Goal: Transaction & Acquisition: Purchase product/service

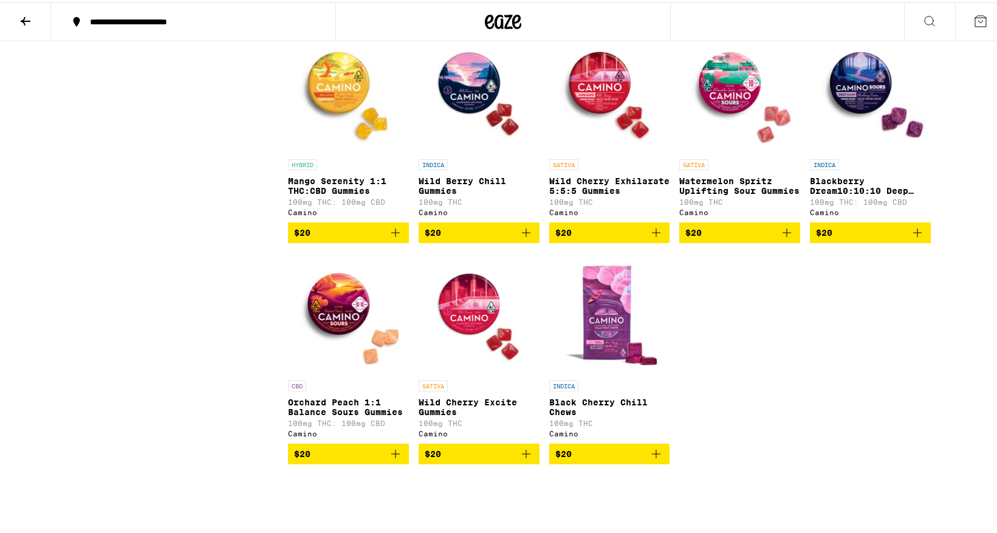
scroll to position [819, 0]
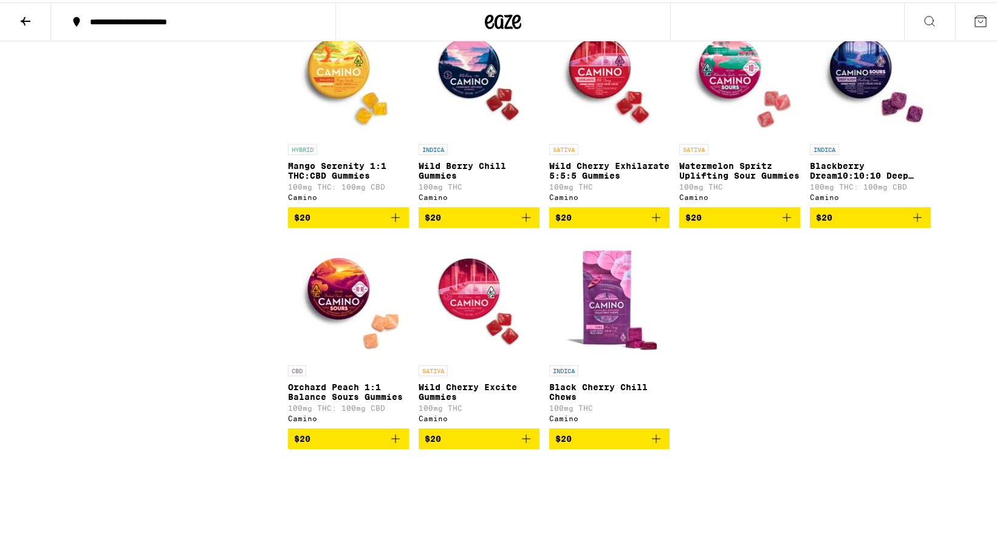
click at [392, 444] on icon "Add to bag" at bounding box center [395, 436] width 15 height 15
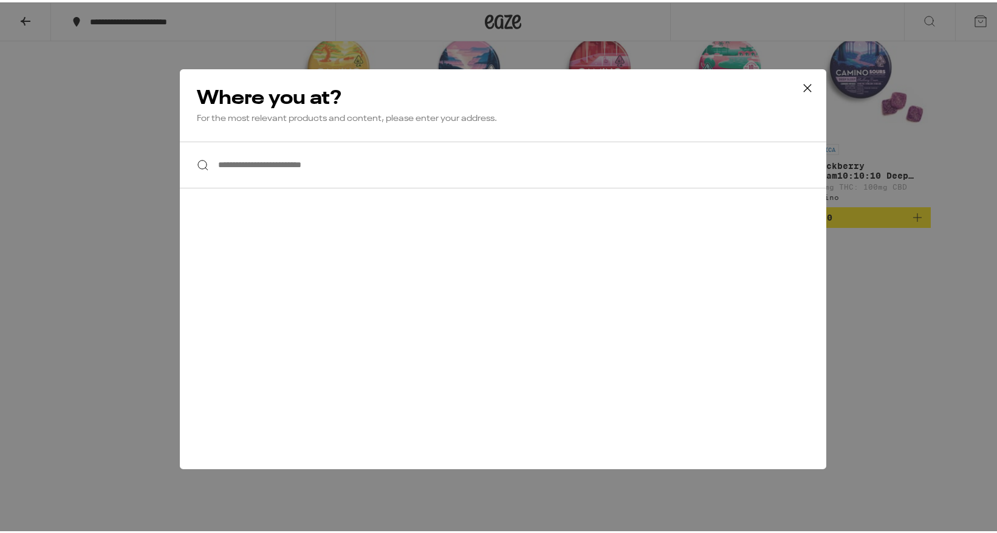
click at [236, 170] on input "**********" at bounding box center [503, 162] width 646 height 47
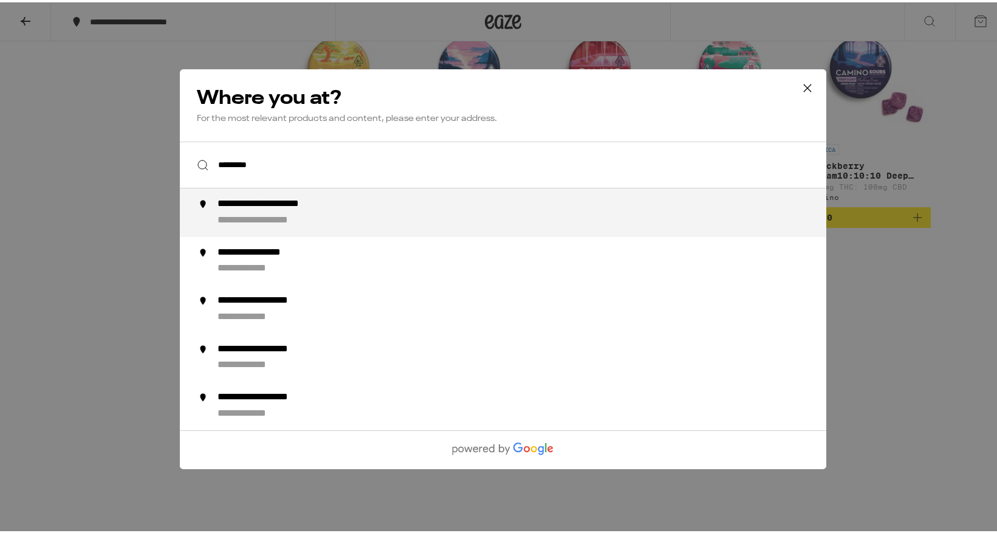
click at [242, 218] on div "**********" at bounding box center [277, 217] width 119 height 13
type input "**********"
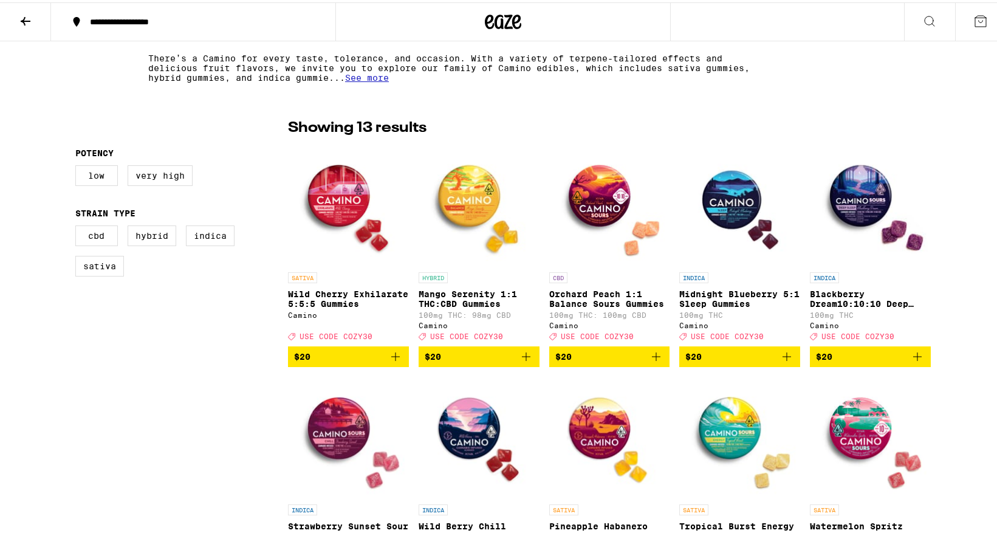
scroll to position [256, 0]
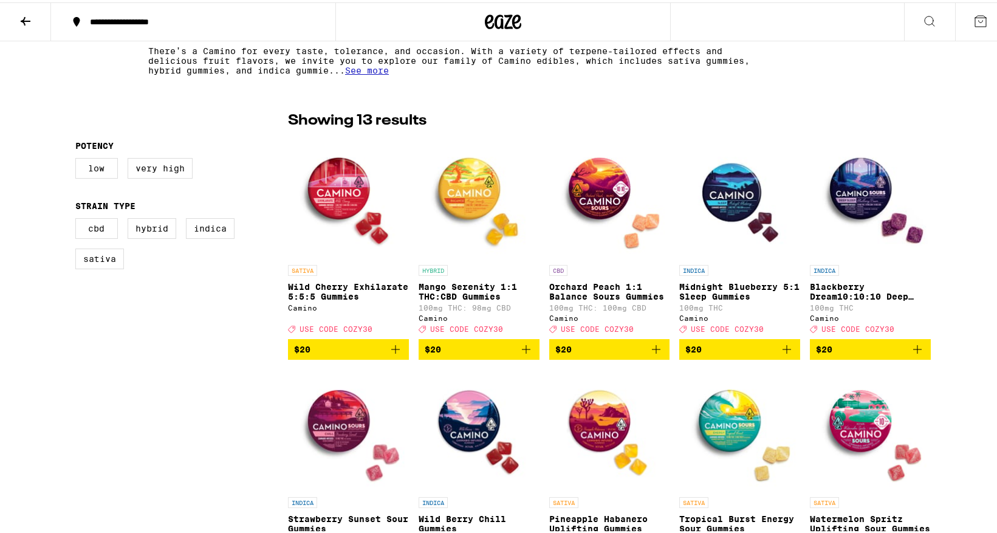
click at [651, 353] on icon "Add to bag" at bounding box center [656, 347] width 15 height 15
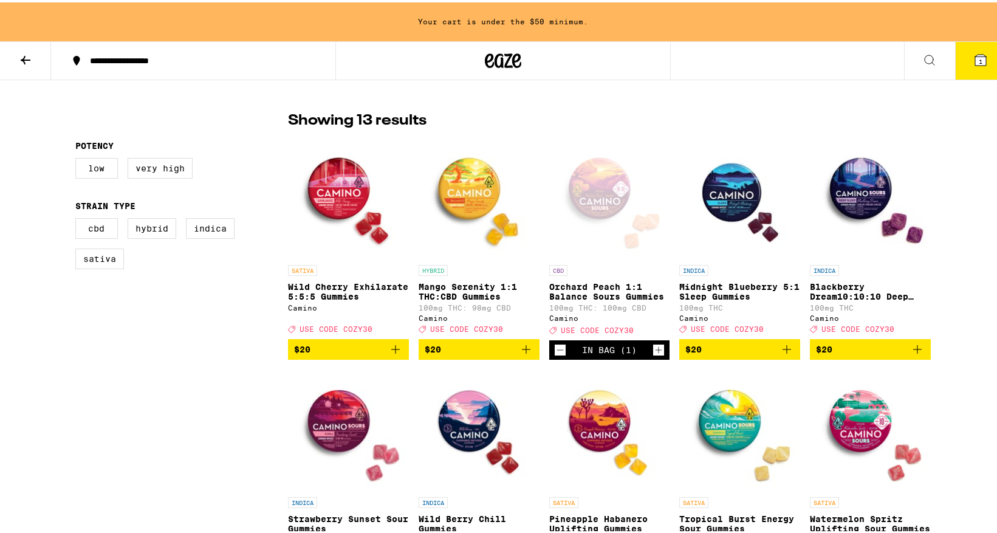
click at [653, 353] on icon "Increment" at bounding box center [658, 347] width 11 height 15
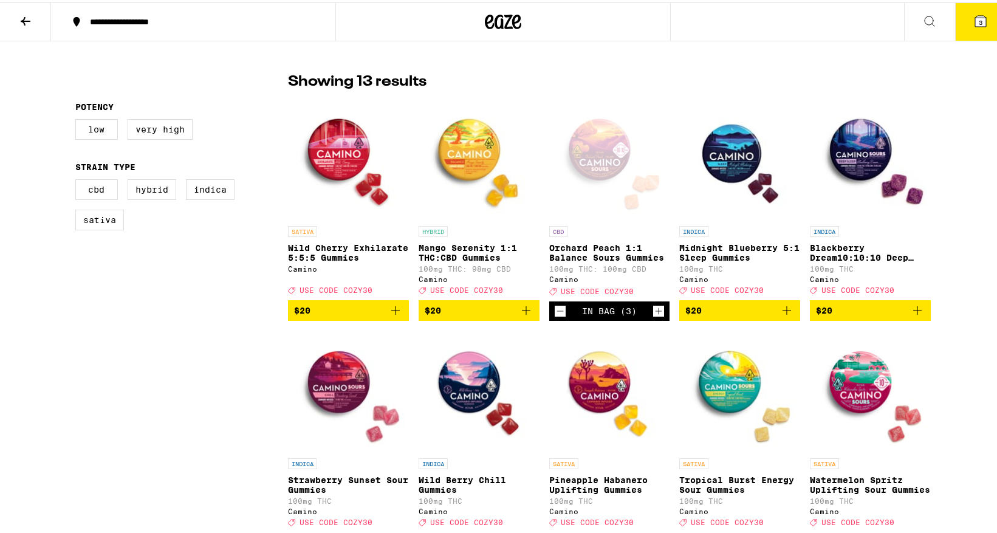
scroll to position [256, 0]
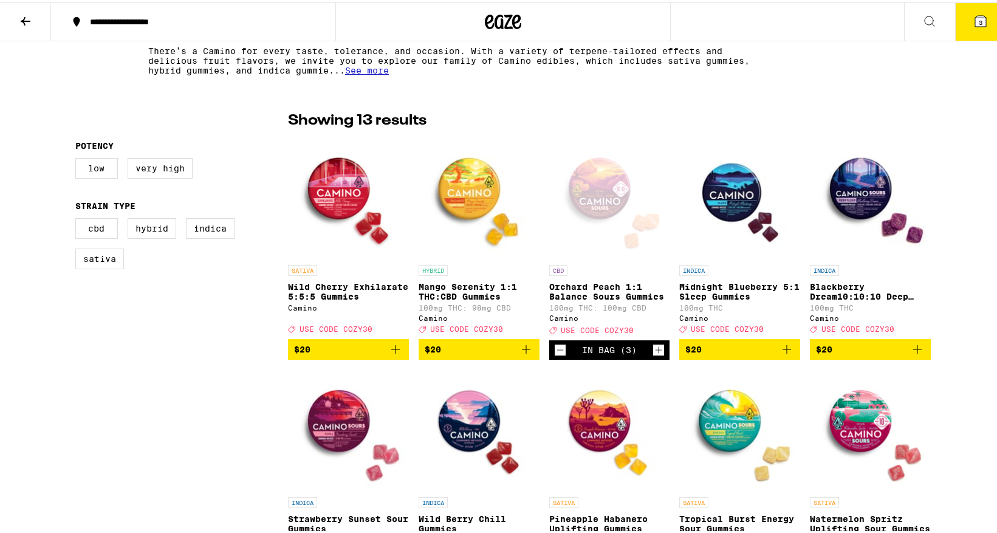
click at [653, 353] on icon "Increment" at bounding box center [658, 347] width 11 height 15
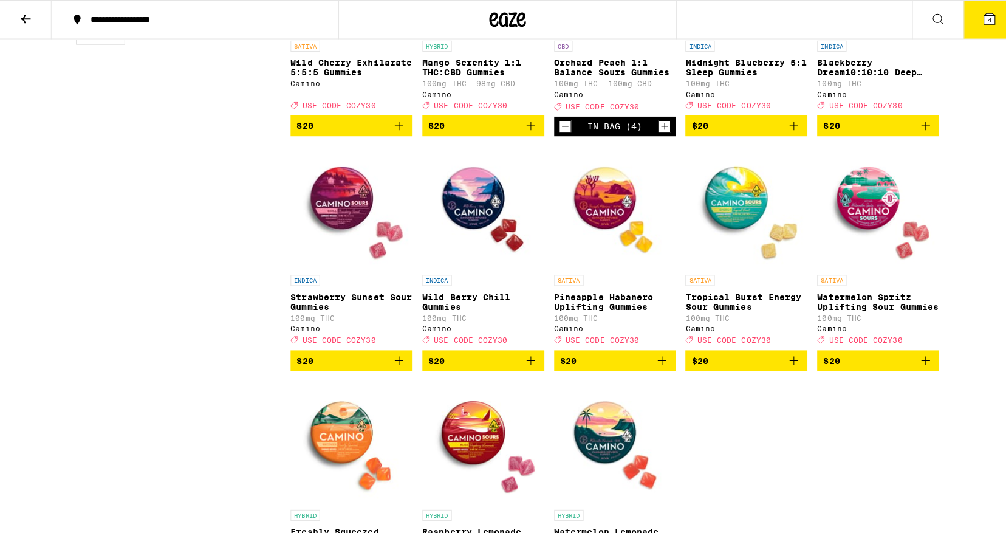
scroll to position [512, 0]
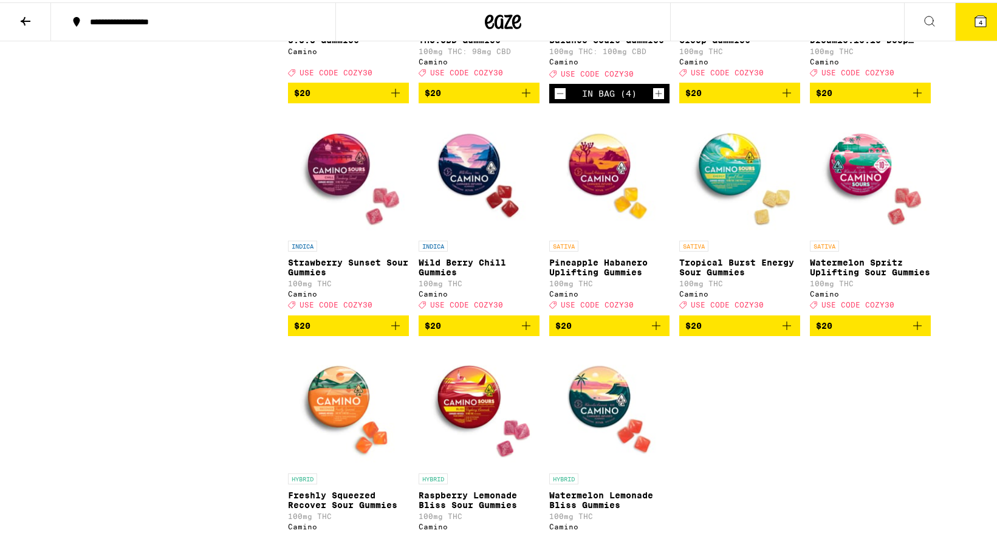
click at [526, 331] on icon "Add to bag" at bounding box center [526, 323] width 15 height 15
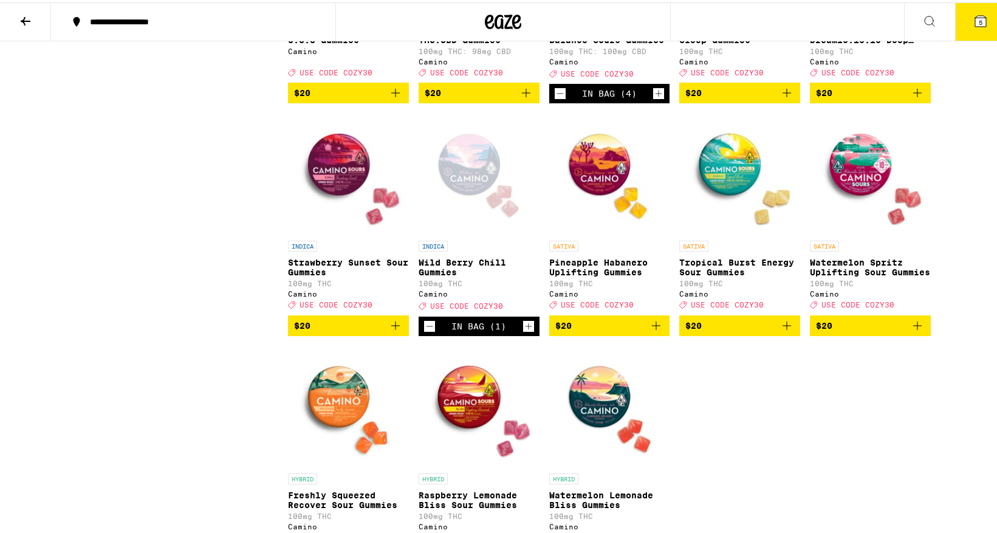
click at [526, 331] on icon "Increment" at bounding box center [528, 324] width 11 height 15
click at [976, 22] on icon at bounding box center [980, 18] width 11 height 11
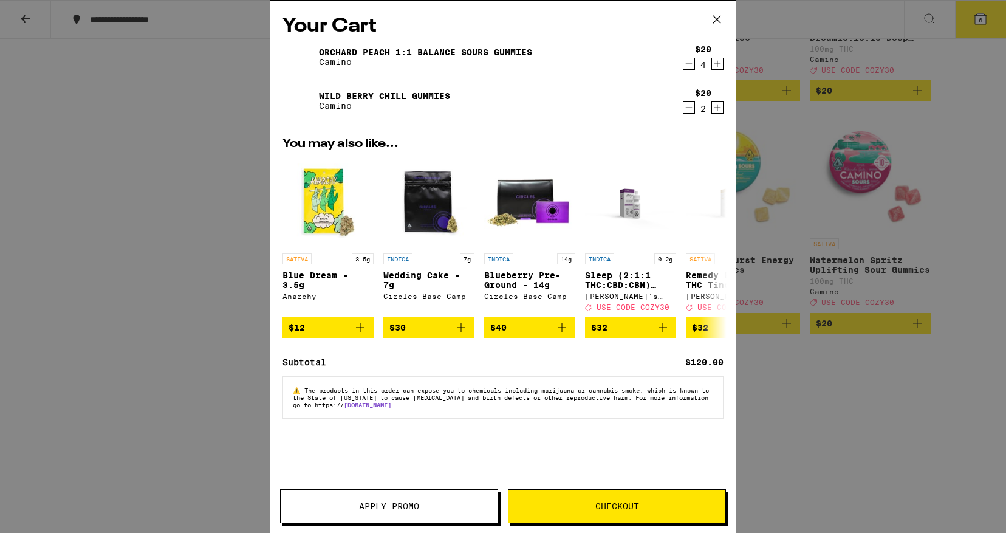
click at [365, 510] on span "Apply Promo" at bounding box center [389, 506] width 60 height 9
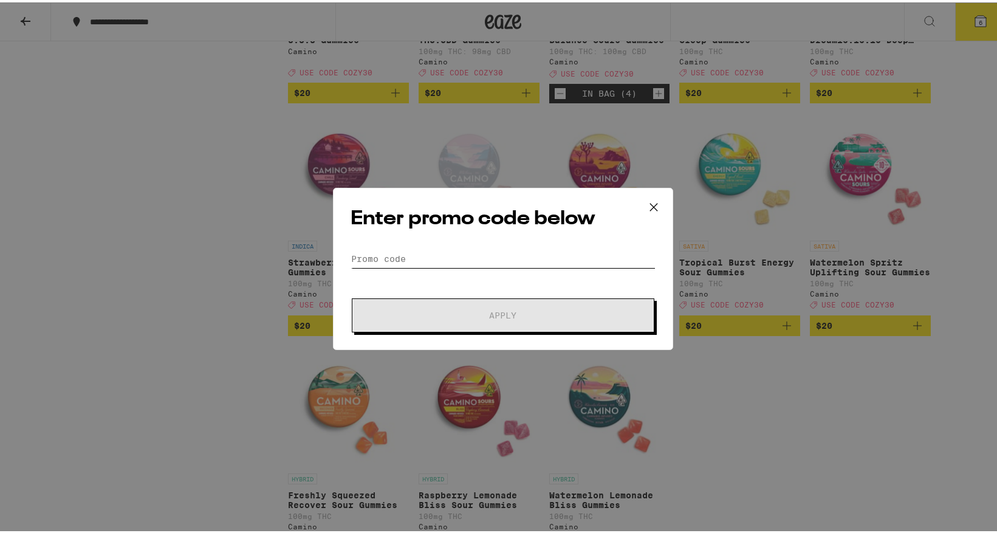
click at [445, 259] on input "Promo Code" at bounding box center [503, 256] width 305 height 18
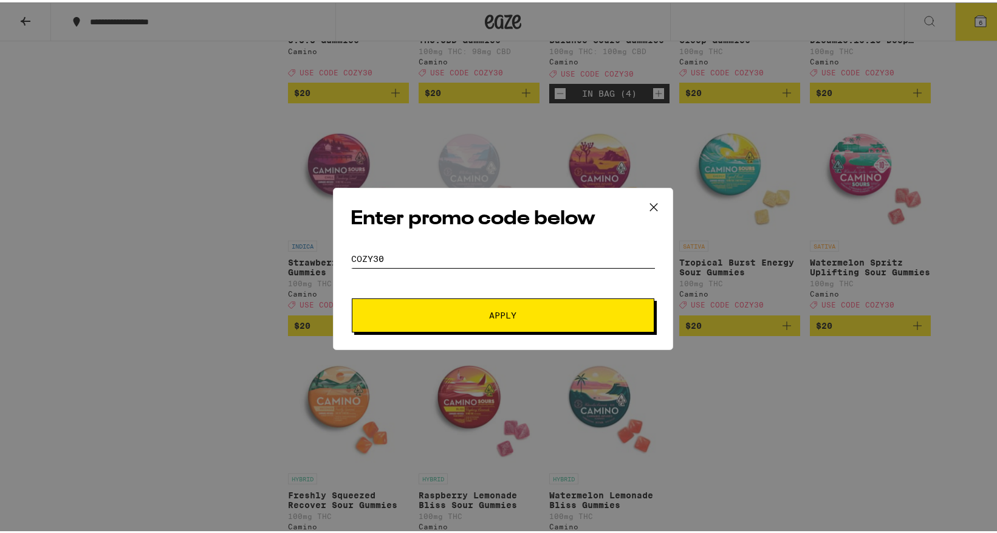
type input "cozy30"
click at [500, 315] on span "Apply" at bounding box center [503, 313] width 27 height 9
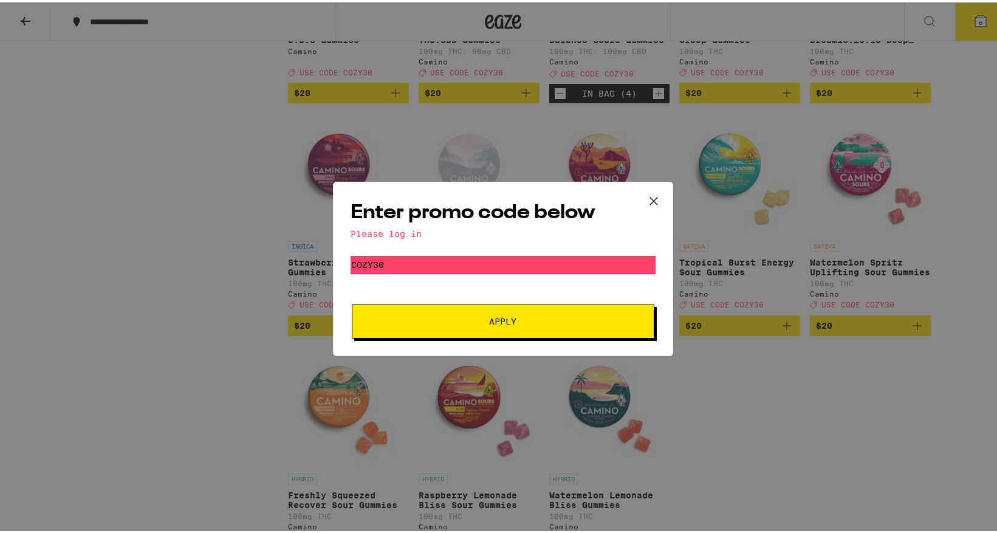
click at [500, 315] on span "Apply" at bounding box center [503, 319] width 27 height 9
click at [650, 198] on icon at bounding box center [653, 198] width 7 height 7
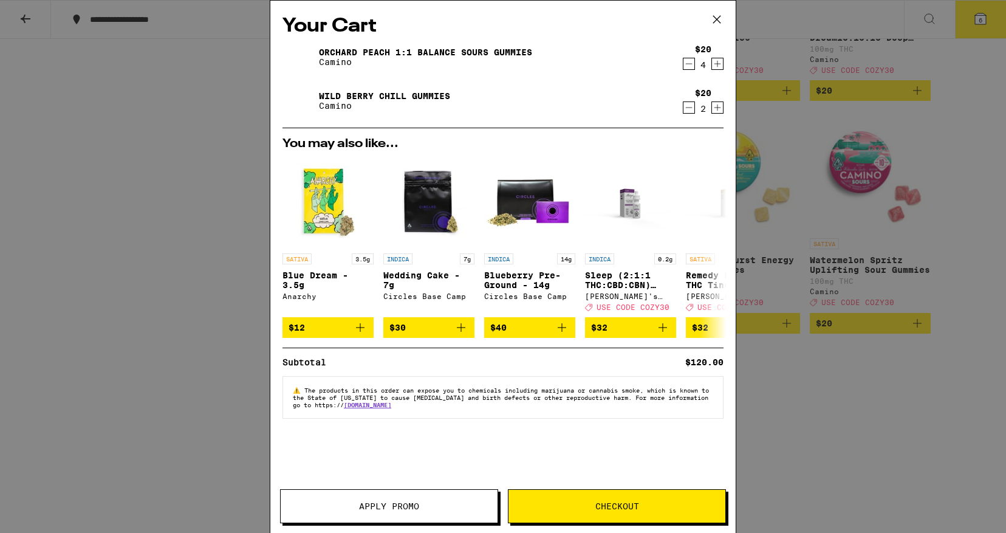
click at [576, 499] on button "Checkout" at bounding box center [617, 506] width 218 height 34
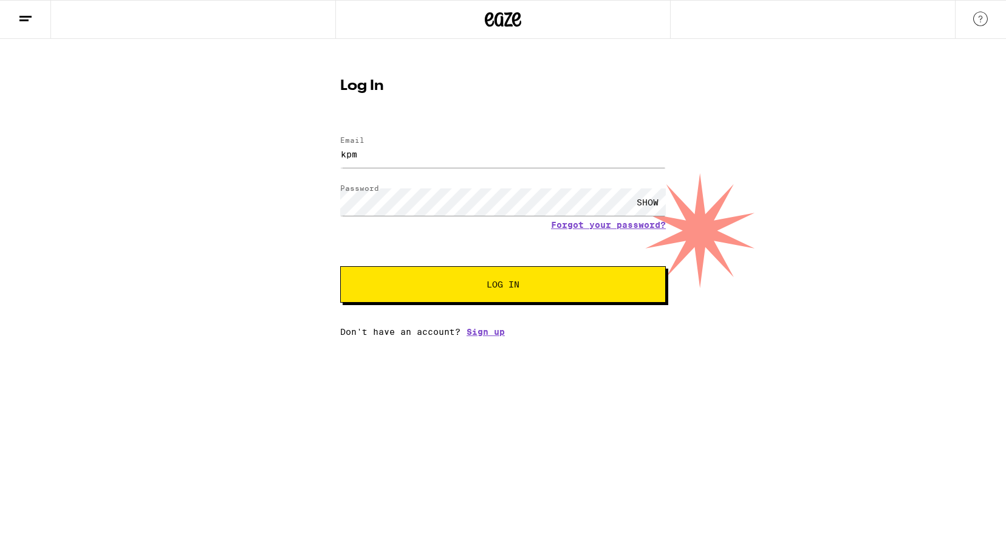
click at [656, 199] on div "SHOW" at bounding box center [647, 201] width 36 height 27
click at [473, 284] on span "Log In" at bounding box center [502, 284] width 227 height 9
click at [389, 159] on input "kpm" at bounding box center [503, 153] width 326 height 27
click at [520, 293] on button "Log In" at bounding box center [503, 284] width 326 height 36
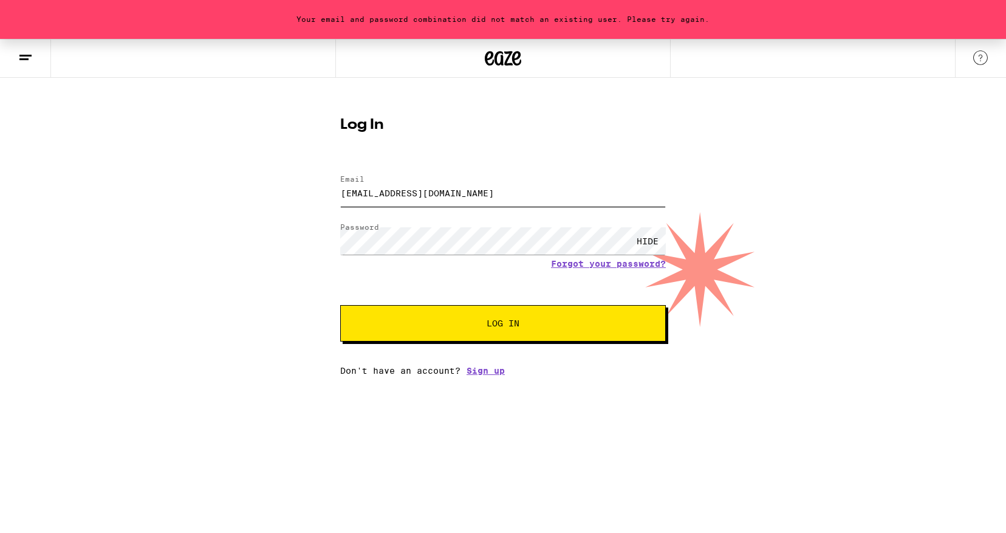
drag, startPoint x: 453, startPoint y: 201, endPoint x: 332, endPoint y: 191, distance: 121.3
click at [332, 191] on div "Log In Email Email kpmchan@gmail.com Password Password HIDE Forgot your passwor…" at bounding box center [503, 241] width 350 height 267
type input "kpoindextermchan@gmail.com"
click at [464, 327] on span "Log In" at bounding box center [502, 323] width 227 height 9
click at [484, 371] on link "Sign up" at bounding box center [486, 371] width 38 height 10
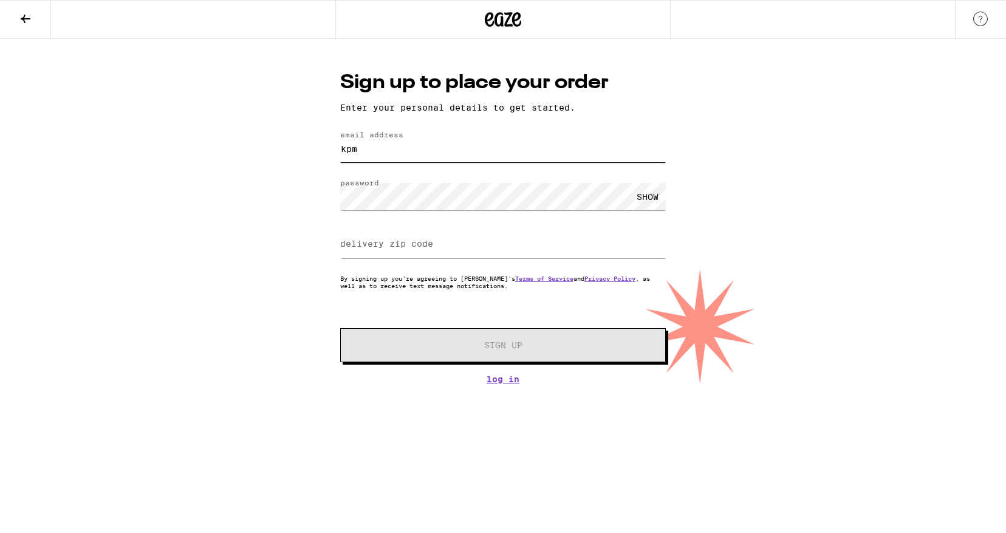
click at [433, 150] on input "kpm" at bounding box center [503, 148] width 326 height 27
type input "kpmchan5@gmail.com"
click at [642, 204] on div "SHOW" at bounding box center [647, 196] width 36 height 27
click at [681, 384] on html "Sign up to place your order Enter your personal details to get started. email a…" at bounding box center [503, 192] width 1006 height 384
click at [306, 255] on div "Sign up to place your order Enter your personal details to get started. email a…" at bounding box center [503, 211] width 1006 height 345
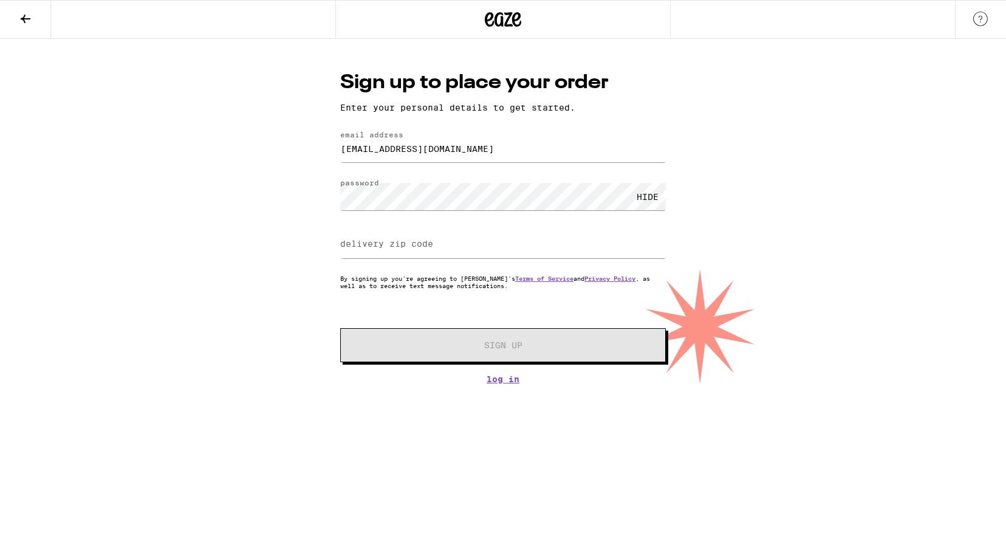
click at [428, 248] on label "delivery zip code" at bounding box center [386, 244] width 93 height 10
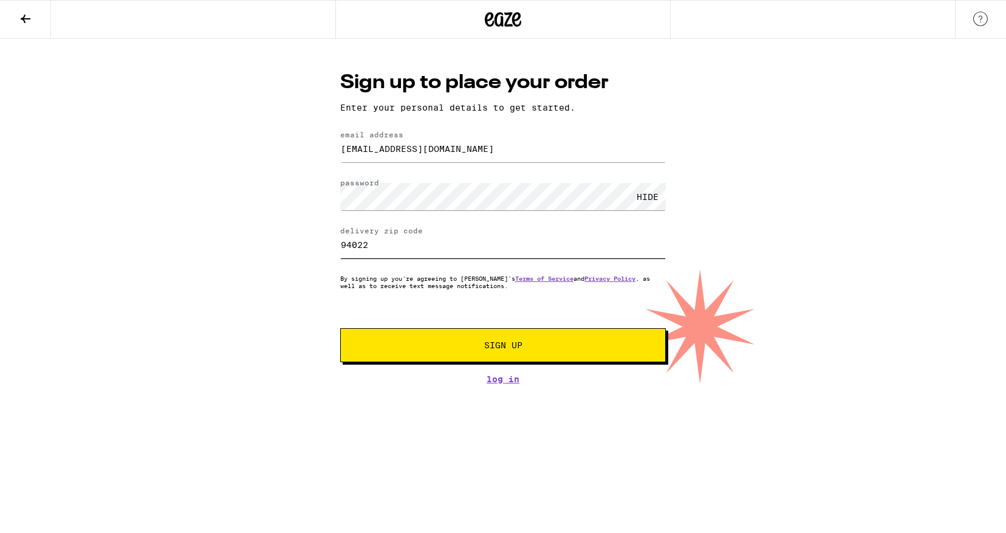
type input "94022"
click at [503, 349] on span "Sign Up" at bounding box center [503, 345] width 38 height 9
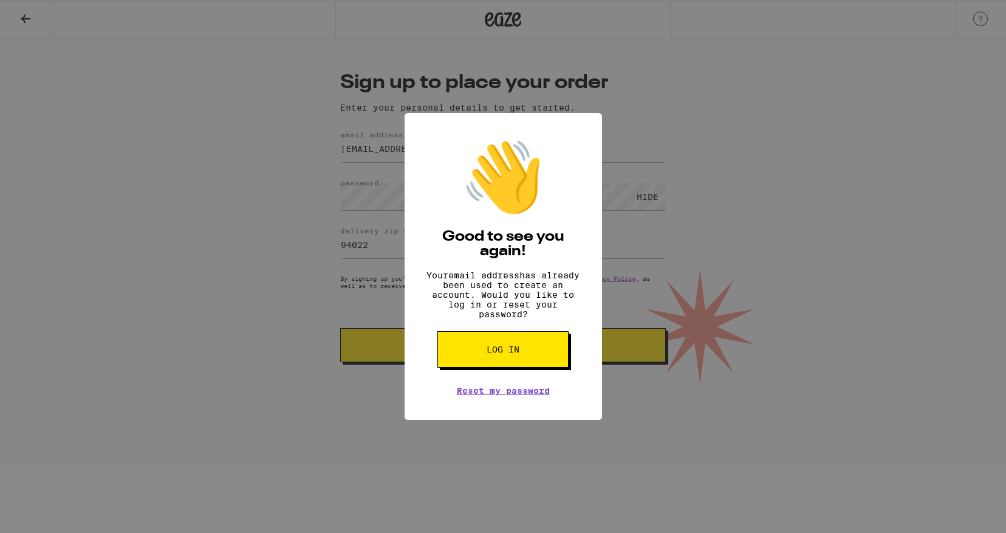
click at [504, 352] on span "Log in" at bounding box center [503, 349] width 33 height 9
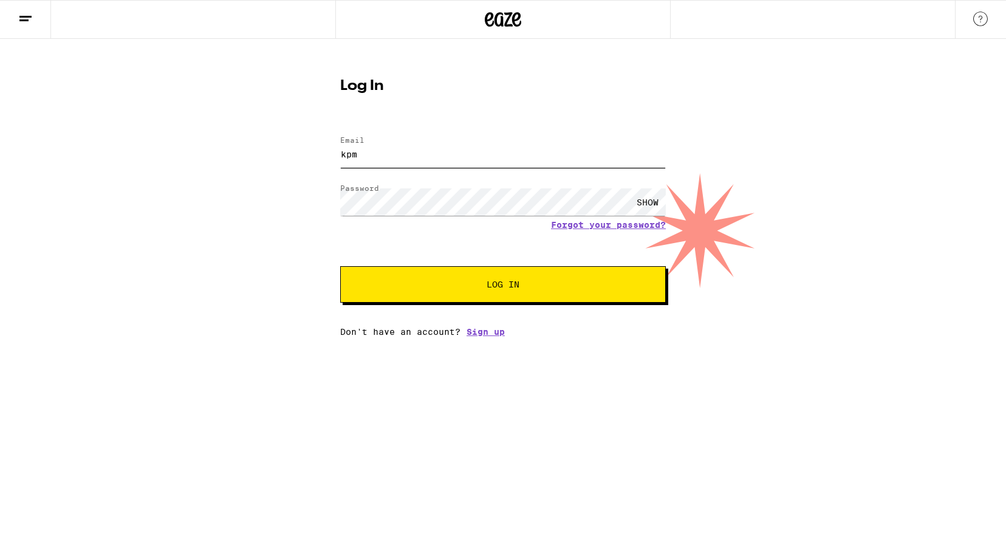
click at [441, 155] on input "kpm" at bounding box center [503, 153] width 326 height 27
type input "kpoindextermchan@gmail.com"
click at [487, 282] on span "Log In" at bounding box center [503, 284] width 33 height 9
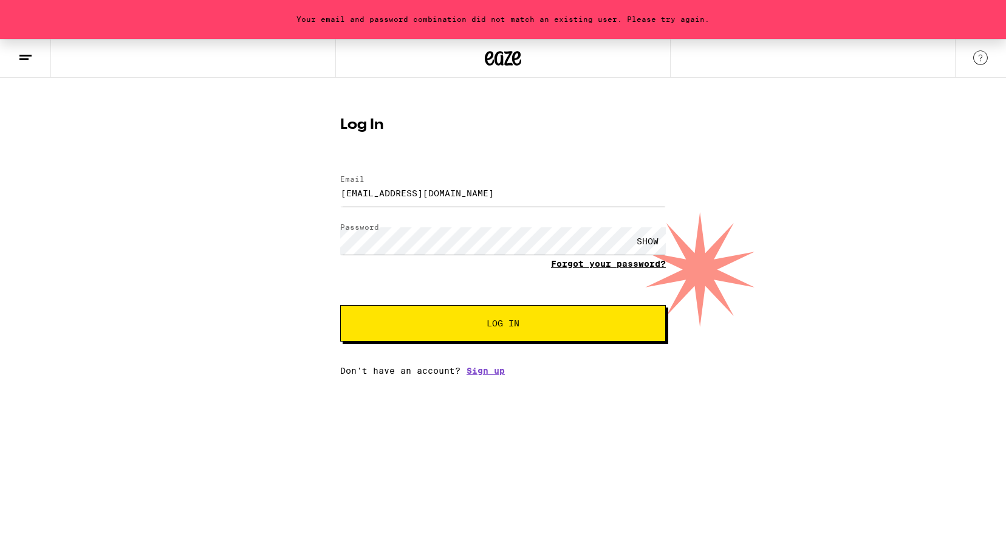
click at [584, 269] on link "Forgot your password?" at bounding box center [608, 264] width 115 height 10
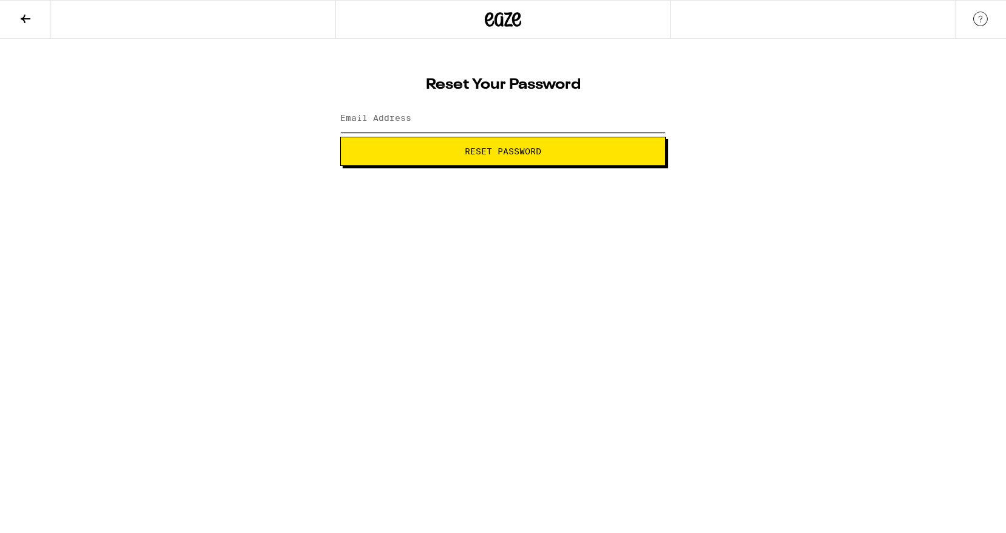
click at [450, 124] on input "Email Address" at bounding box center [503, 118] width 326 height 27
type input "kpoindextermchan@gmail.com"
click at [512, 149] on span "Reset Password" at bounding box center [503, 151] width 77 height 9
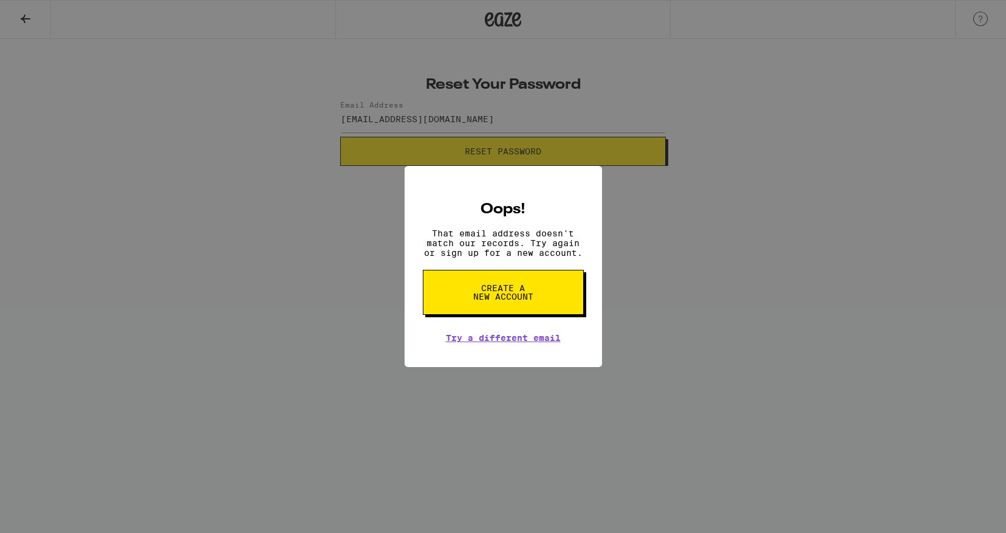
click at [516, 293] on span "Create a new account" at bounding box center [503, 292] width 63 height 17
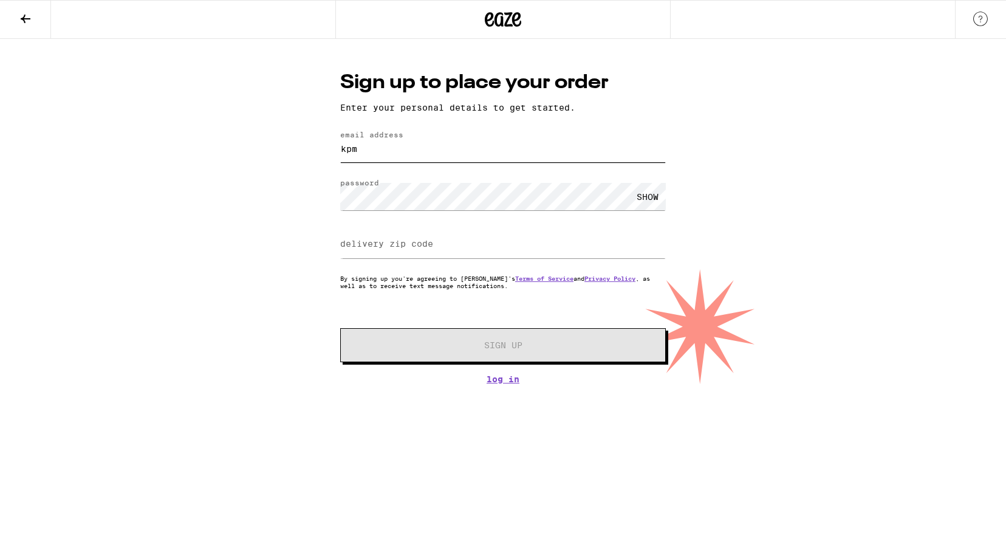
click at [392, 149] on input "kpm" at bounding box center [503, 148] width 326 height 27
type input "kpmchan5@gmail.com"
click at [642, 195] on div "SHOW" at bounding box center [647, 196] width 36 height 27
click at [473, 248] on input "delivery zip code" at bounding box center [503, 244] width 326 height 27
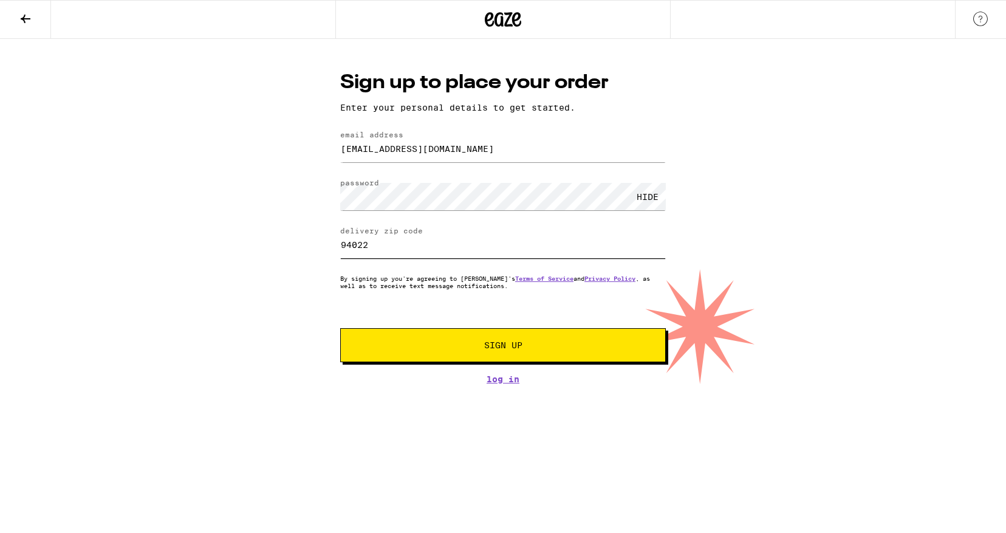
type input "94022"
click at [519, 346] on span "Sign Up" at bounding box center [503, 345] width 38 height 9
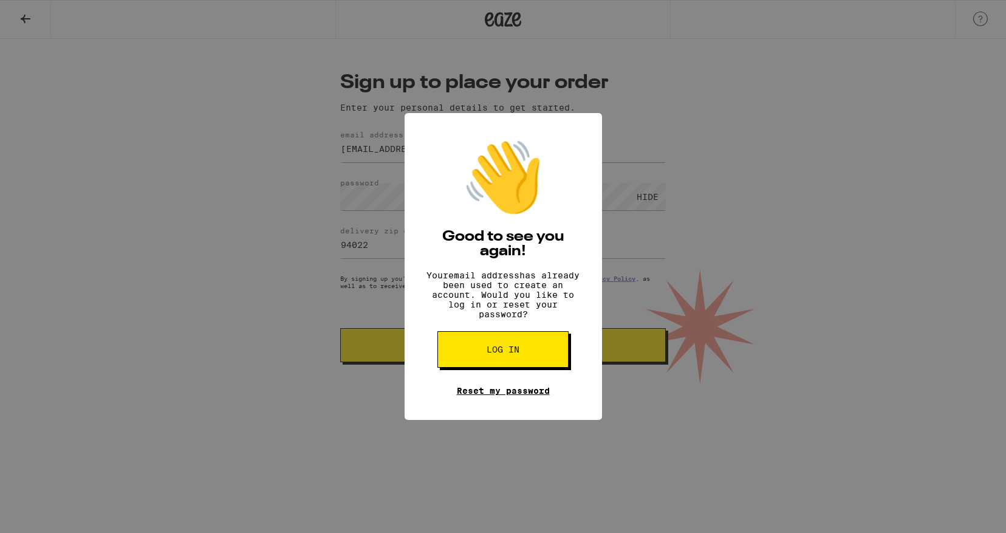
click at [517, 396] on link "Reset my password" at bounding box center [503, 391] width 93 height 10
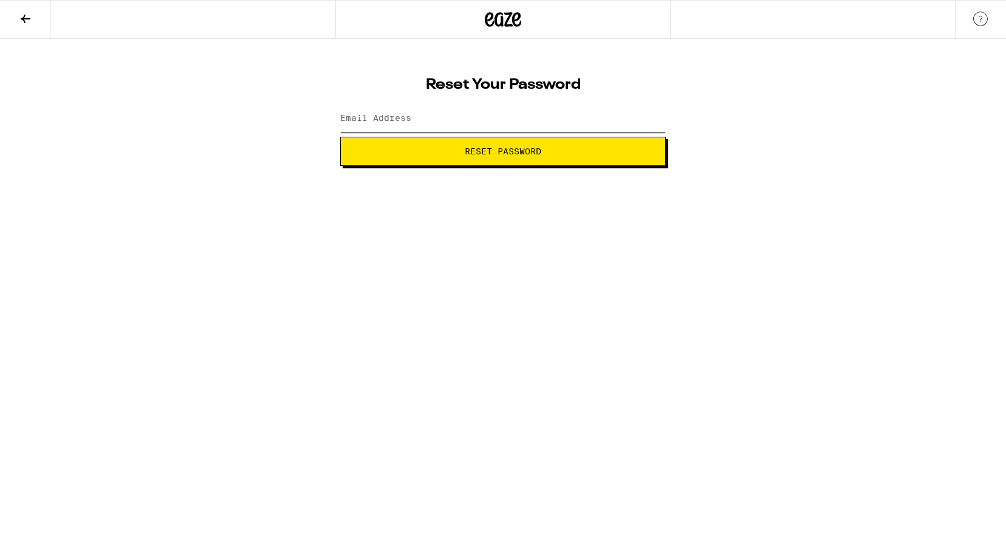
click at [471, 114] on input "Email Address" at bounding box center [503, 118] width 326 height 27
type input "kpmchan5@gmail.com"
click at [510, 156] on span "Reset Password" at bounding box center [503, 151] width 77 height 9
click at [566, 151] on span "Submit" at bounding box center [503, 151] width 305 height 9
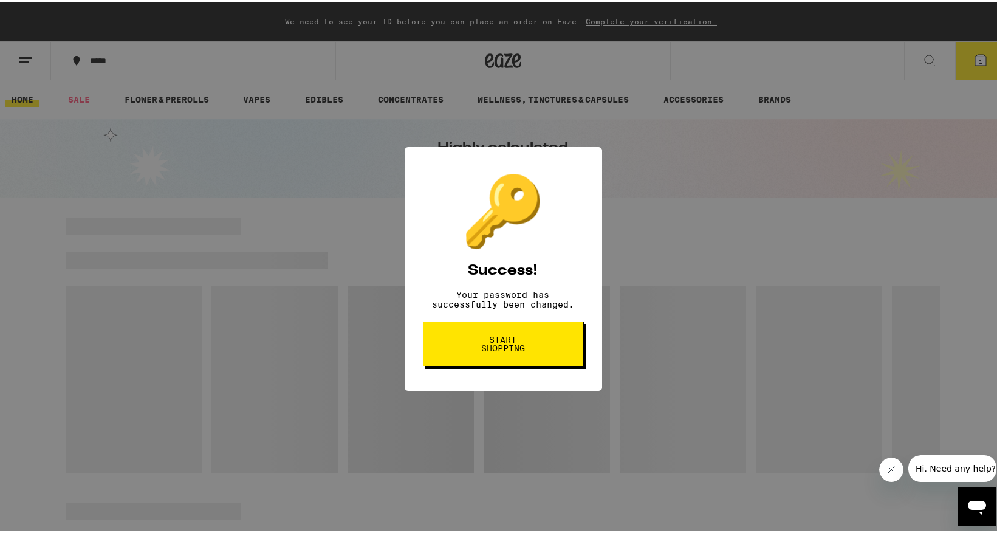
click at [502, 346] on span "Start shopping" at bounding box center [503, 341] width 63 height 17
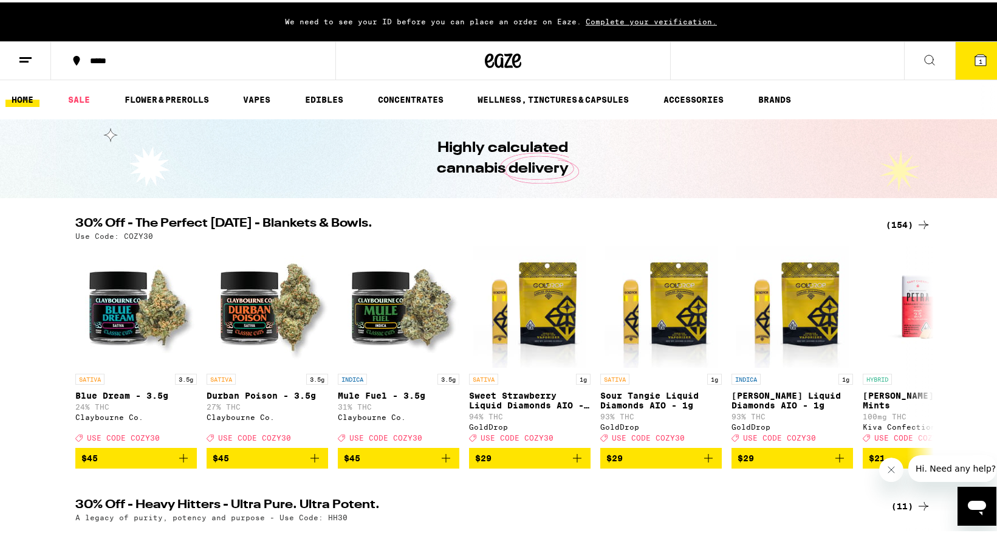
click at [975, 55] on icon at bounding box center [980, 57] width 11 height 11
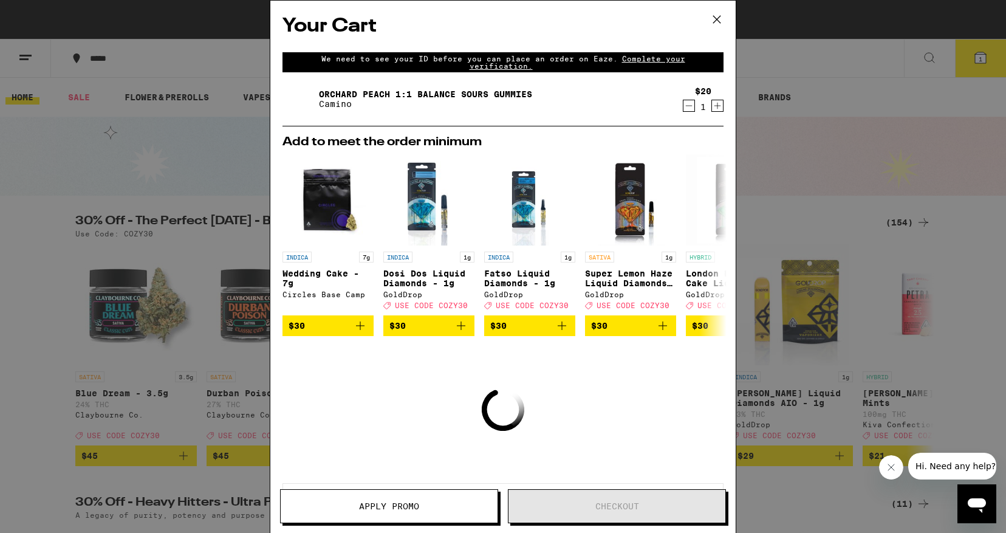
click at [712, 108] on icon "Increment" at bounding box center [717, 105] width 11 height 15
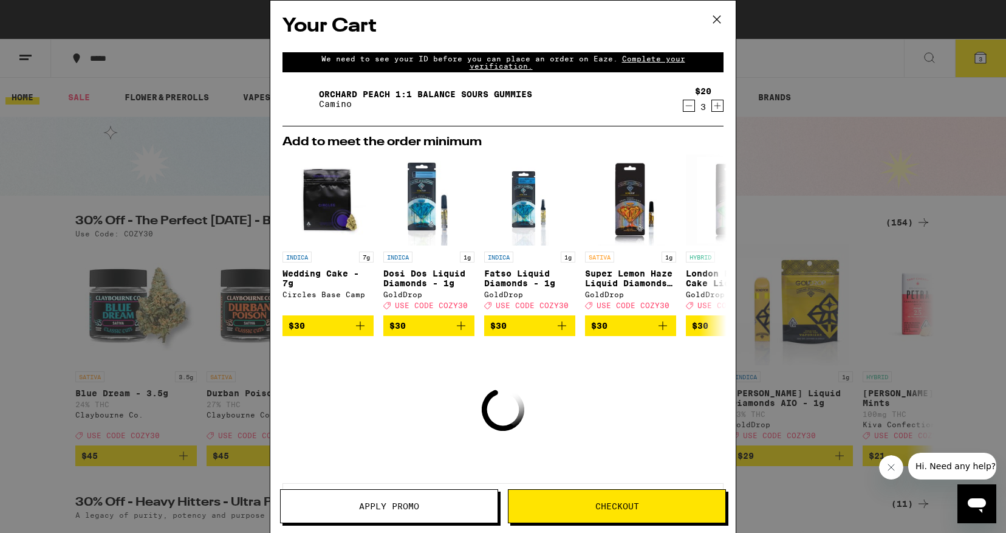
click at [712, 108] on icon "Increment" at bounding box center [717, 105] width 11 height 15
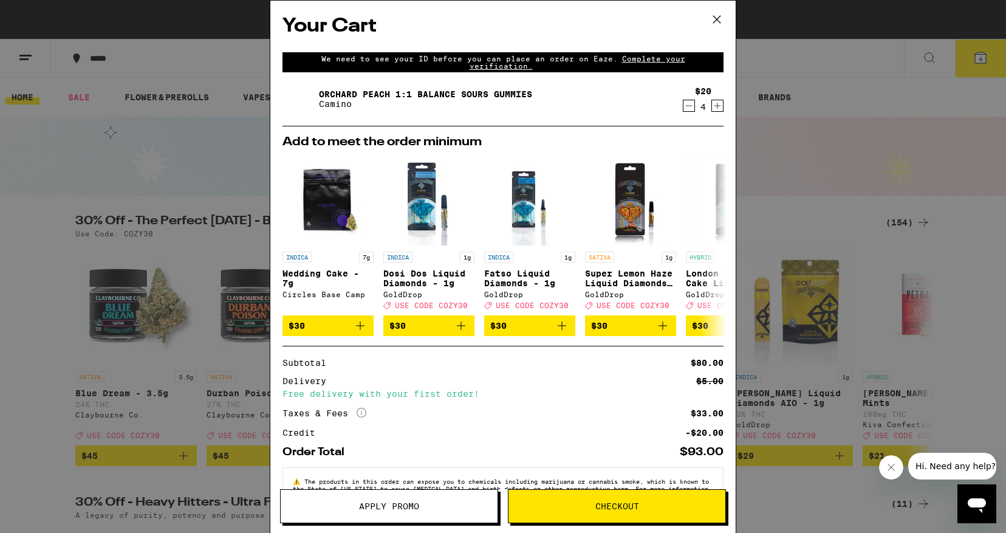
click at [388, 496] on button "Apply Promo" at bounding box center [389, 506] width 218 height 34
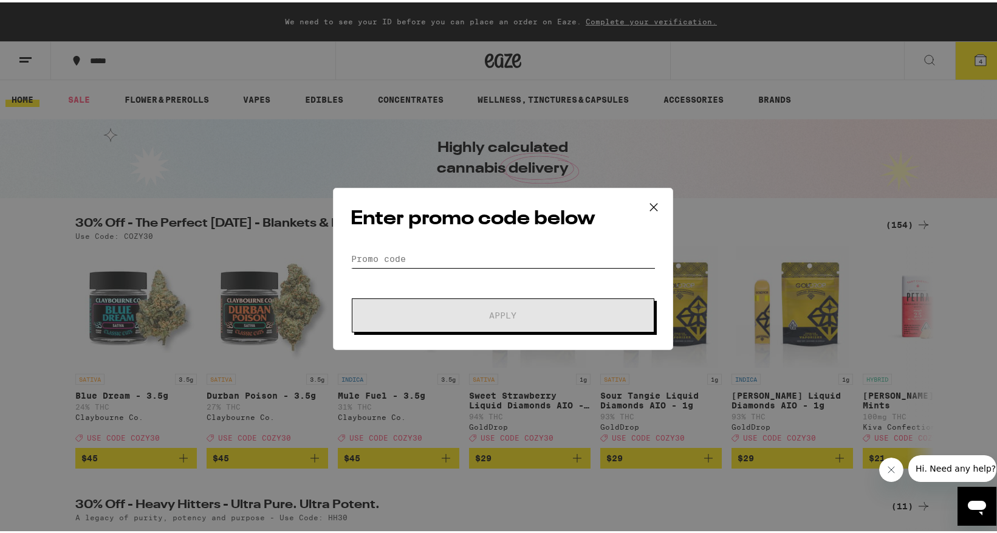
click at [423, 259] on input "Promo Code" at bounding box center [503, 256] width 305 height 18
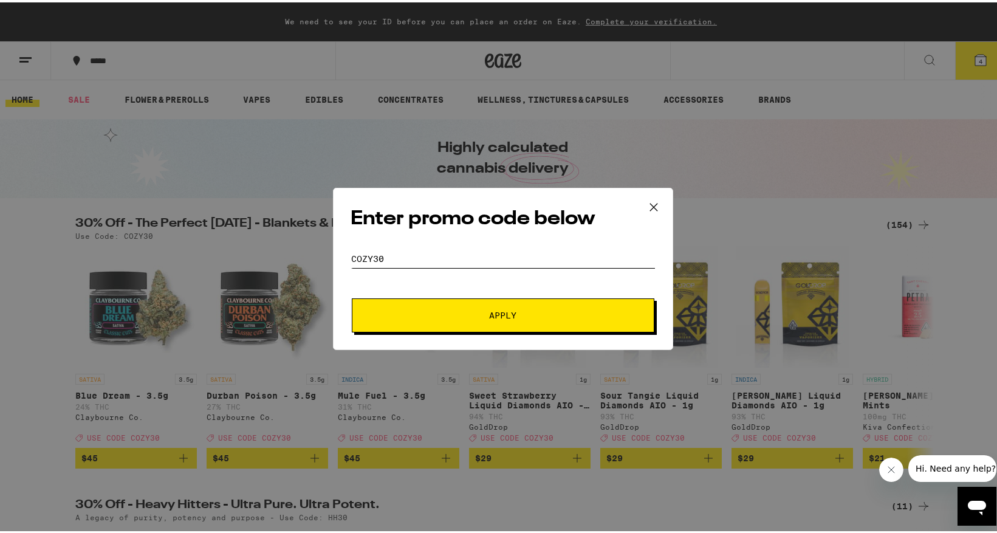
type input "cozy30"
click at [483, 303] on button "Apply" at bounding box center [503, 313] width 303 height 34
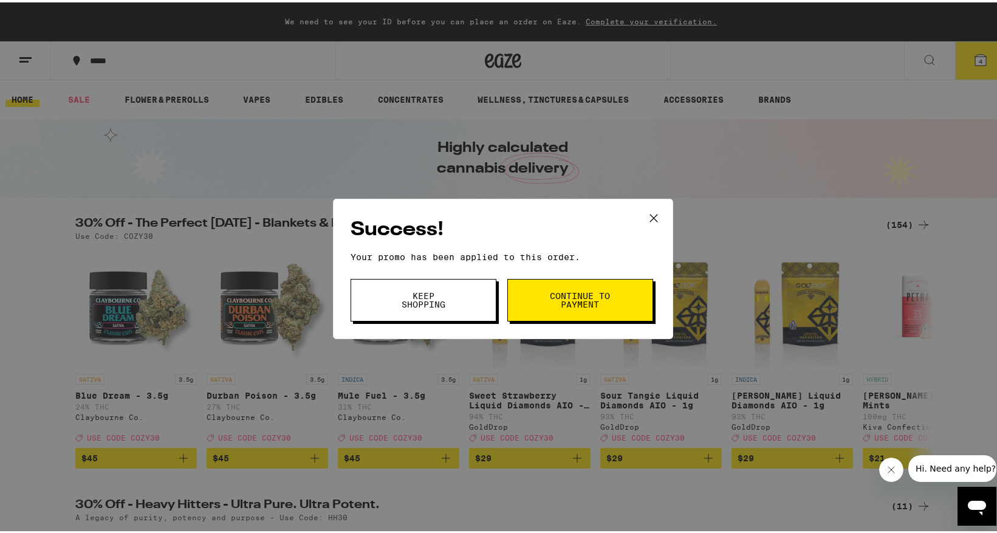
click at [465, 298] on button "Keep Shopping" at bounding box center [424, 297] width 146 height 43
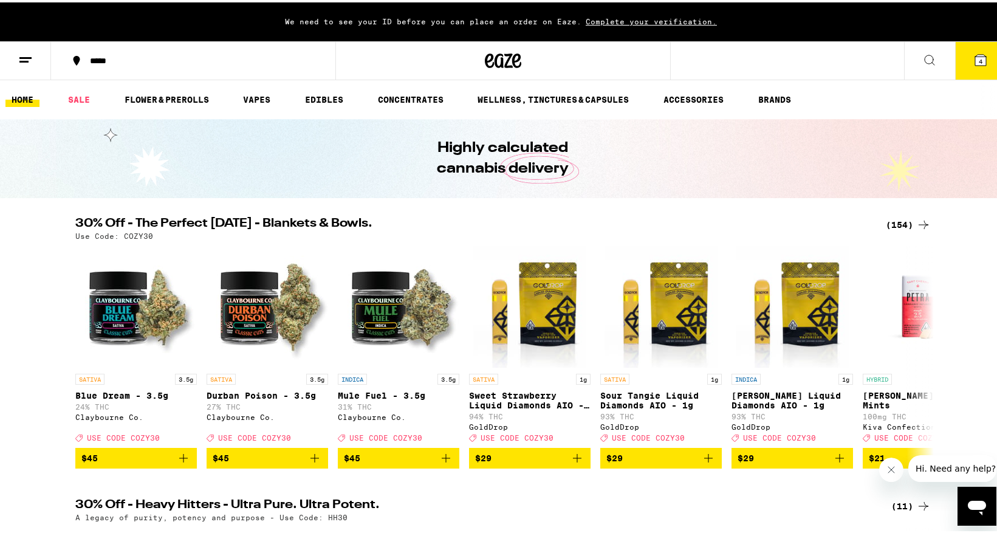
click at [923, 57] on icon at bounding box center [929, 57] width 15 height 15
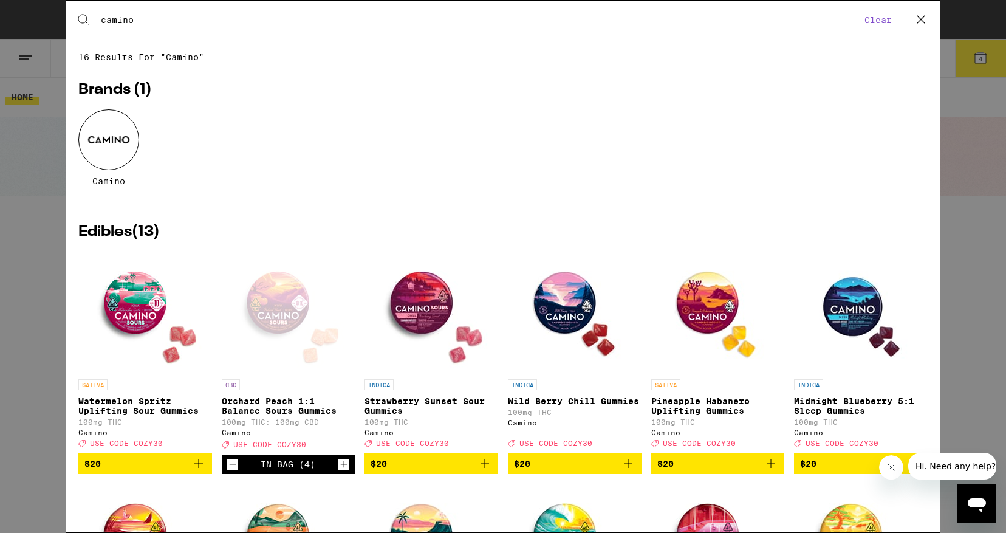
click at [631, 471] on button "$20" at bounding box center [575, 463] width 134 height 21
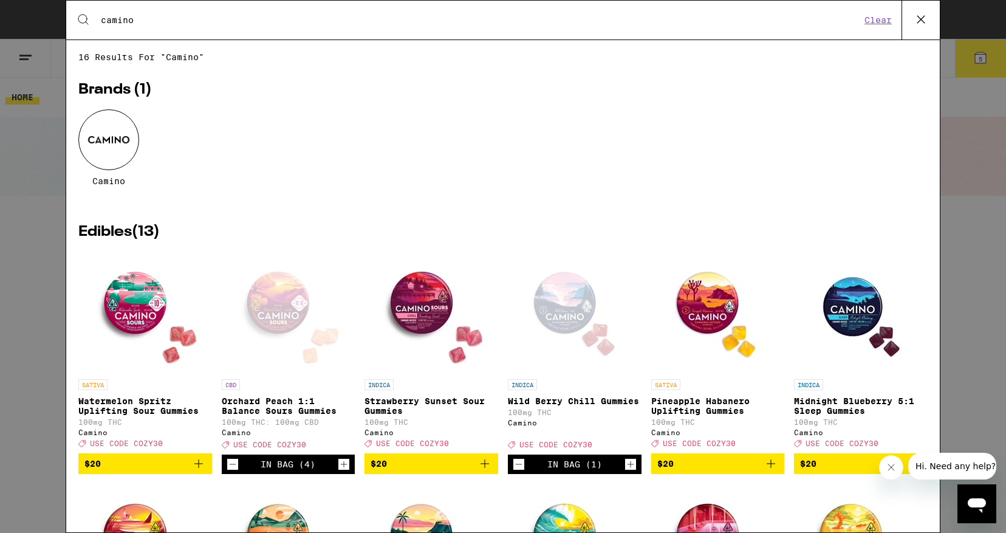
click at [631, 471] on div "In Bag (1)" at bounding box center [575, 463] width 134 height 19
click at [626, 471] on icon "Increment" at bounding box center [630, 464] width 11 height 15
drag, startPoint x: 159, startPoint y: 18, endPoint x: 109, endPoint y: 16, distance: 49.8
click at [108, 13] on div "Search for Products camino Clear" at bounding box center [503, 20] width 874 height 39
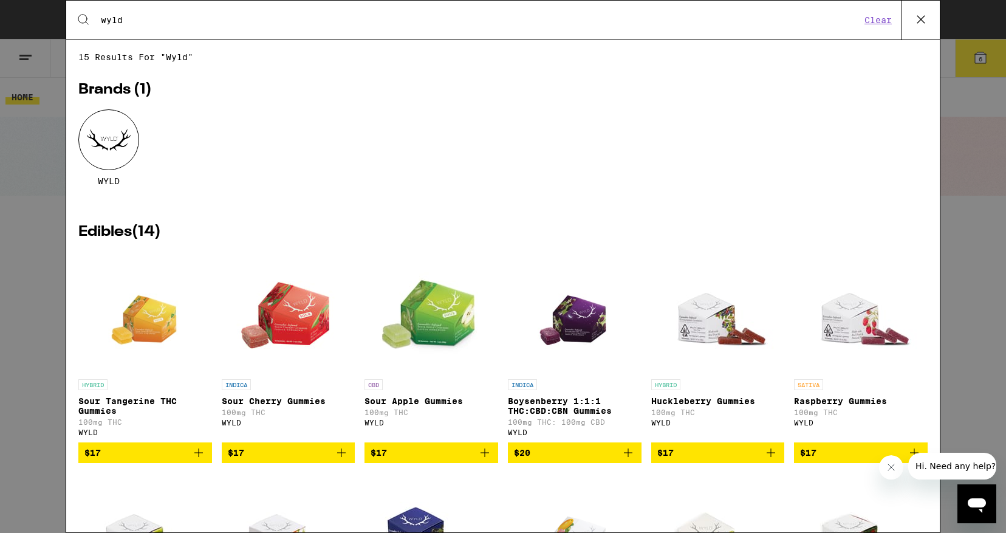
type input "wyld"
click at [109, 122] on div at bounding box center [108, 139] width 61 height 61
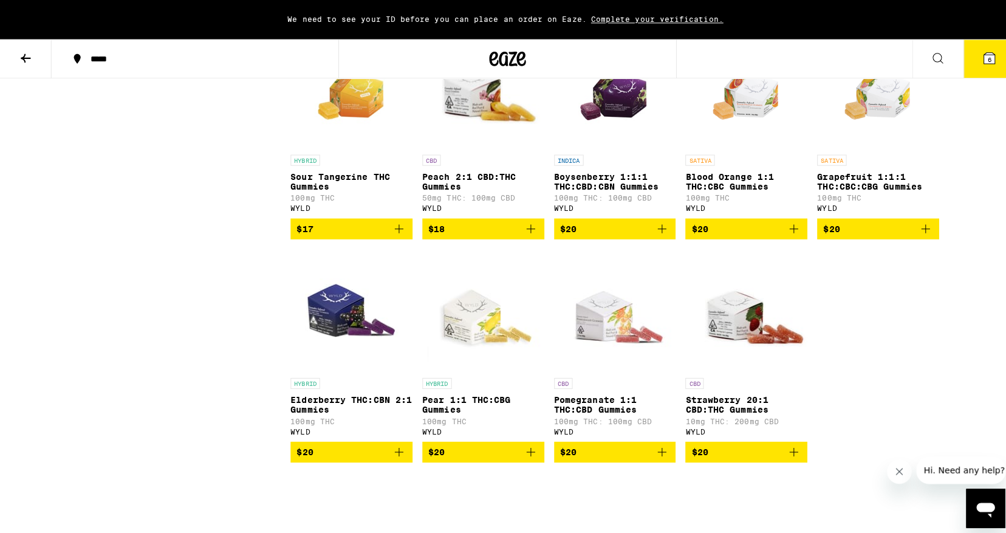
scroll to position [653, 0]
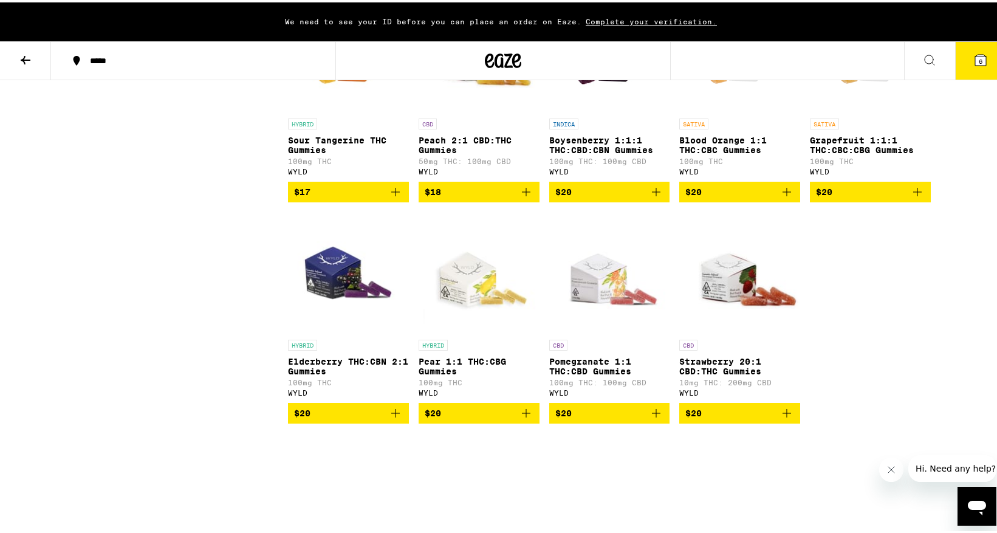
click at [391, 415] on icon "Add to bag" at bounding box center [395, 410] width 9 height 9
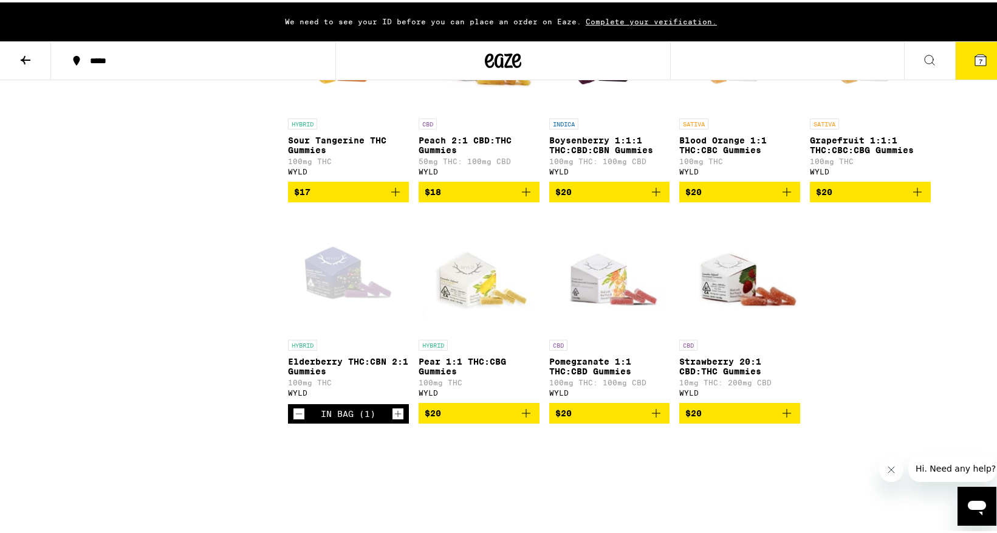
click at [395, 415] on icon "Increment" at bounding box center [398, 411] width 7 height 7
click at [977, 60] on span "10" at bounding box center [980, 58] width 7 height 7
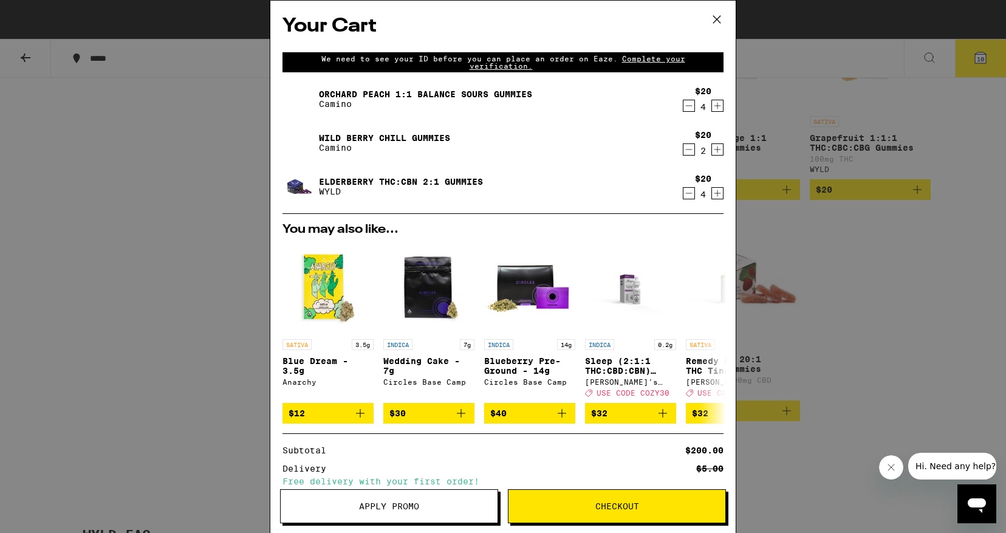
click at [601, 506] on span "Checkout" at bounding box center [617, 506] width 44 height 9
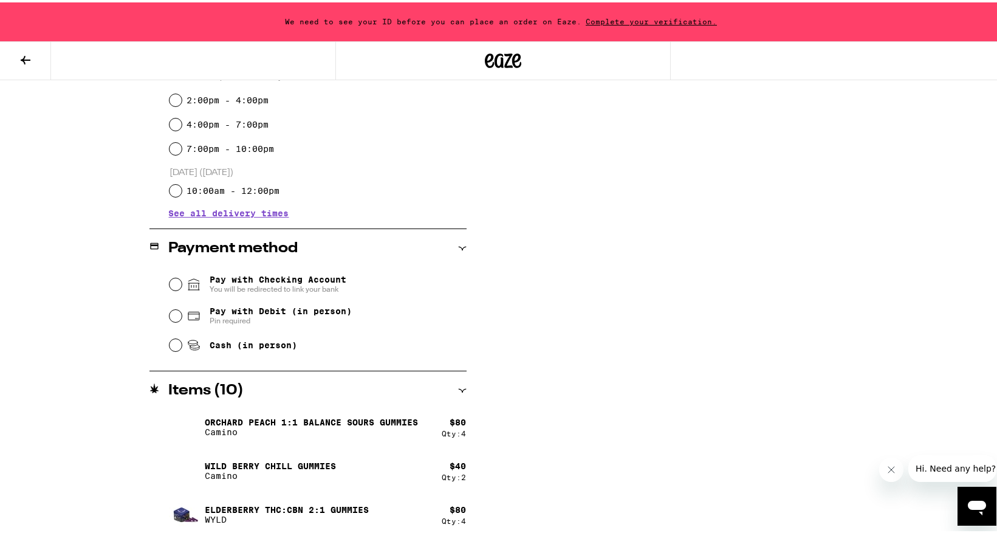
scroll to position [382, 0]
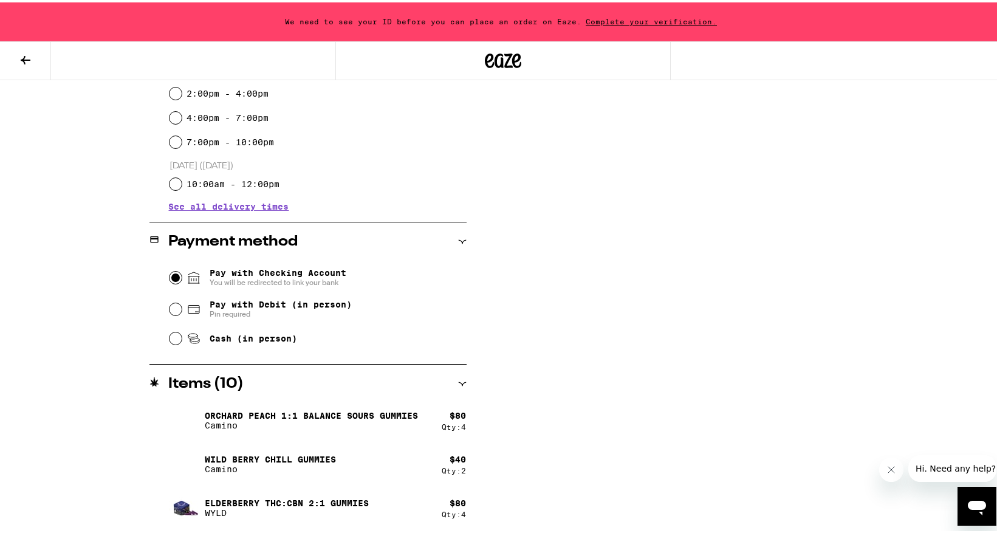
click at [172, 274] on input "Pay with Checking Account You will be redirected to link your bank" at bounding box center [176, 275] width 12 height 12
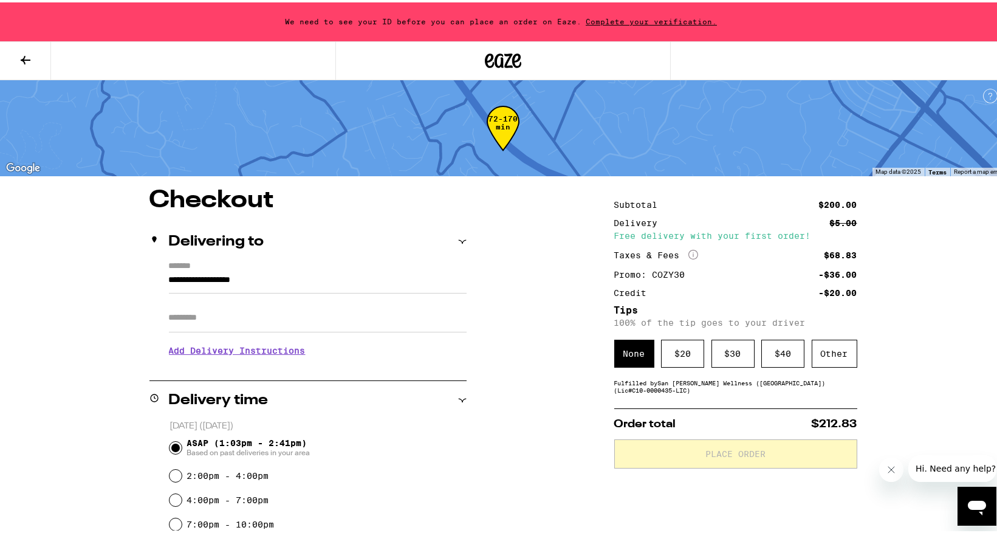
scroll to position [0, 0]
click at [683, 354] on div "$ 20" at bounding box center [682, 351] width 43 height 28
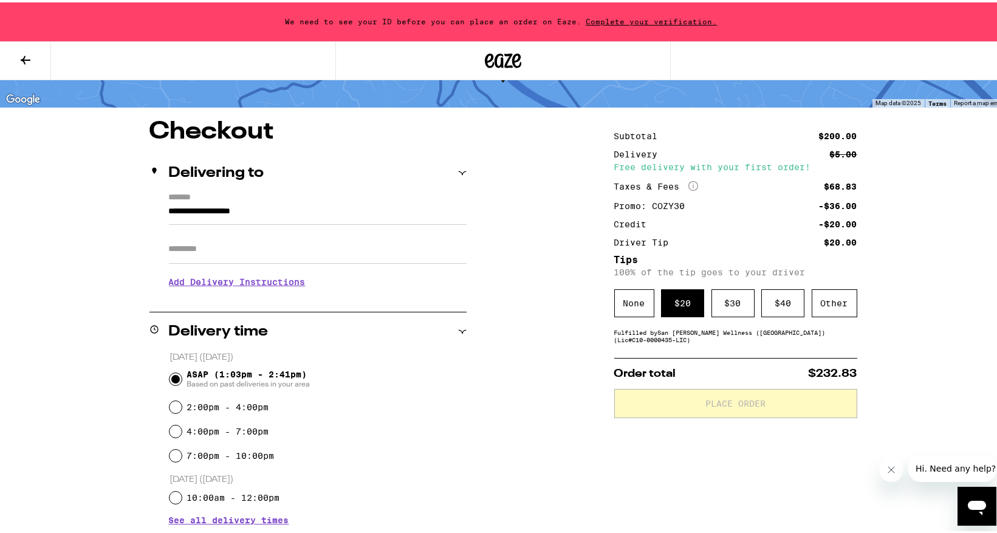
scroll to position [64, 0]
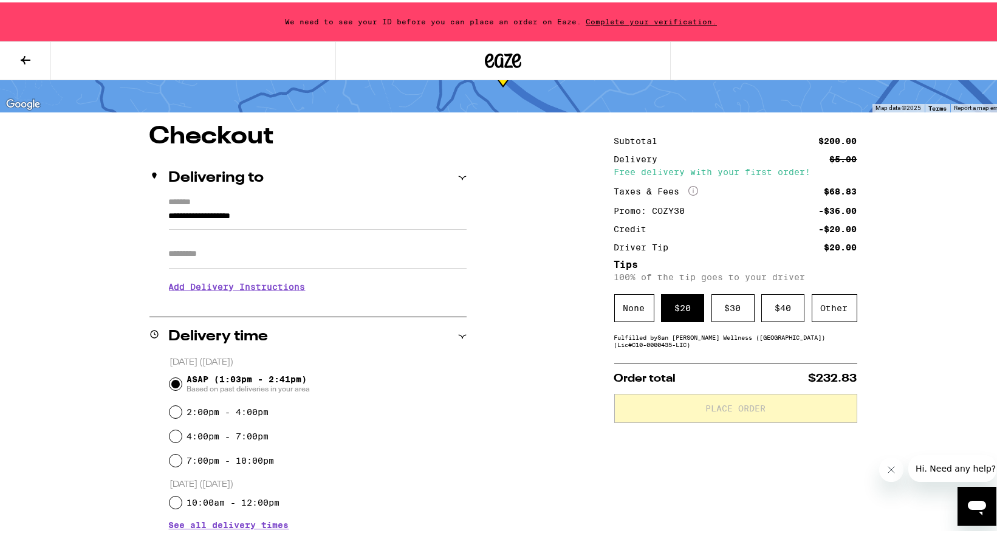
click at [391, 179] on div "Delivering to" at bounding box center [307, 175] width 317 height 15
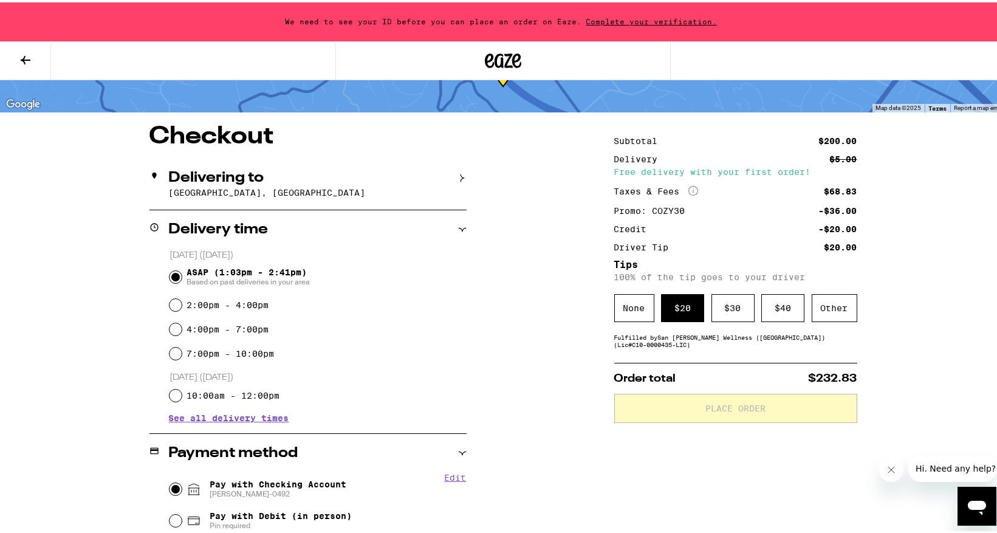
click at [391, 179] on div "Delivering to" at bounding box center [307, 175] width 317 height 15
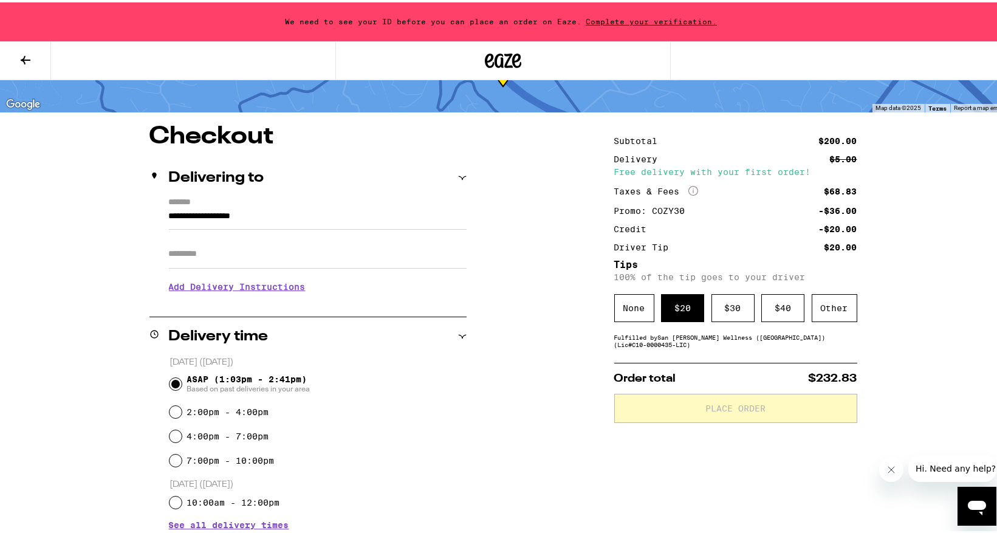
click at [195, 286] on h3 "Add Delivery Instructions" at bounding box center [318, 284] width 298 height 28
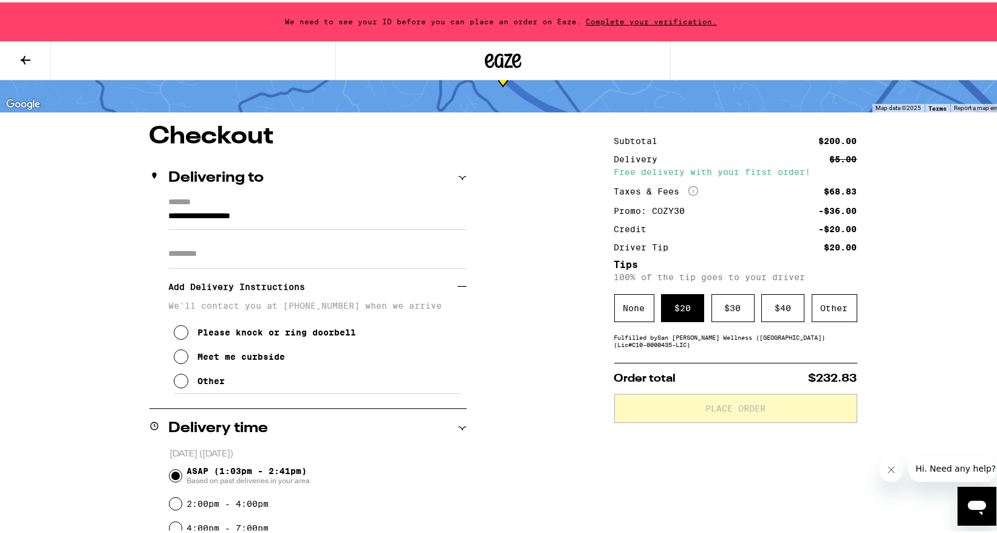
click at [201, 212] on input "**********" at bounding box center [318, 217] width 298 height 21
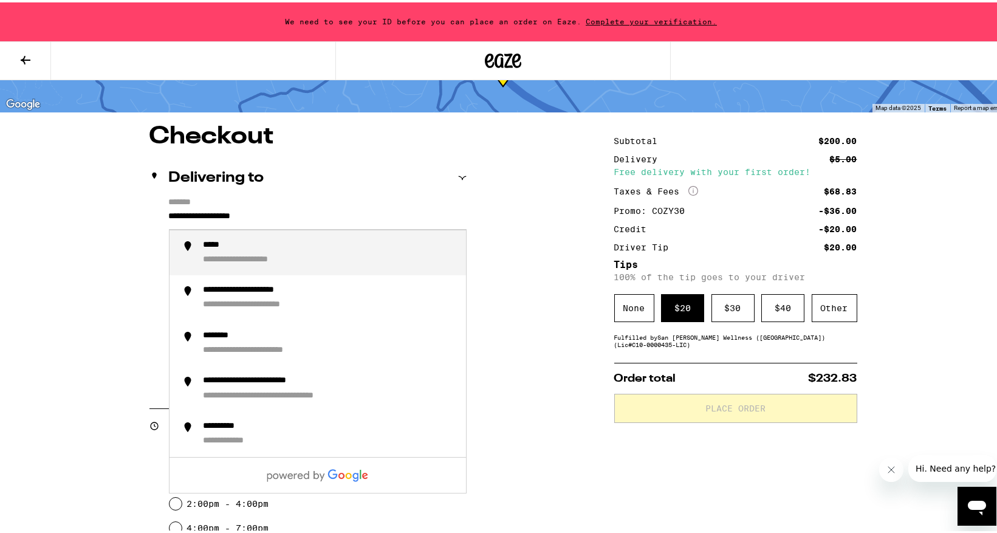
click at [169, 210] on input "**********" at bounding box center [318, 217] width 298 height 21
click at [169, 212] on input "**********" at bounding box center [318, 217] width 298 height 21
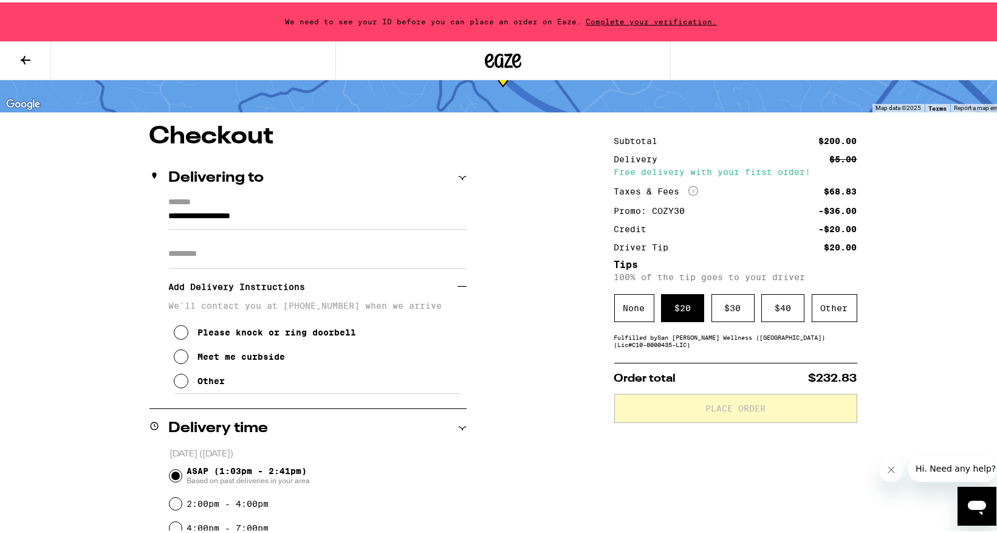
click at [459, 171] on icon at bounding box center [462, 175] width 9 height 9
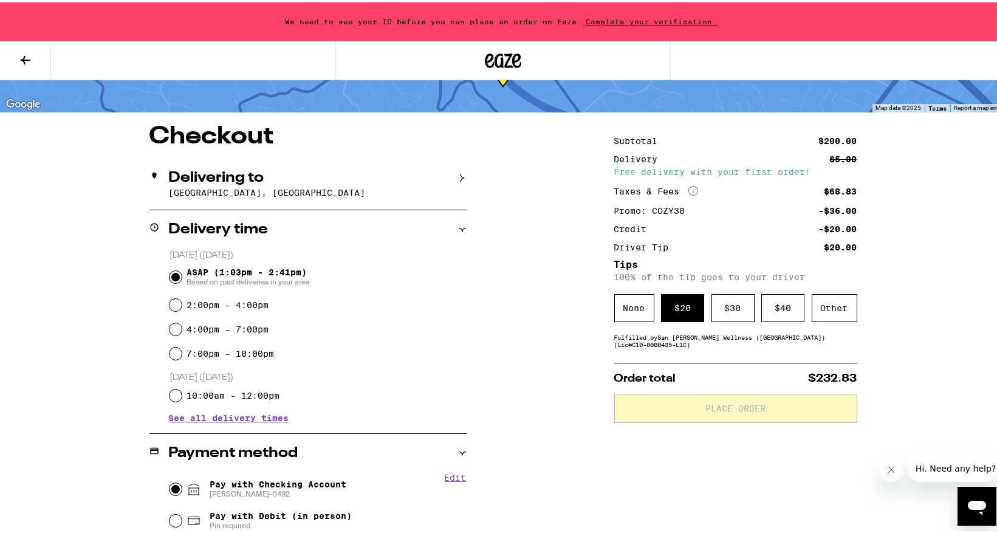
click at [388, 174] on div "Delivering to" at bounding box center [307, 175] width 317 height 15
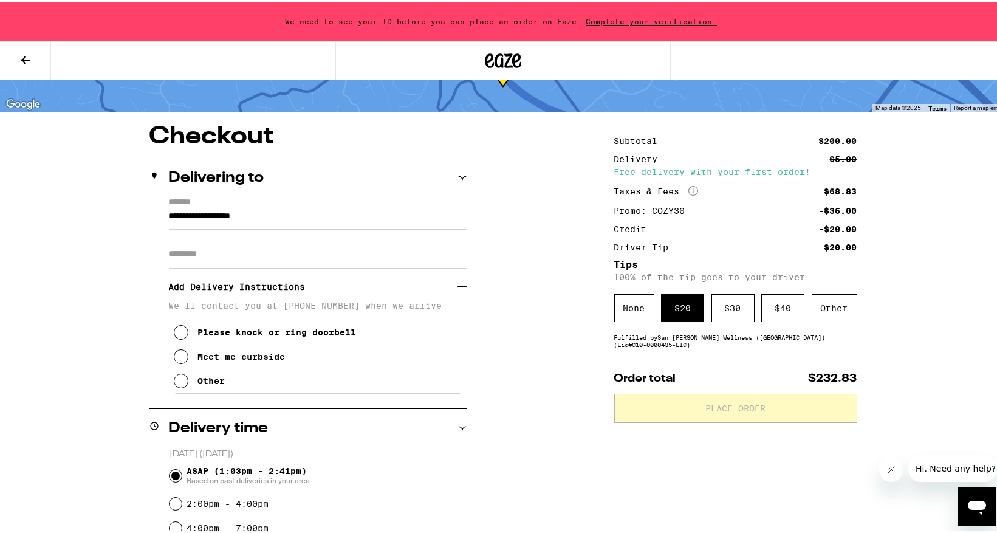
click at [197, 200] on label "*******" at bounding box center [318, 201] width 298 height 12
click at [197, 207] on input "**********" at bounding box center [318, 217] width 298 height 21
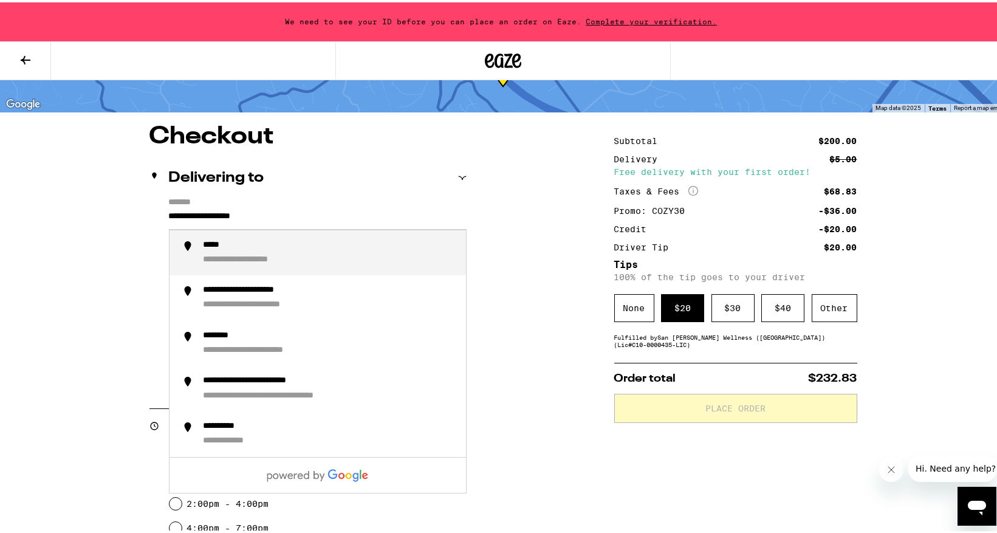
click at [215, 242] on div "*****" at bounding box center [217, 244] width 27 height 12
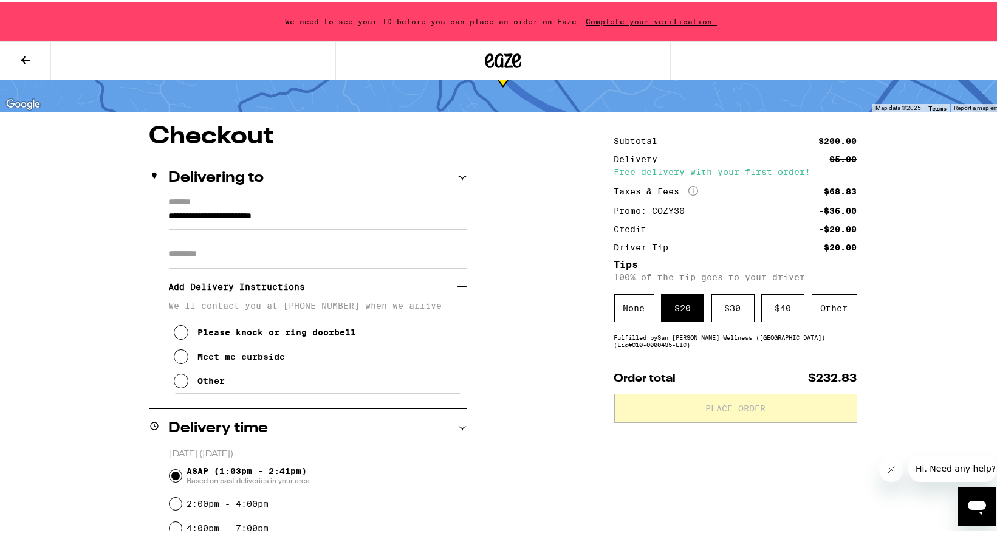
click at [243, 262] on input "Apt/Suite" at bounding box center [318, 251] width 298 height 29
click at [255, 239] on input "Apt/Suite" at bounding box center [318, 251] width 298 height 29
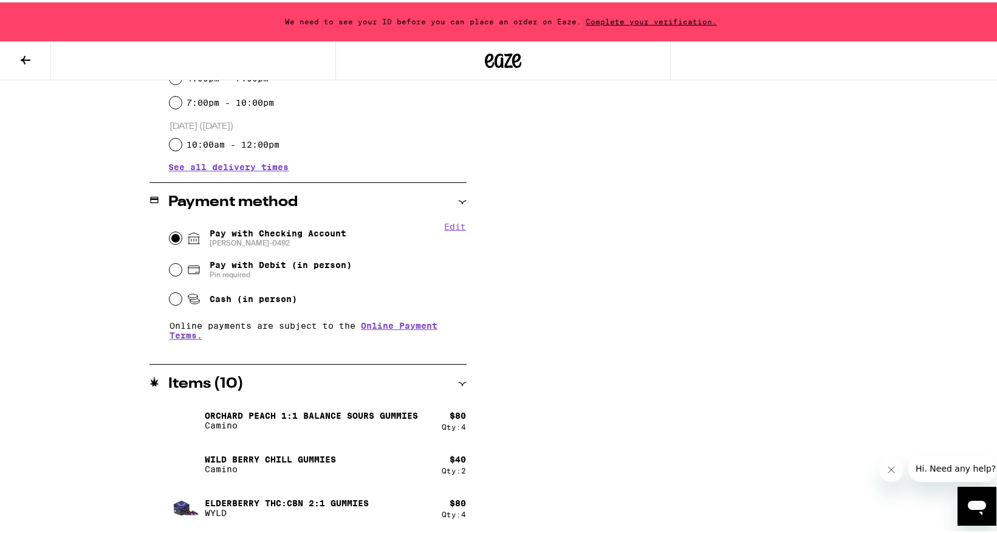
scroll to position [0, 0]
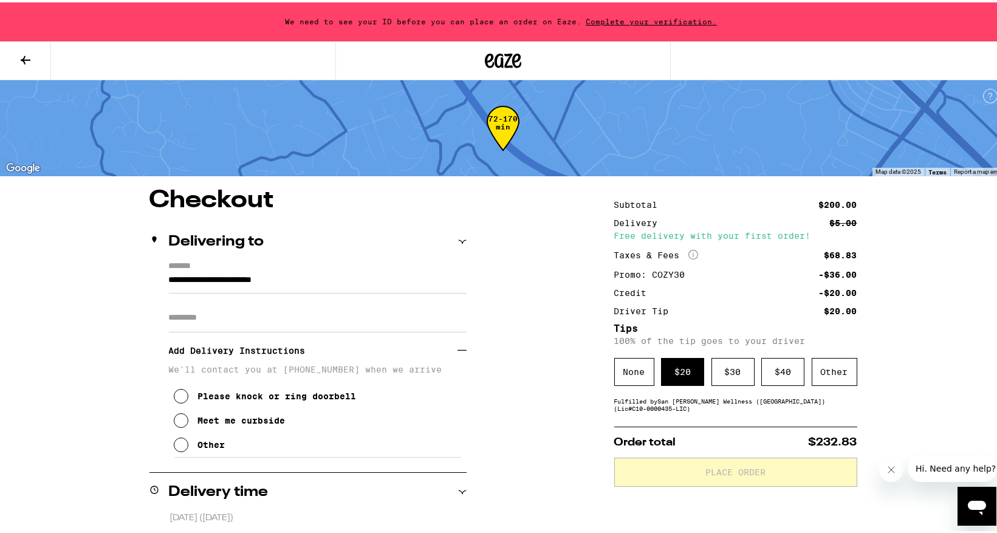
click at [196, 238] on h2 "Delivering to" at bounding box center [216, 239] width 95 height 15
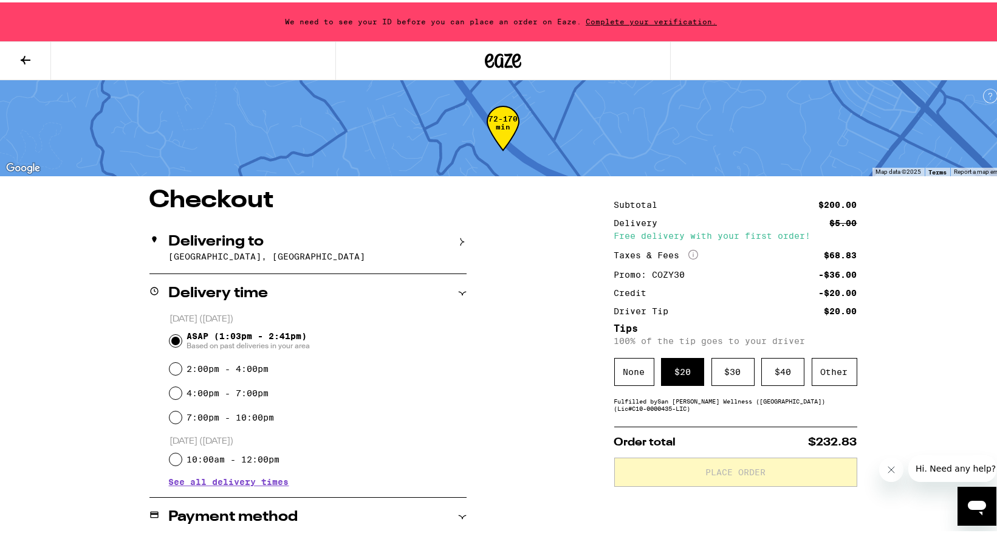
click at [196, 238] on h2 "Delivering to" at bounding box center [216, 239] width 95 height 15
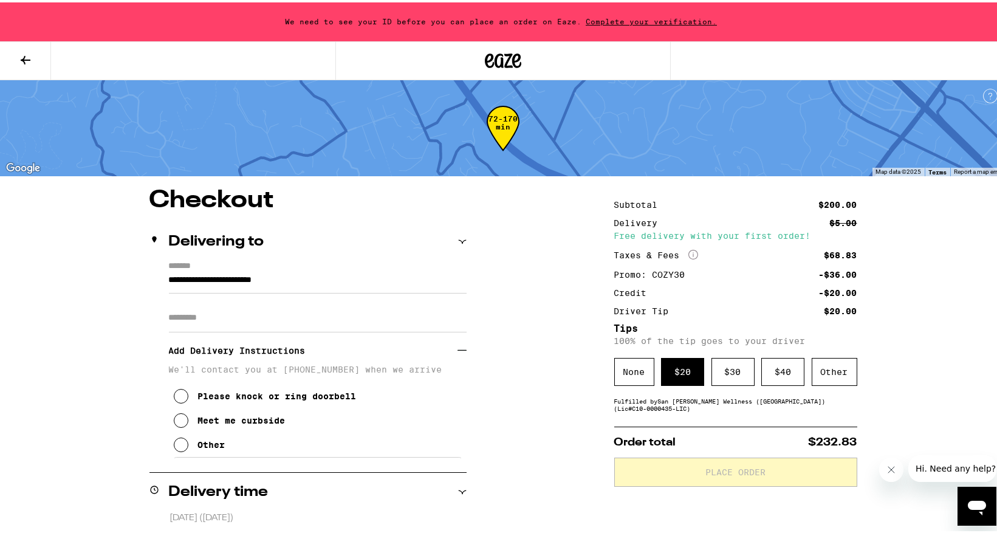
click at [191, 258] on div "Delivering to" at bounding box center [307, 239] width 317 height 39
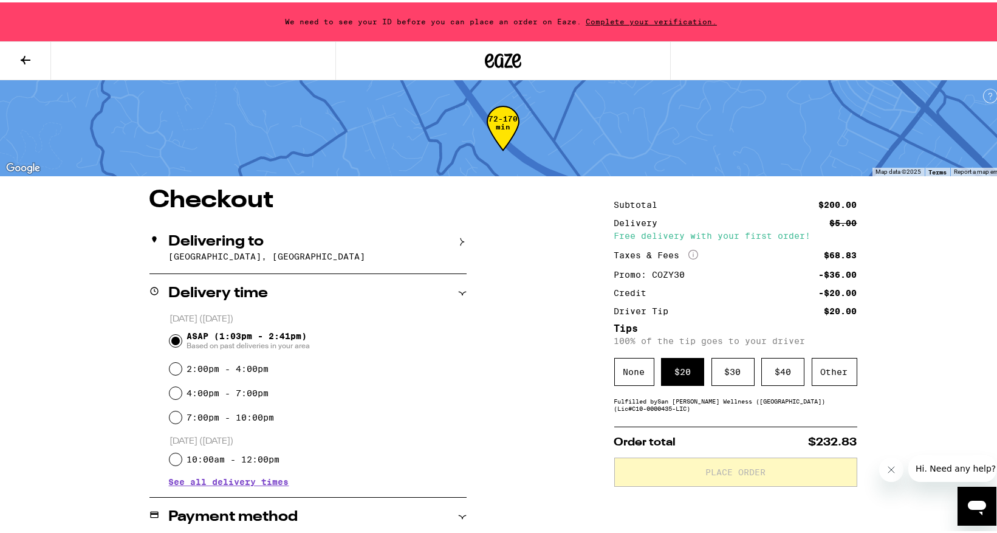
click at [191, 239] on h2 "Delivering to" at bounding box center [216, 239] width 95 height 15
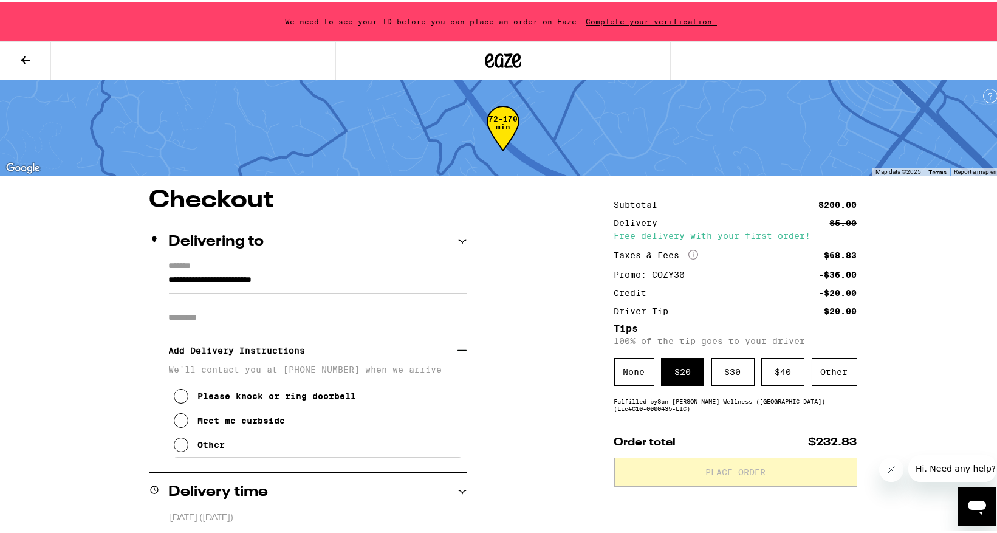
click at [179, 396] on icon at bounding box center [181, 393] width 15 height 15
click at [255, 238] on h2 "Delivering to" at bounding box center [216, 239] width 95 height 15
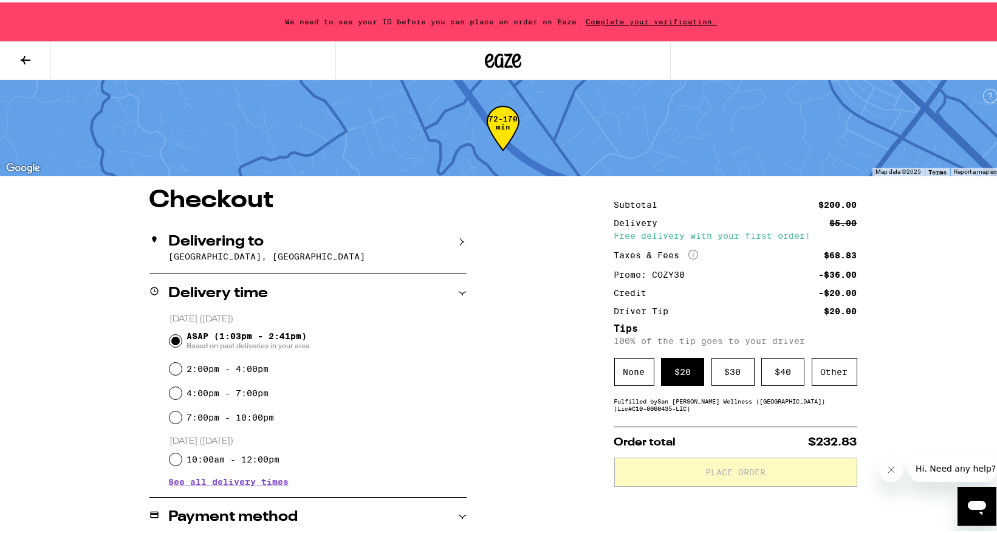
click at [255, 238] on h2 "Delivering to" at bounding box center [216, 239] width 95 height 15
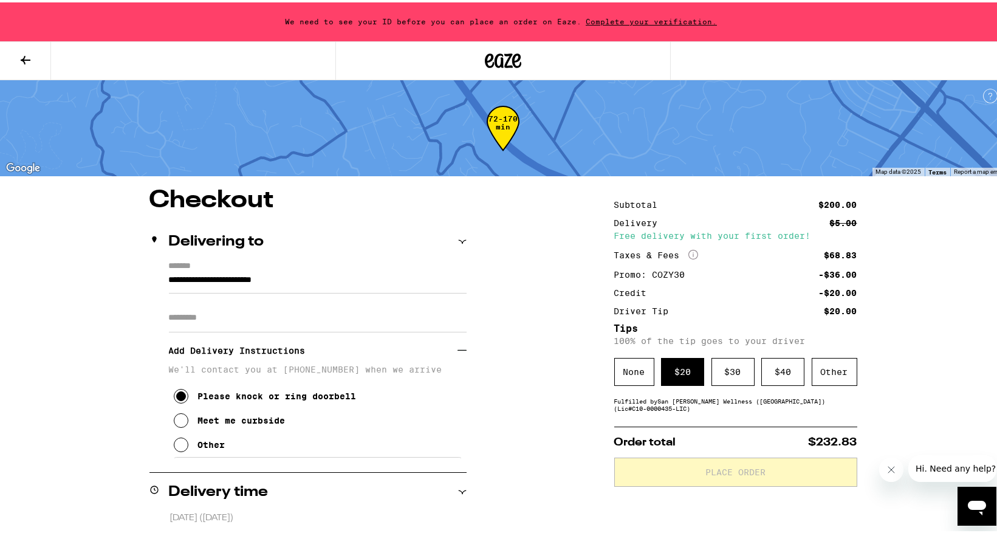
click at [251, 286] on input "**********" at bounding box center [318, 280] width 298 height 21
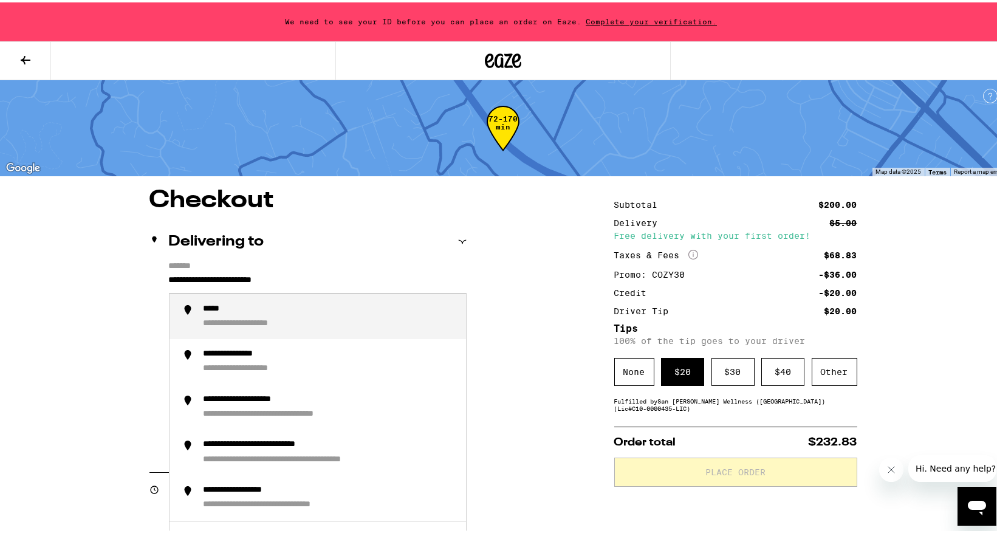
click at [245, 313] on div "**********" at bounding box center [330, 314] width 253 height 26
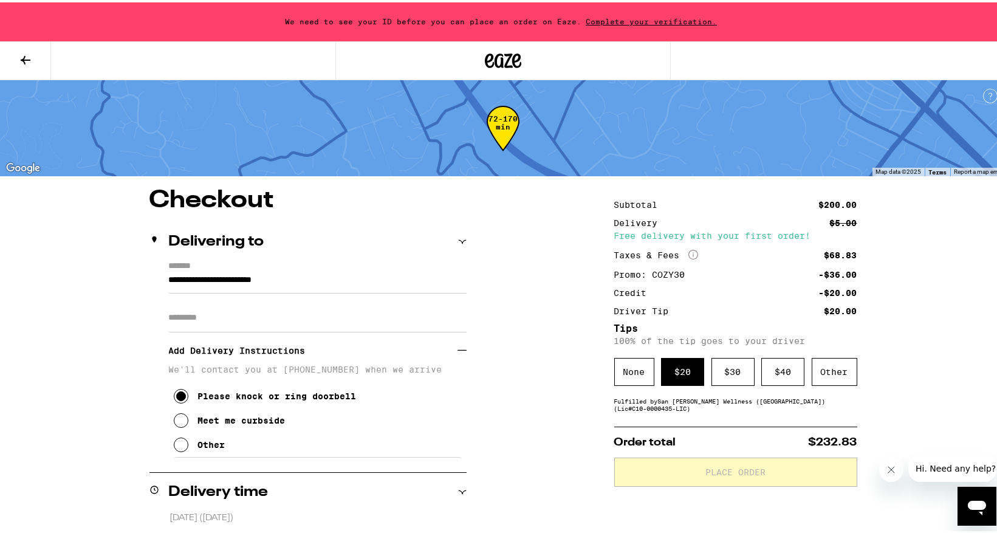
click at [245, 313] on input "Apt/Suite" at bounding box center [318, 315] width 298 height 29
click at [460, 239] on icon at bounding box center [462, 239] width 9 height 9
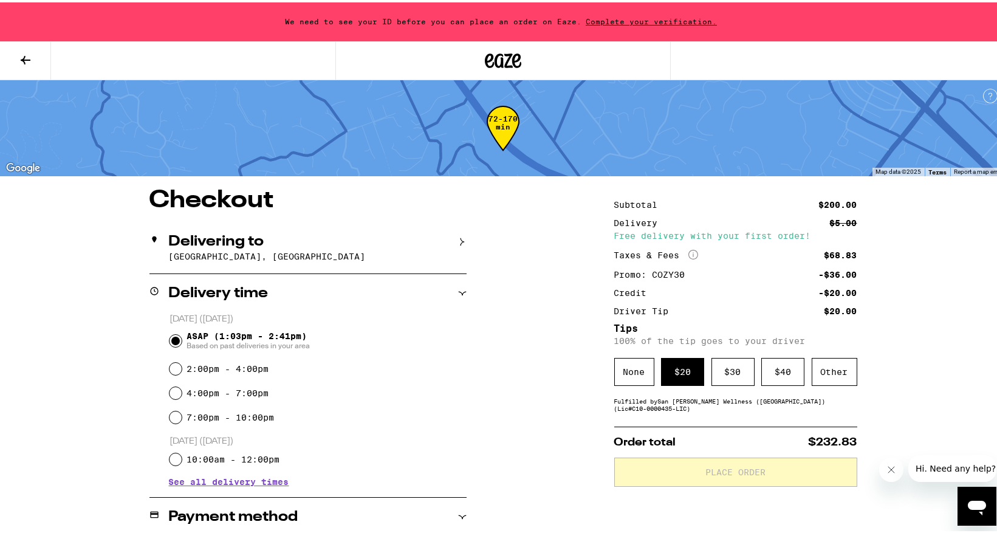
click at [460, 239] on icon at bounding box center [462, 239] width 9 height 9
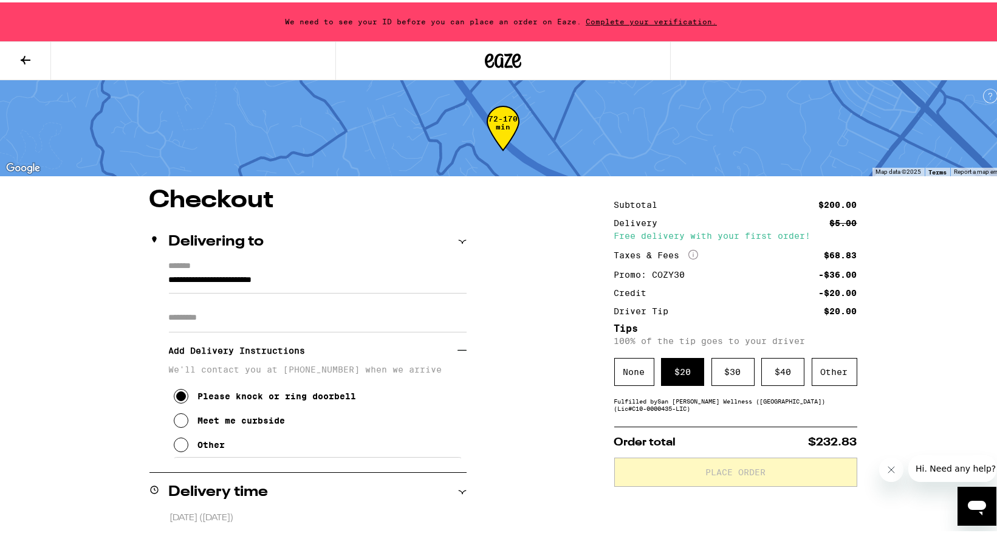
click at [266, 275] on input "**********" at bounding box center [318, 280] width 298 height 21
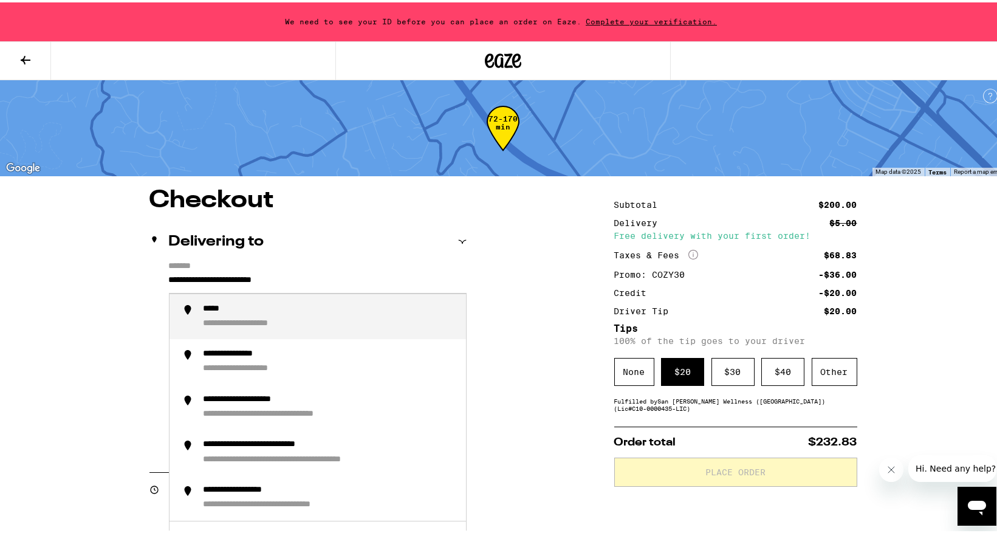
click at [169, 275] on input "**********" at bounding box center [318, 280] width 298 height 21
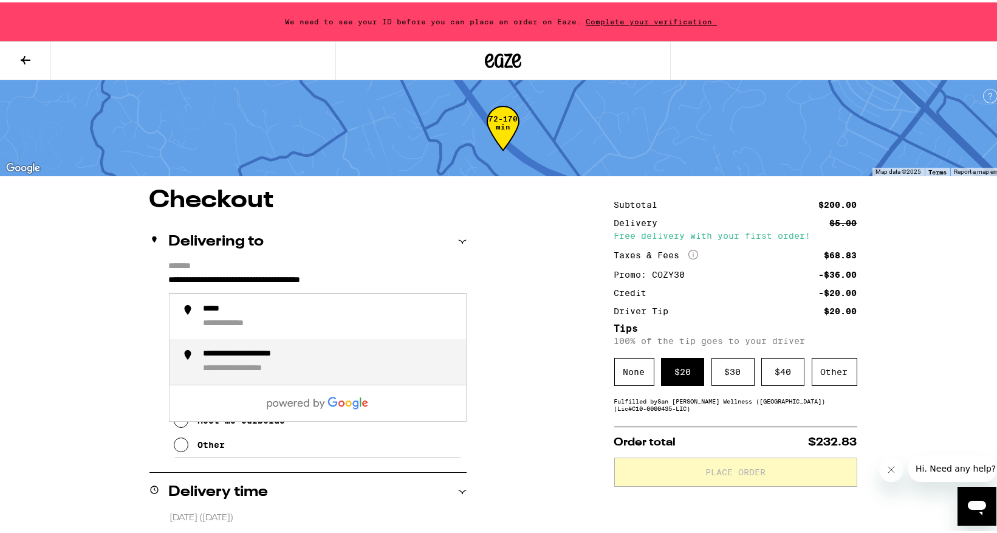
click at [219, 368] on div "**********" at bounding box center [256, 367] width 104 height 12
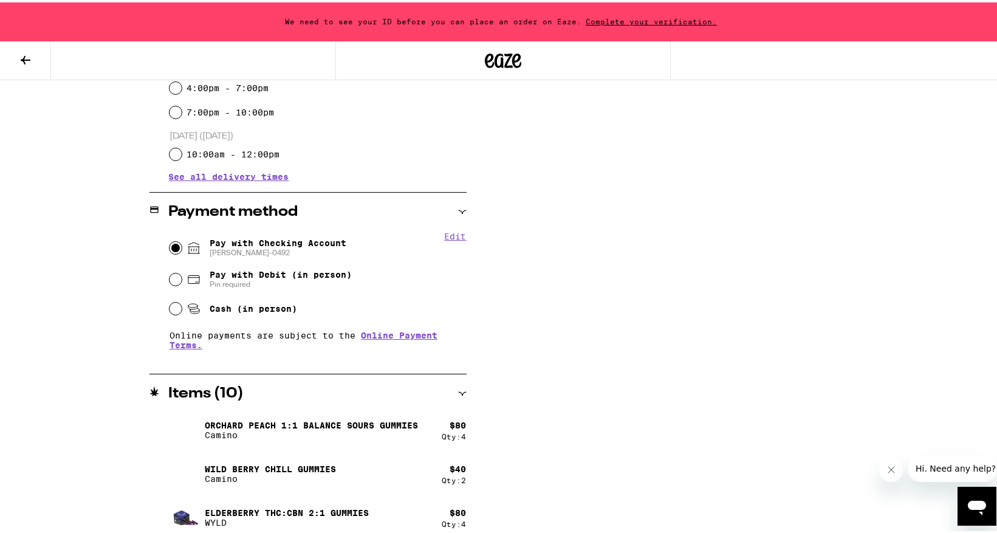
scroll to position [496, 0]
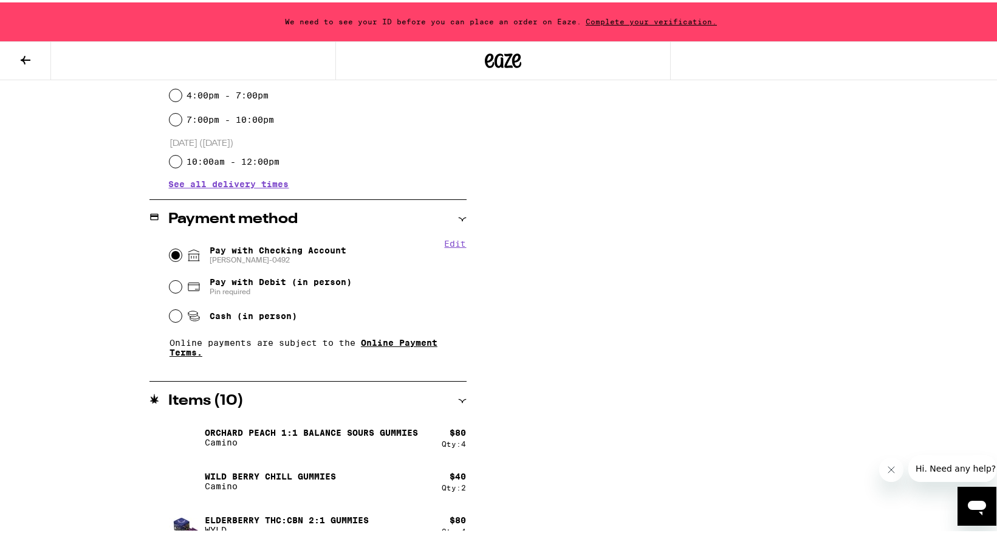
click at [398, 344] on link "Online Payment Terms." at bounding box center [304, 344] width 268 height 19
type input "**********"
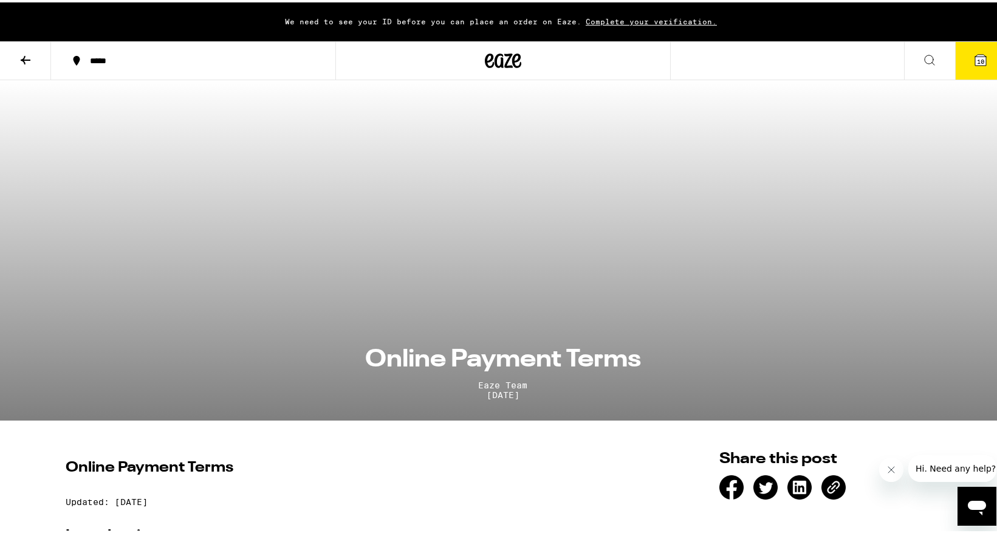
click at [979, 59] on button "10" at bounding box center [980, 58] width 51 height 38
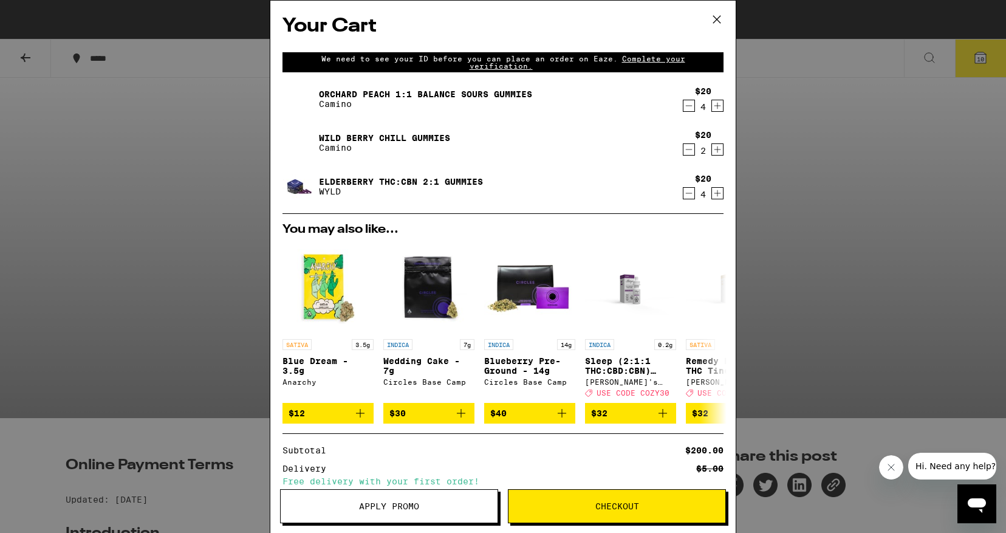
click at [379, 513] on button "Apply Promo" at bounding box center [389, 506] width 218 height 34
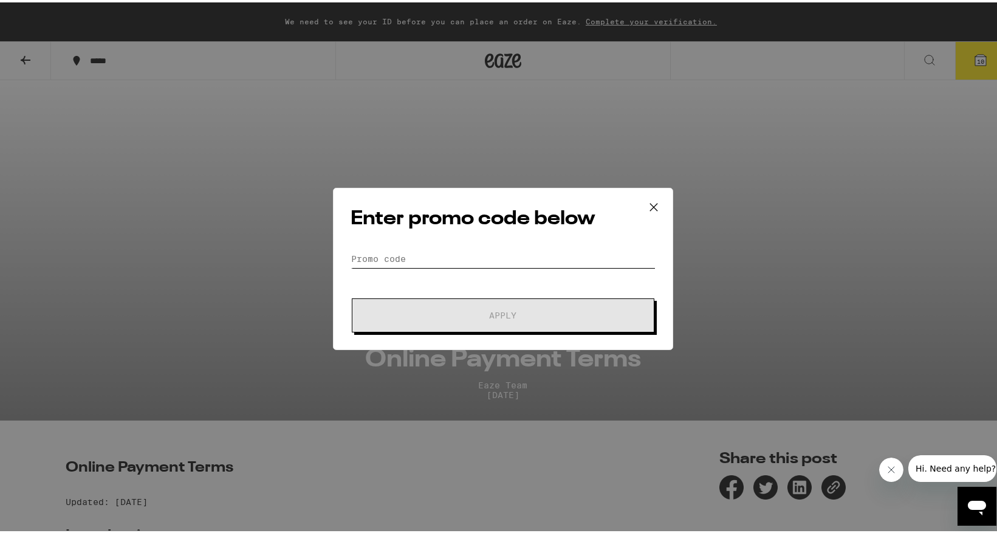
click at [497, 259] on input "Promo Code" at bounding box center [503, 256] width 305 height 18
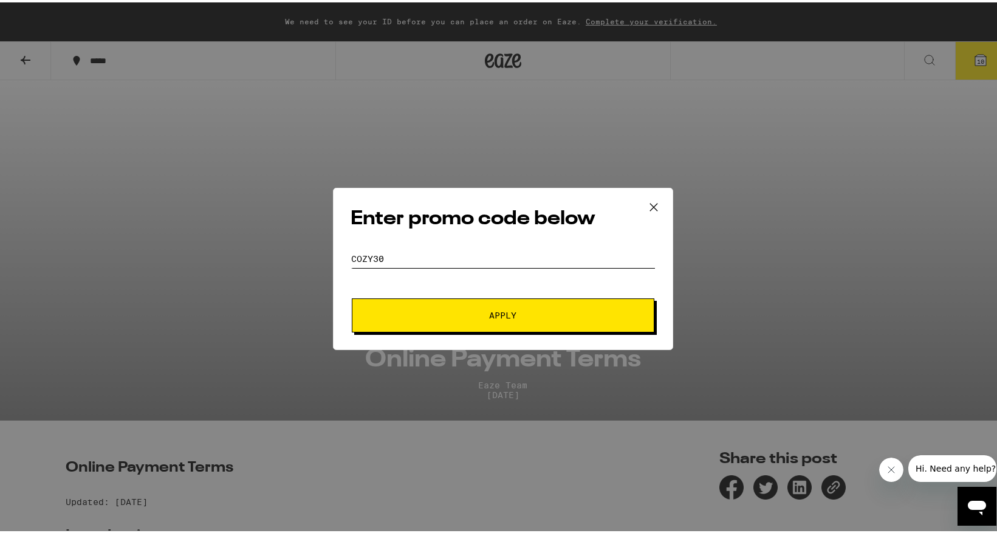
type input "cozy30"
click at [505, 309] on span "Apply" at bounding box center [503, 313] width 27 height 9
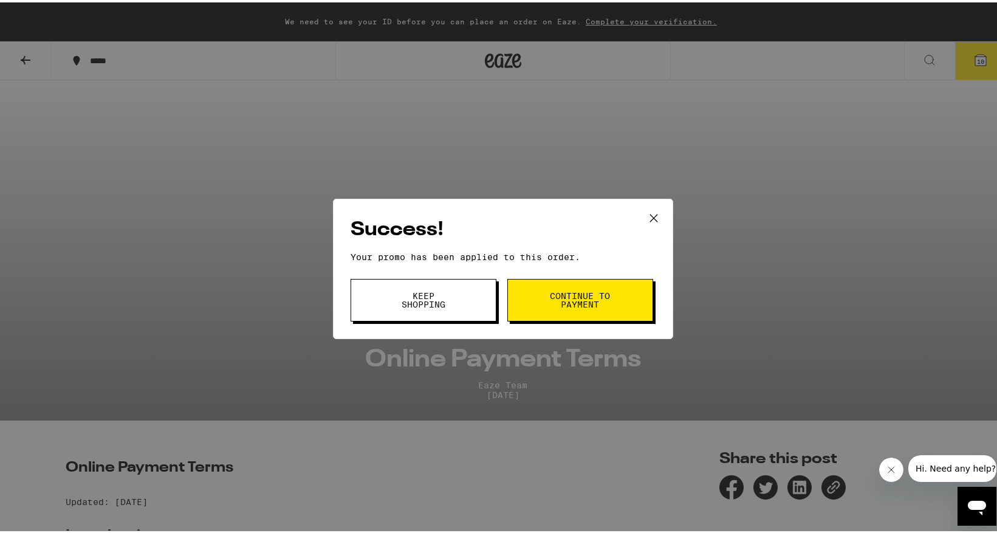
click at [561, 291] on span "Continue to payment" at bounding box center [580, 297] width 62 height 17
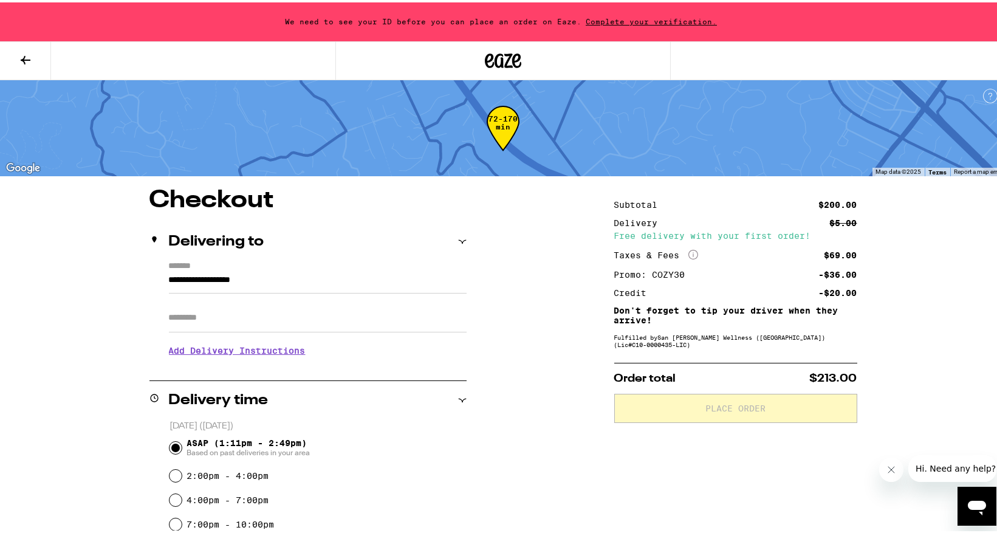
click at [169, 273] on input "**********" at bounding box center [318, 280] width 298 height 21
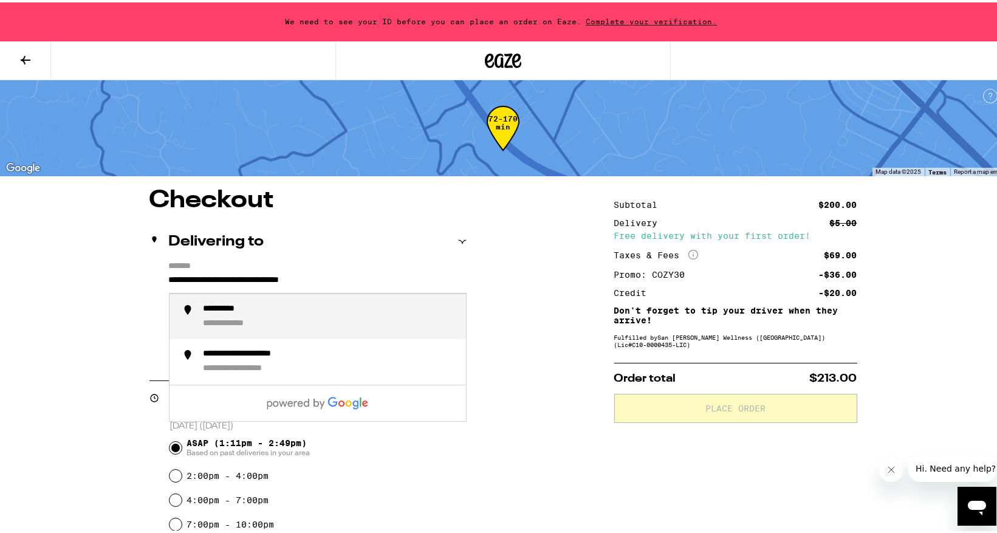
click at [219, 345] on li "**********" at bounding box center [318, 360] width 296 height 46
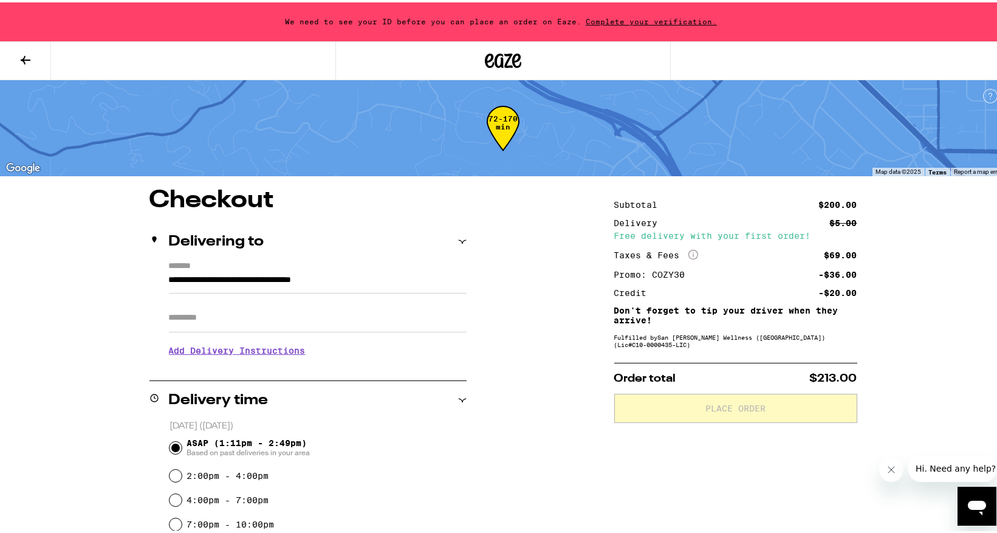
click at [417, 283] on input "**********" at bounding box center [318, 280] width 298 height 21
type input "**********"
click at [284, 354] on h3 "Add Delivery Instructions" at bounding box center [318, 348] width 298 height 28
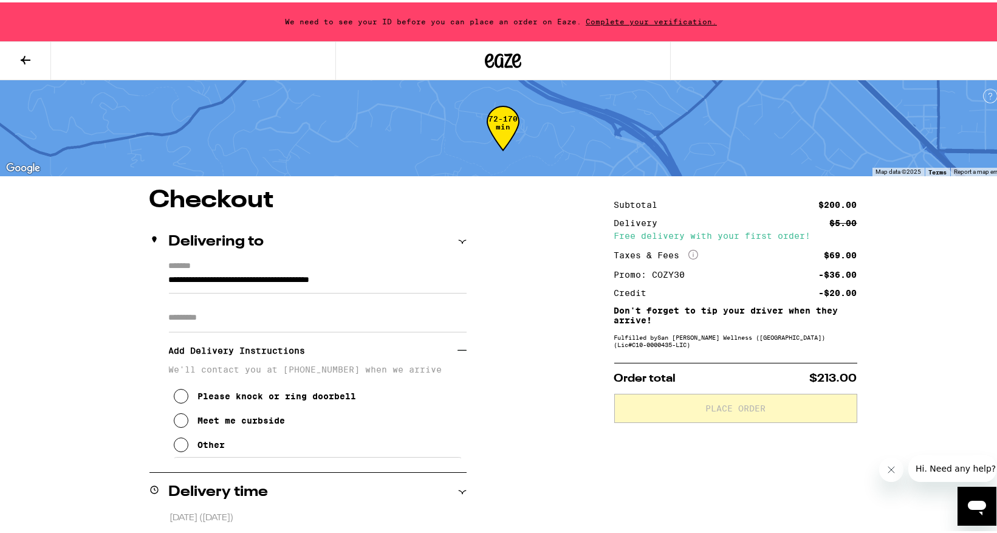
click at [177, 446] on icon at bounding box center [181, 442] width 15 height 15
click at [234, 471] on textarea "Enter any other delivery instructions you want driver to know" at bounding box center [317, 482] width 289 height 57
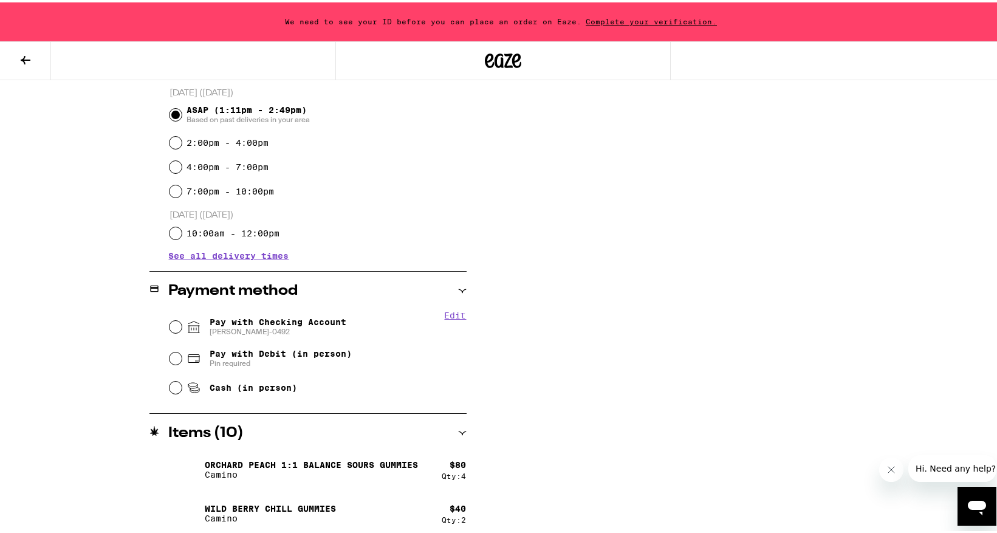
scroll to position [506, 0]
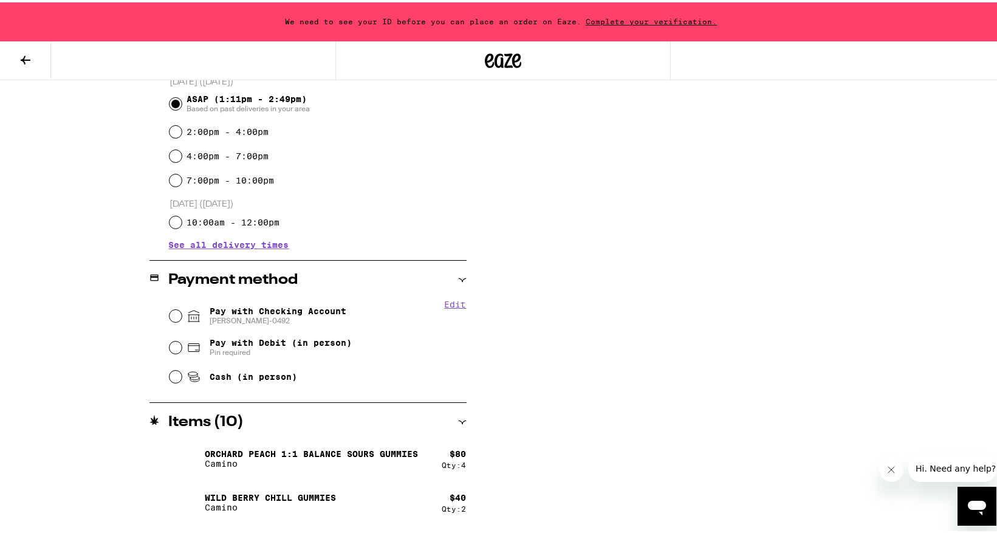
type textarea "Text me at 650.279.8189"
click at [171, 315] on input "Pay with Checking Account Kathy-0492" at bounding box center [176, 313] width 12 height 12
radio input "true"
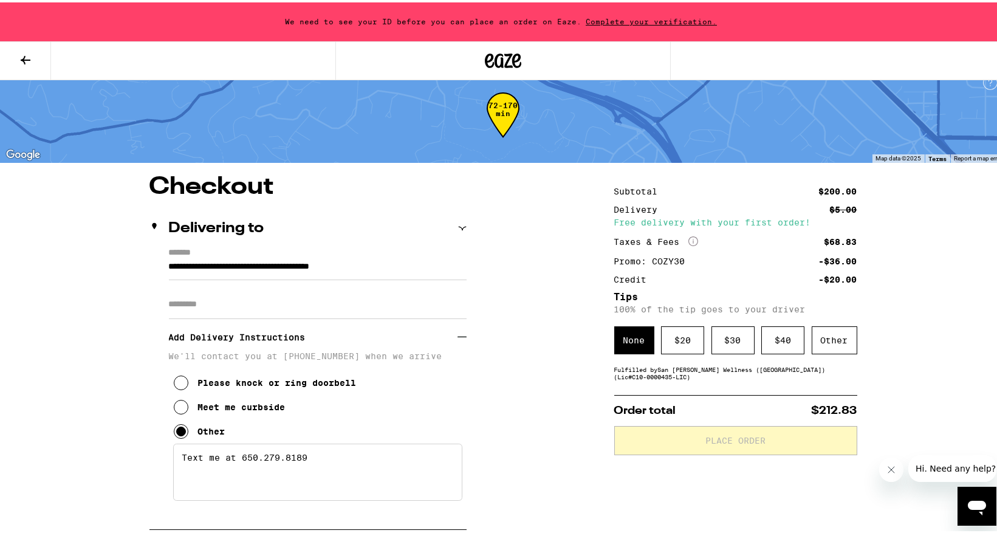
scroll to position [0, 0]
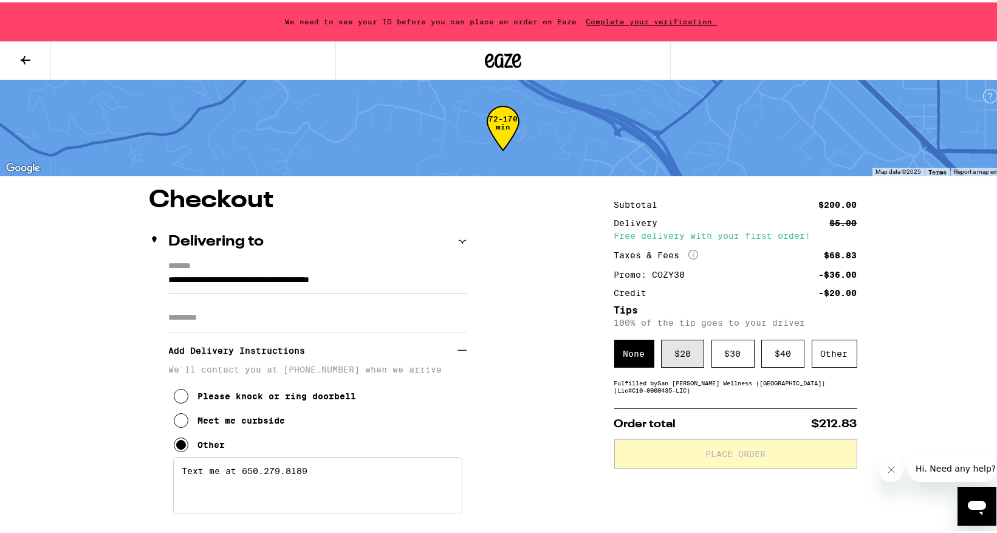
click at [672, 348] on div "$ 20" at bounding box center [682, 351] width 43 height 28
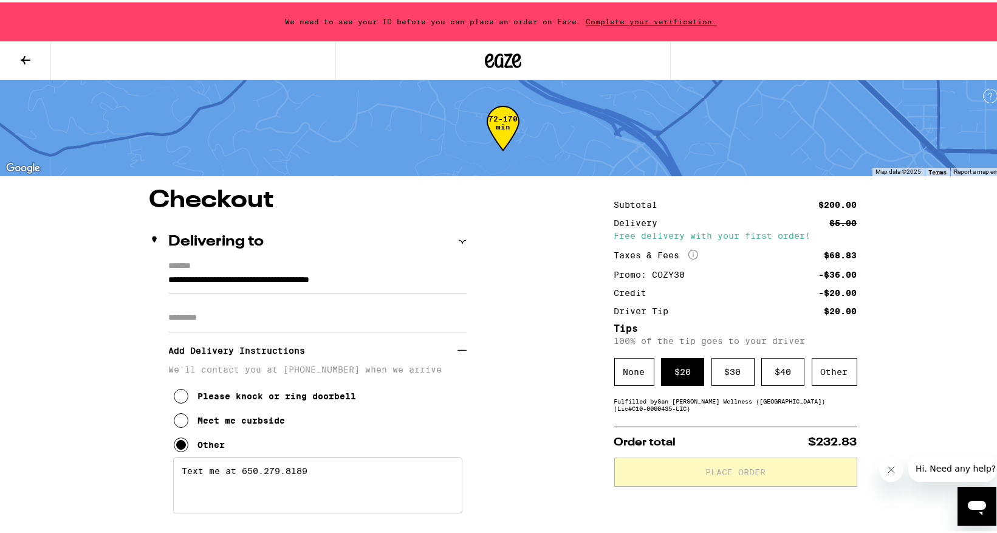
click at [980, 499] on icon "Open messaging window" at bounding box center [977, 506] width 22 height 22
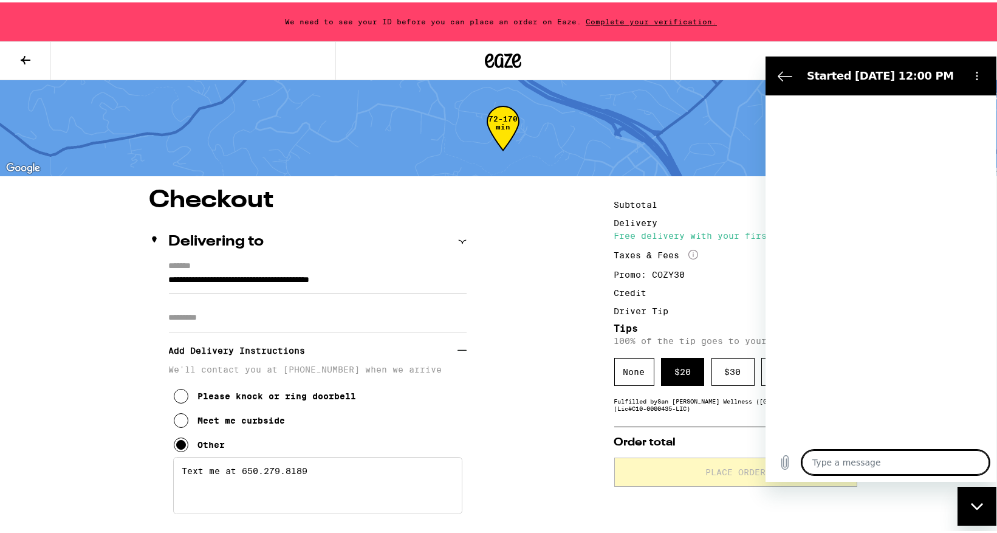
type textarea "x"
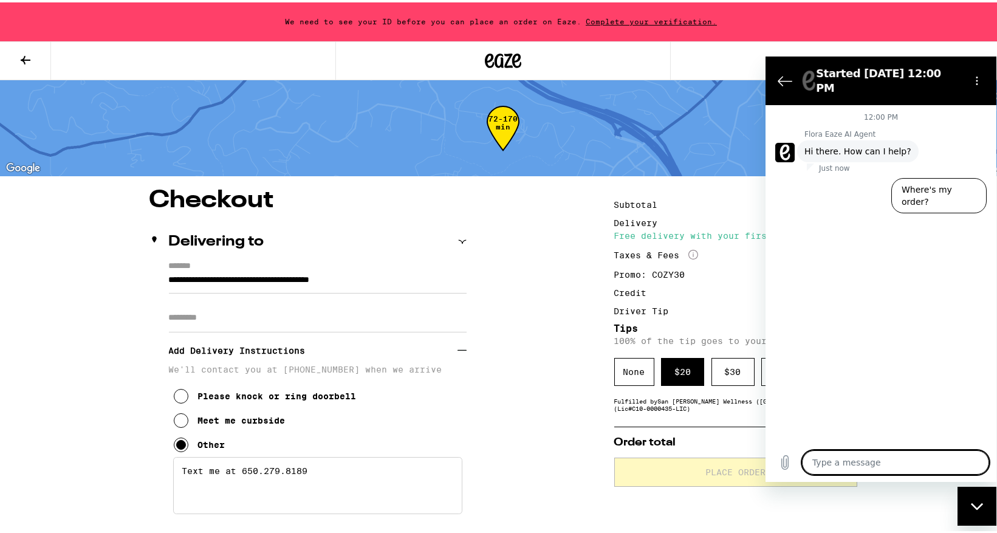
click at [833, 447] on div "Type a message x" at bounding box center [881, 461] width 231 height 39
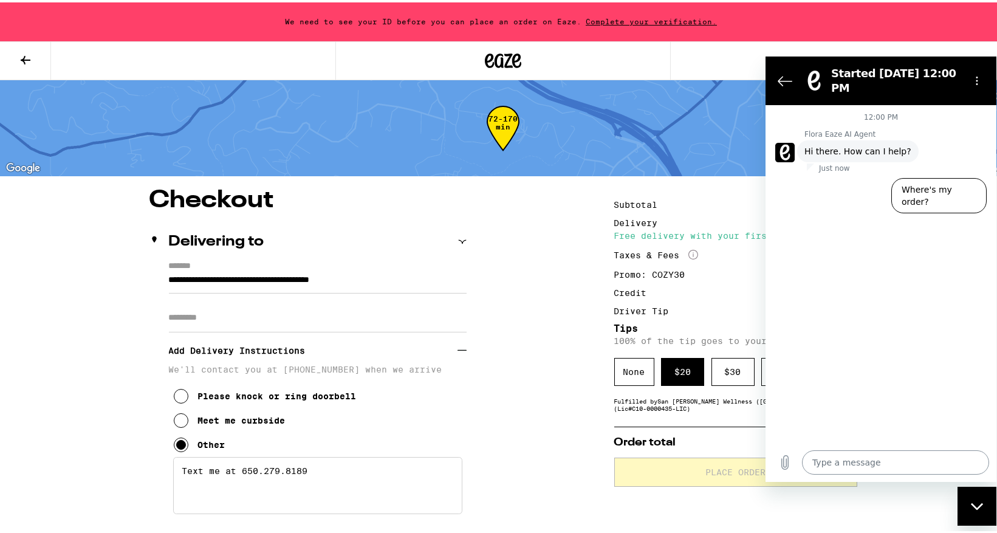
click at [849, 461] on textarea at bounding box center [895, 462] width 187 height 24
type textarea "s"
type textarea "x"
type textarea "so"
type textarea "x"
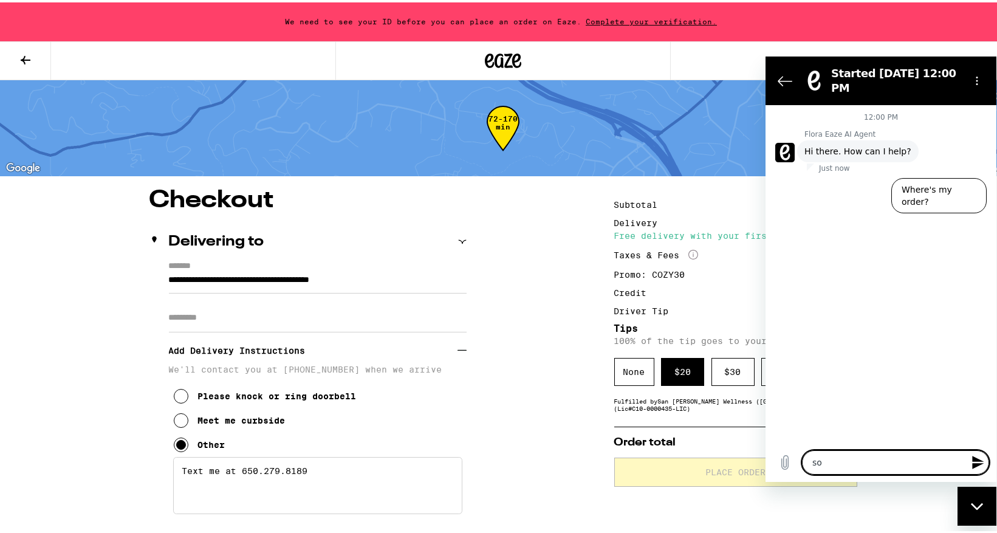
type textarea "som"
type textarea "x"
type textarea "some"
type textarea "x"
type textarea "soment"
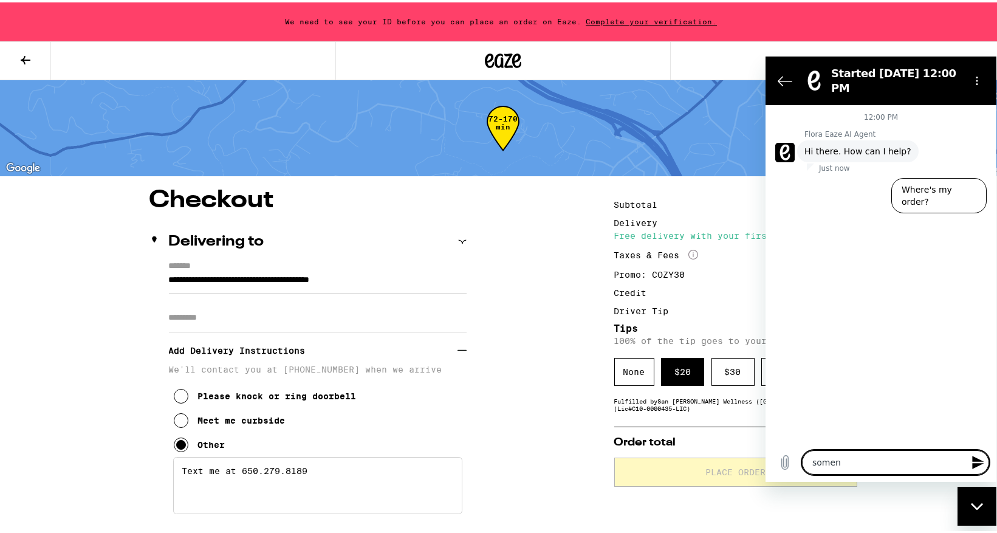
type textarea "x"
type textarea "somenth"
type textarea "x"
type textarea "somenthi"
type textarea "x"
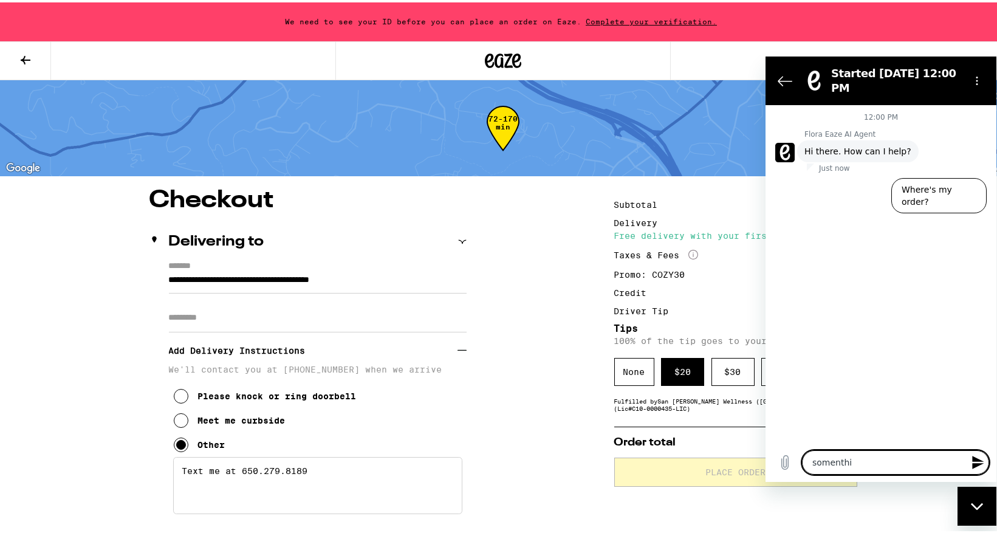
type textarea "somenthin"
type textarea "x"
type textarea "somenthing"
type textarea "x"
type textarea "somenthing"
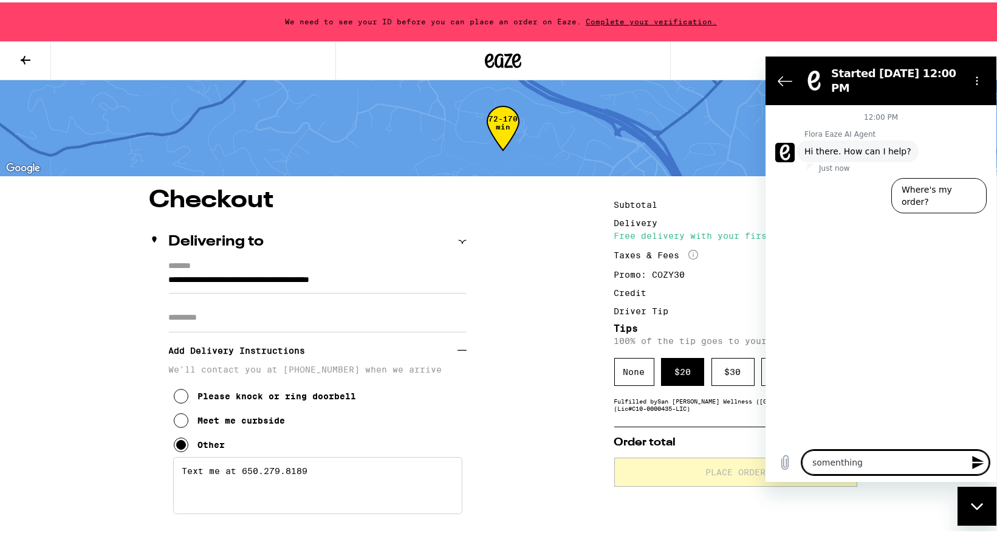
type textarea "x"
type textarea "somenthing"
type textarea "x"
type textarea "somenthin"
type textarea "x"
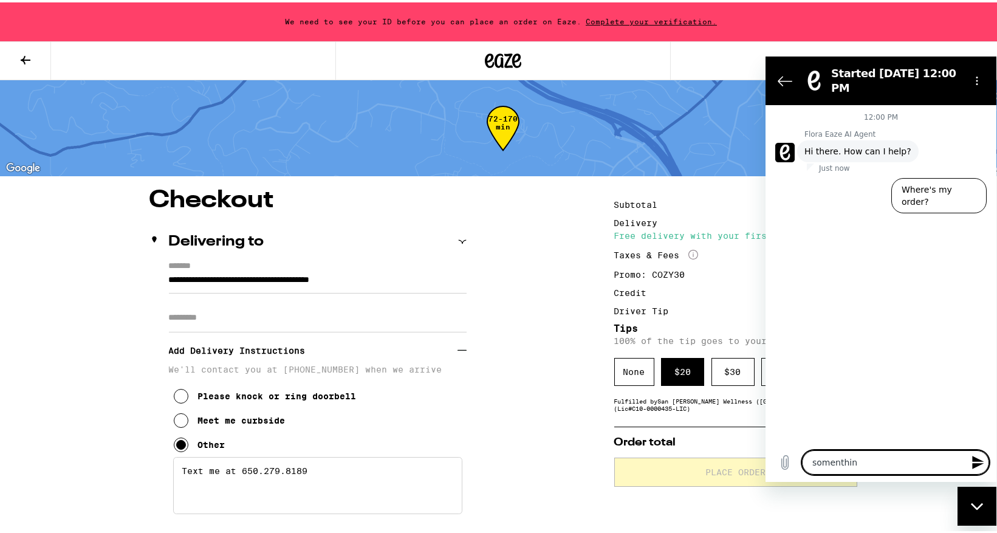
type textarea "somenthi"
type textarea "x"
type textarea "somenth"
type textarea "x"
type textarea "soment"
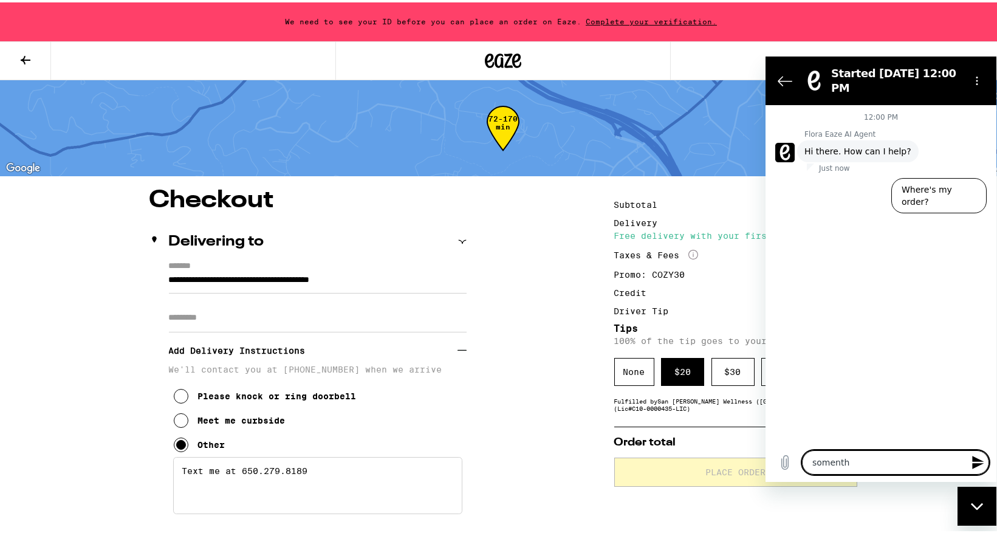
type textarea "x"
type textarea "somen"
type textarea "x"
type textarea "some"
type textarea "x"
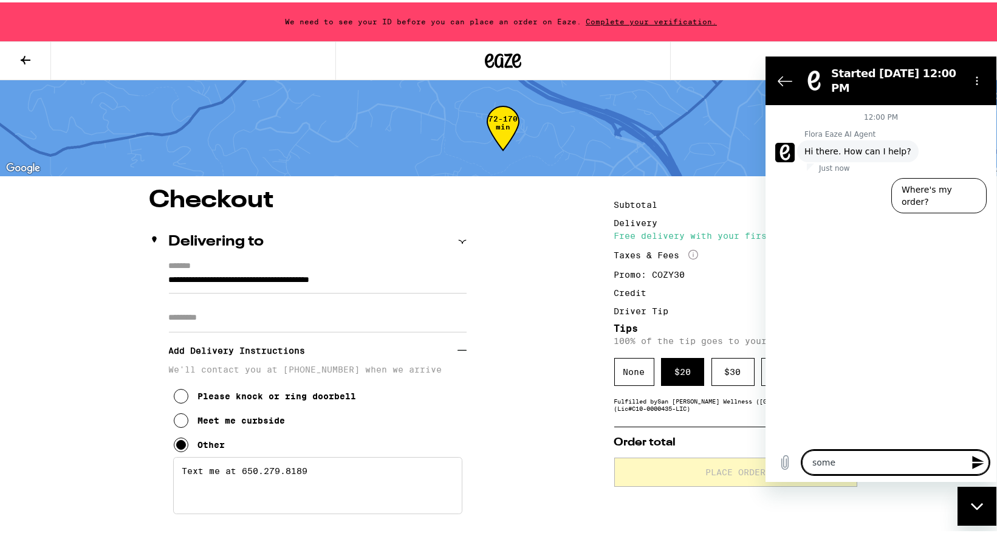
type textarea "somet"
type textarea "x"
type textarea "someth"
type textarea "x"
type textarea "somethi"
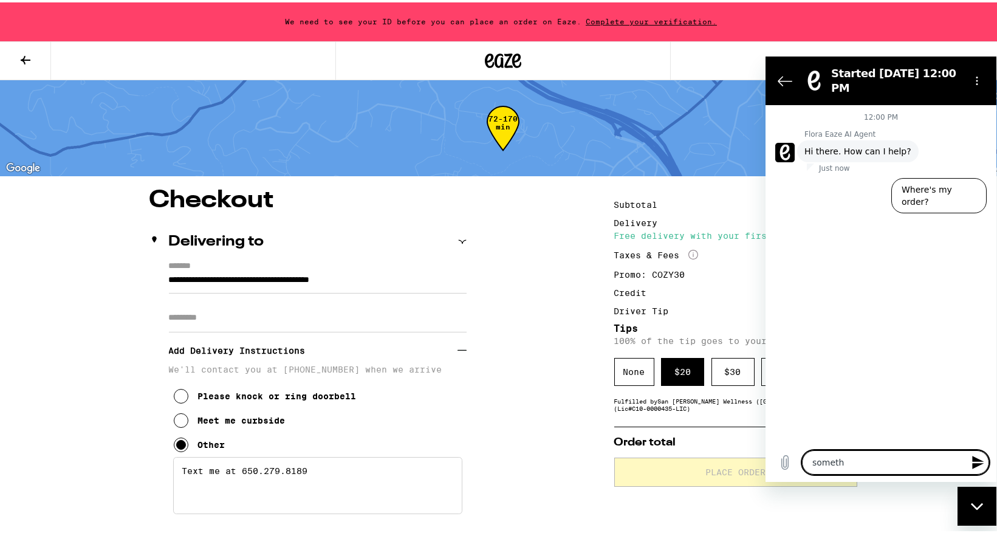
type textarea "x"
type textarea "somethin"
type textarea "x"
type textarea "something"
type textarea "x"
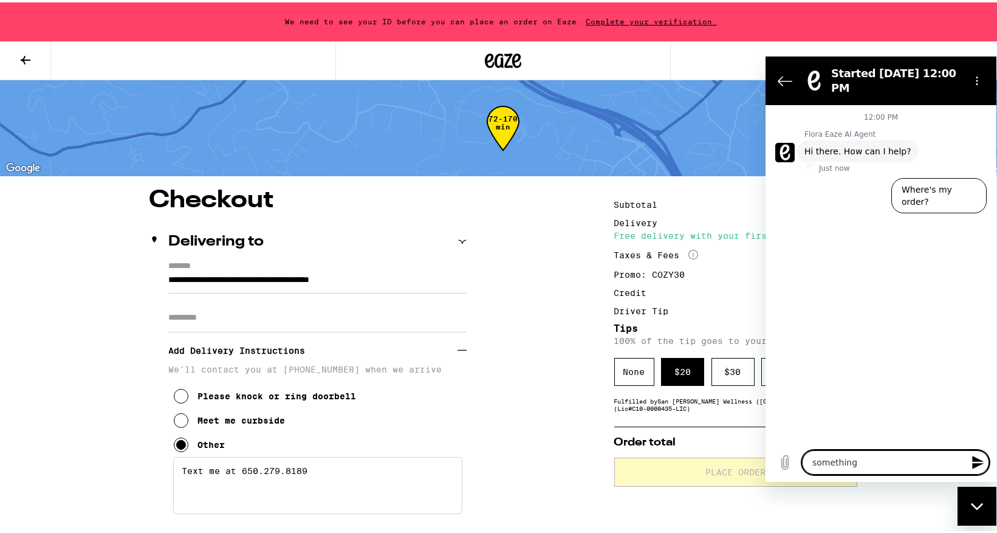
type textarea "something"
type textarea "x"
type textarea "something i"
type textarea "x"
type textarea "something is"
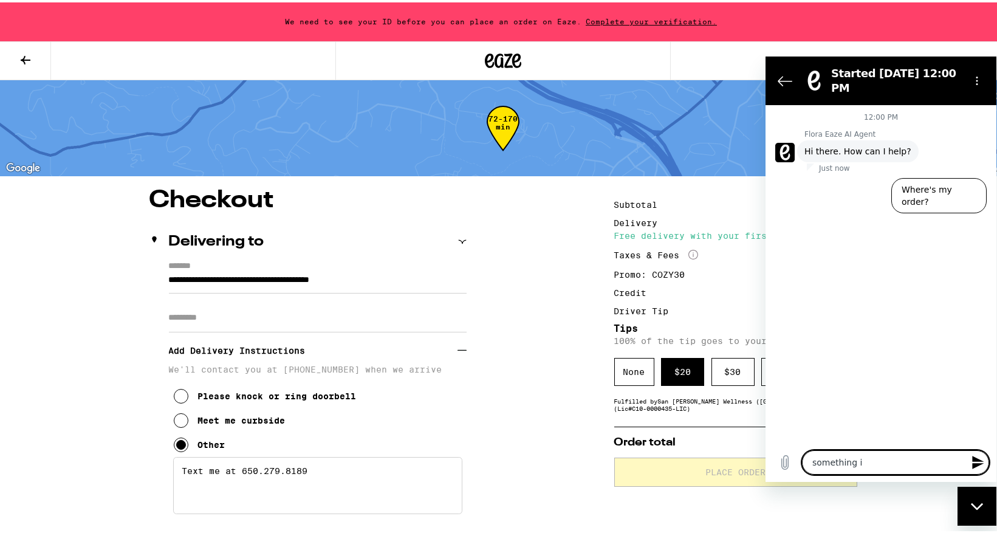
type textarea "x"
type textarea "something is"
type textarea "x"
type textarea "something is p"
type textarea "x"
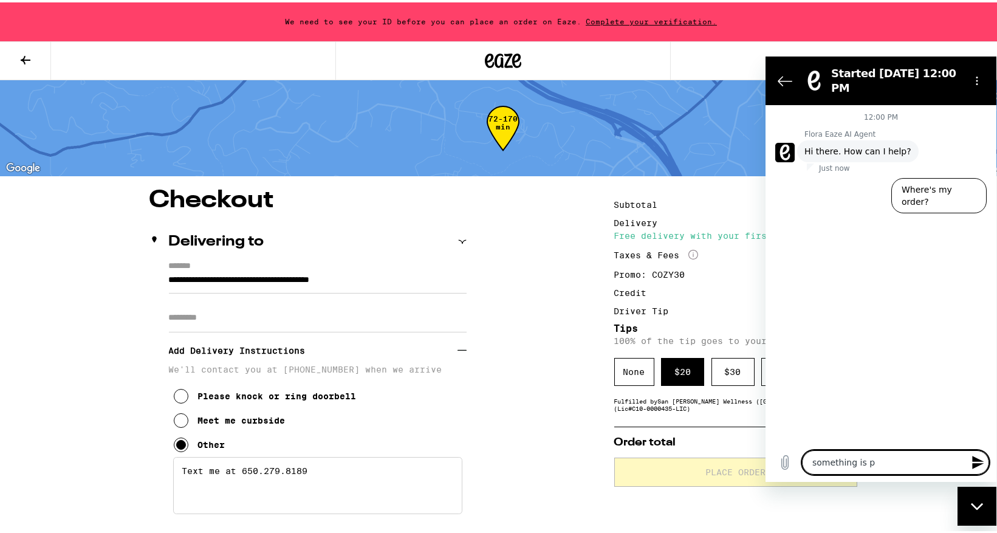
type textarea "something is pr"
type textarea "x"
type textarea "something is pre"
type textarea "x"
type textarea "something is prev"
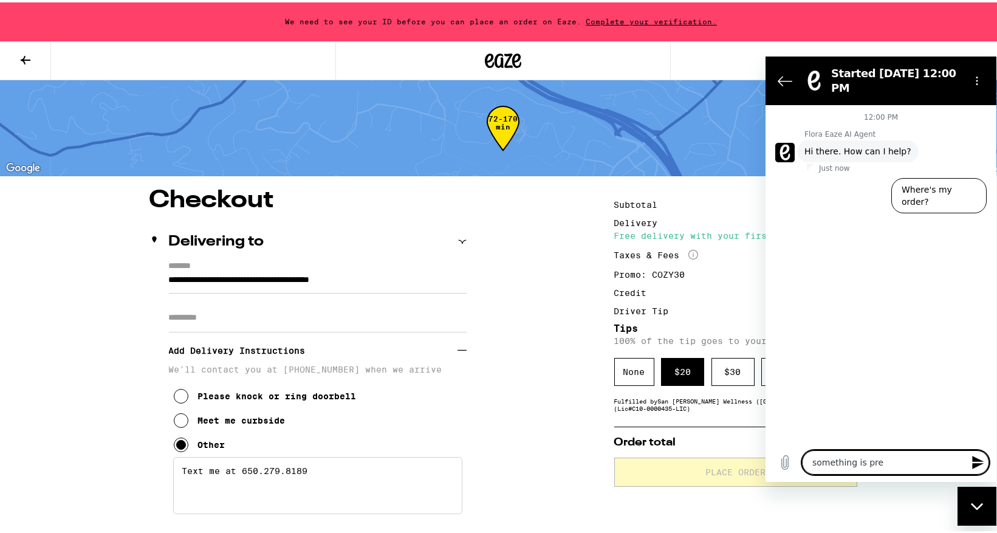
type textarea "x"
type textarea "something is preve"
type textarea "x"
type textarea "something is preven"
type textarea "x"
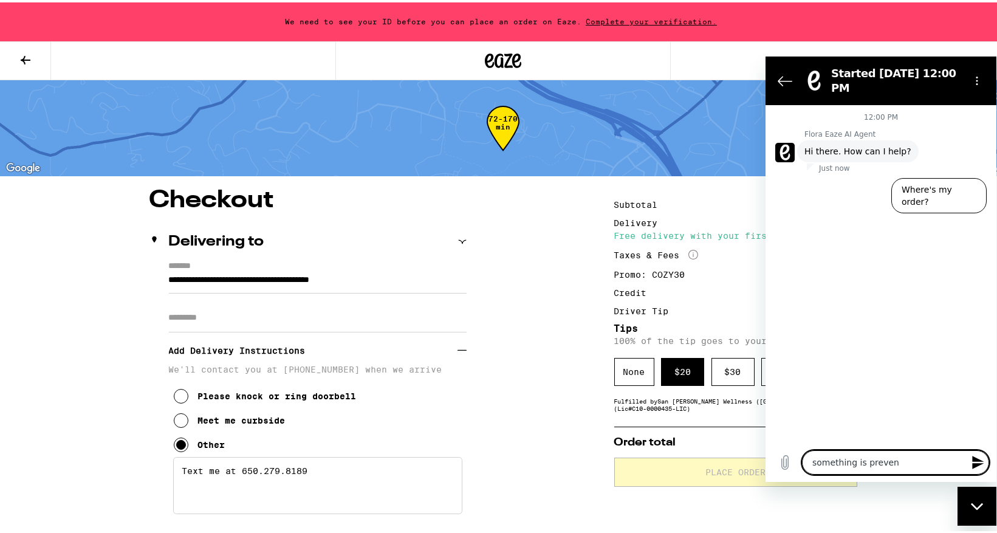
type textarea "something is prevent"
type textarea "x"
type textarea "something is preventi"
type textarea "x"
type textarea "something is preventin"
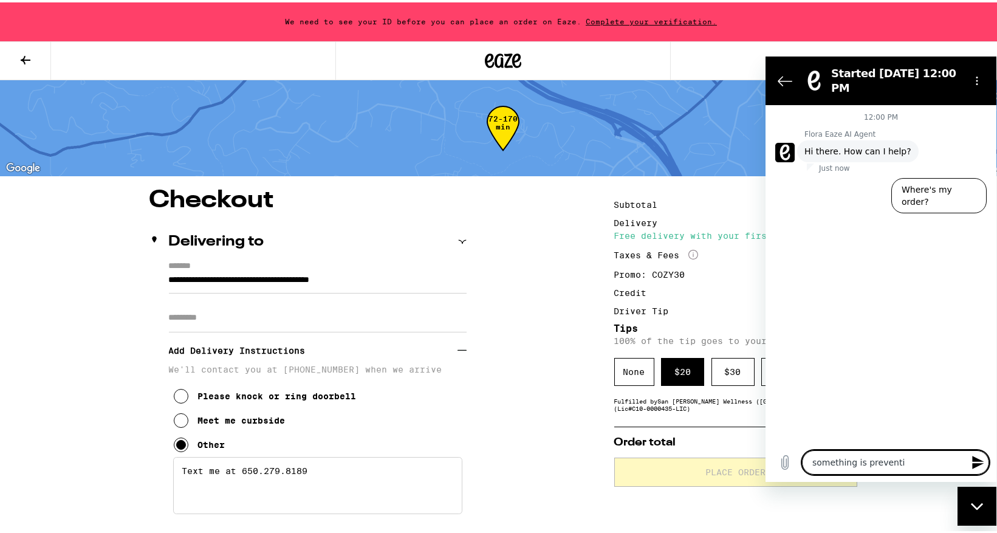
type textarea "x"
type textarea "something is preventing"
type textarea "x"
type textarea "something is preventing"
type textarea "x"
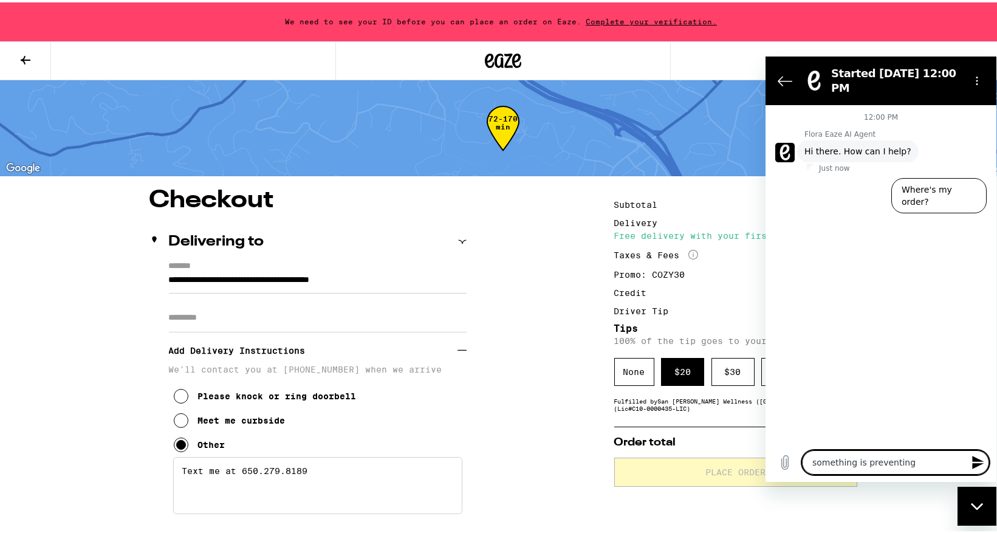
type textarea "something is preventing m"
type textarea "x"
type textarea "something is preventing my"
type textarea "x"
type textarea "something is preventing my"
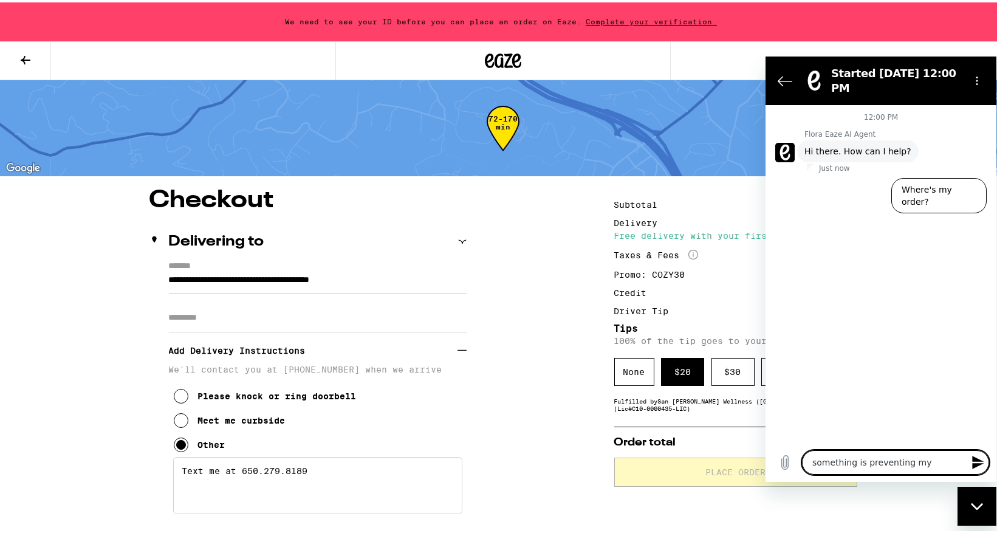
type textarea "x"
type textarea "something is preventing my c"
type textarea "x"
type textarea "something is preventing my ch"
type textarea "x"
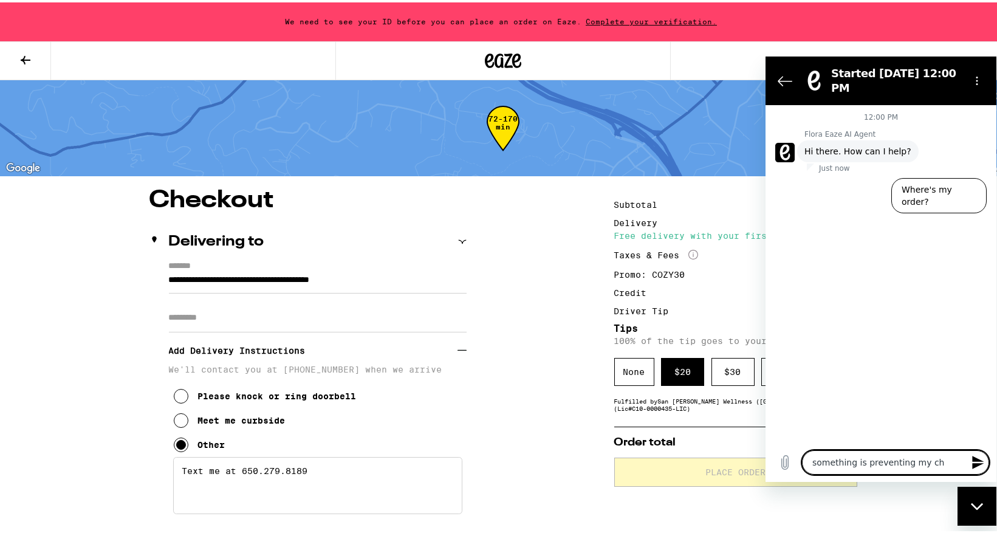
type textarea "something is preventing my che"
type textarea "x"
type textarea "something is preventing my chec"
type textarea "x"
type textarea "something is preventing my check"
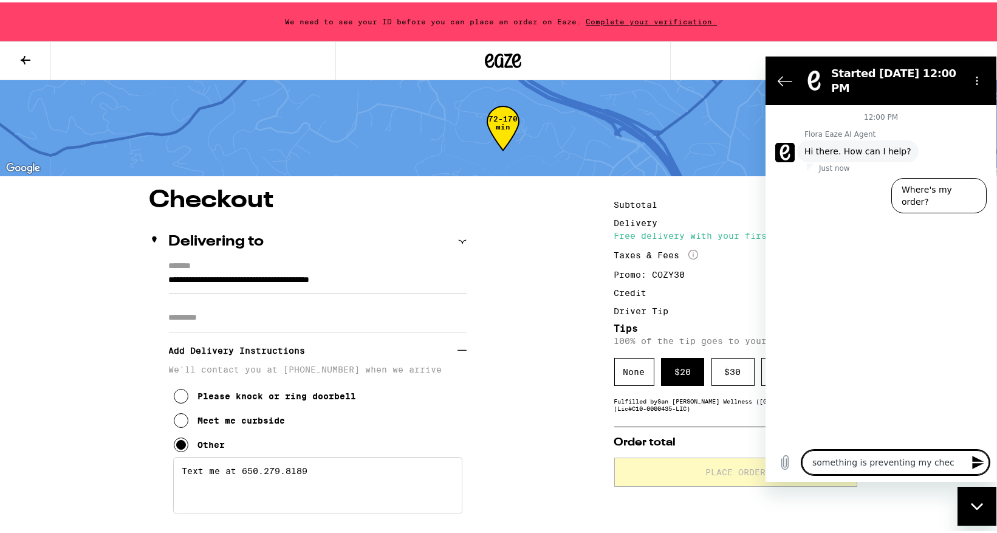
type textarea "x"
type textarea "something is preventing my checko"
type textarea "x"
type textarea "something is preventing my checkou"
type textarea "x"
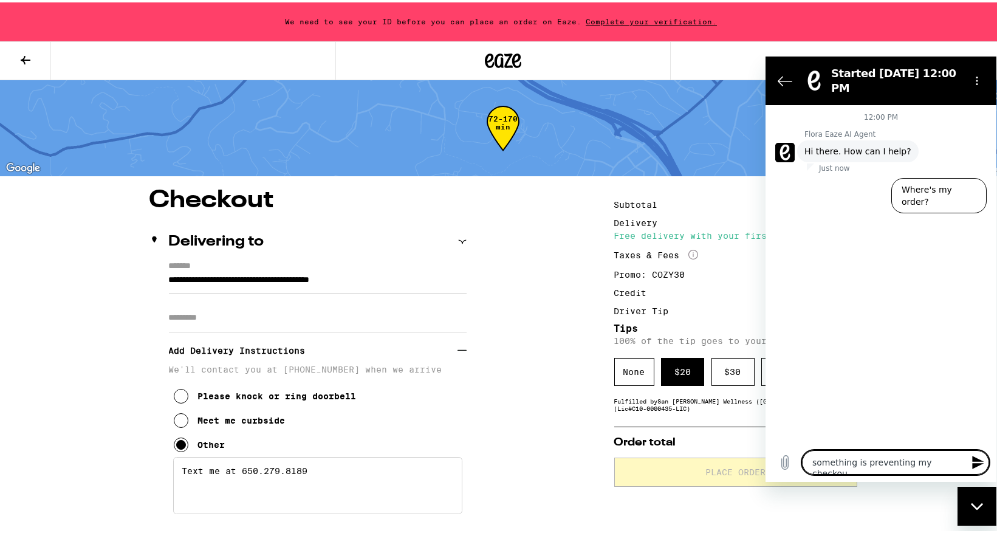
type textarea "something is preventing my checkout"
type textarea "x"
type textarea "something is preventing my checkout"
type textarea "x"
type textarea "something is preventing my checkout c"
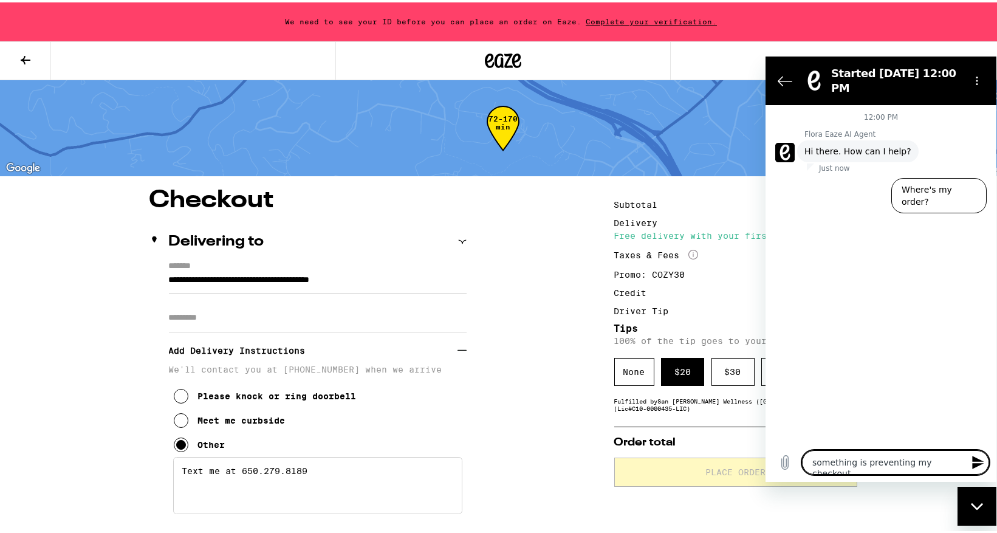
type textarea "x"
type textarea "something is preventing my checkout co"
type textarea "x"
type textarea "something is preventing my checkout com"
type textarea "x"
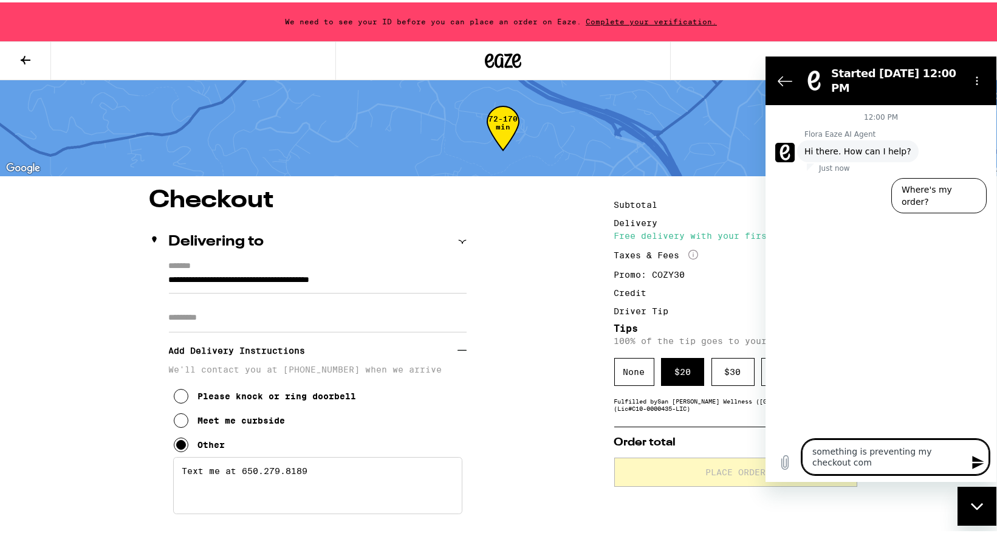
type textarea "something is preventing my checkout comp"
type textarea "x"
type textarea "something is preventing my checkout compl"
type textarea "x"
type textarea "something is preventing my checkout comple"
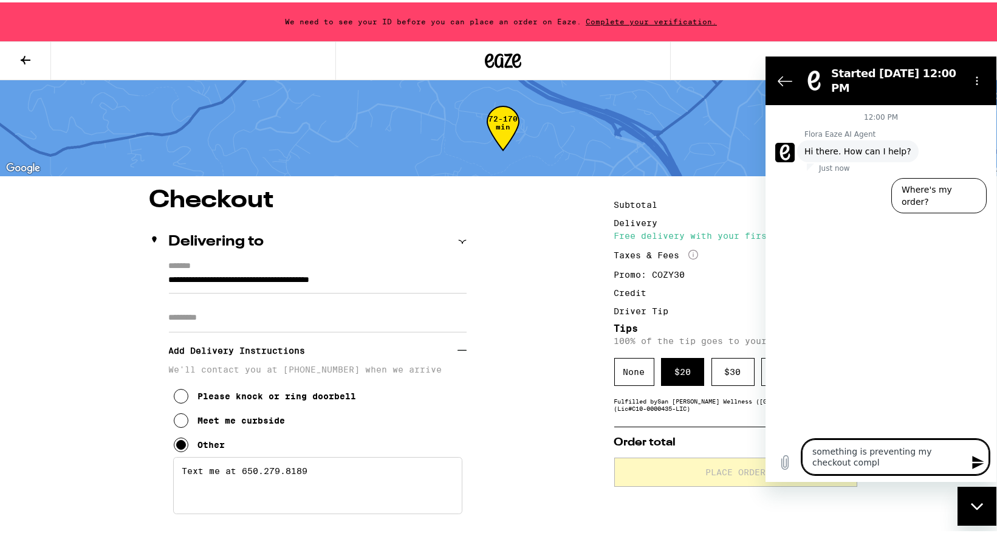
type textarea "x"
type textarea "something is preventing my checkout complet"
type textarea "x"
type textarea "something is preventing my checkout completi"
type textarea "x"
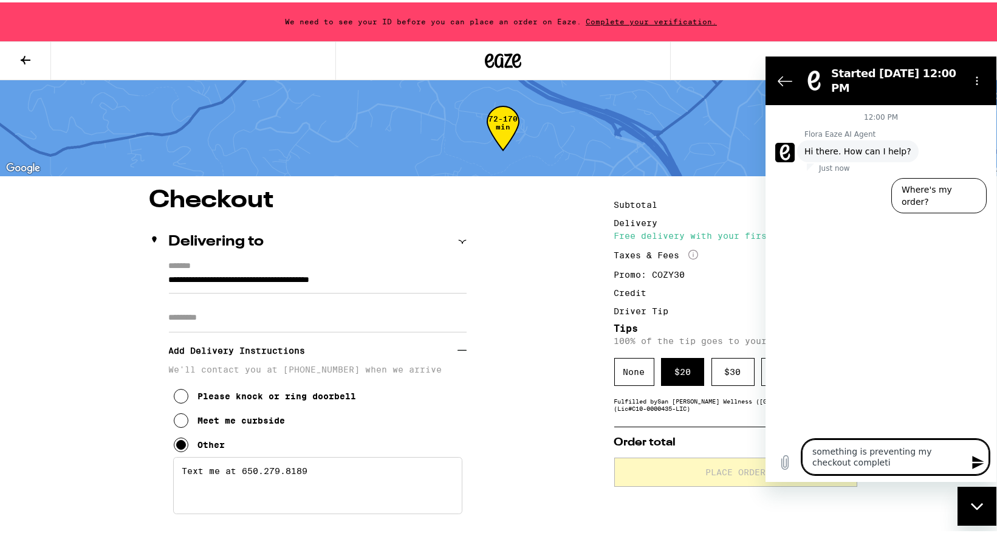
type textarea "something is preventing my checkout completio"
type textarea "x"
type textarea "something is preventing my checkout completion"
type textarea "x"
type textarea "something is preventing my checkout completion"
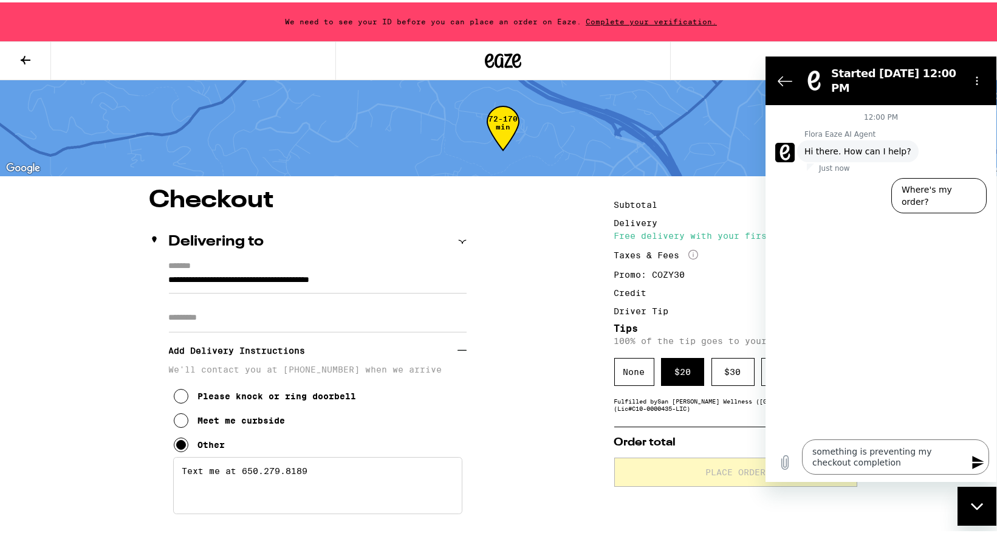
click at [980, 459] on icon "Send message" at bounding box center [978, 461] width 12 height 13
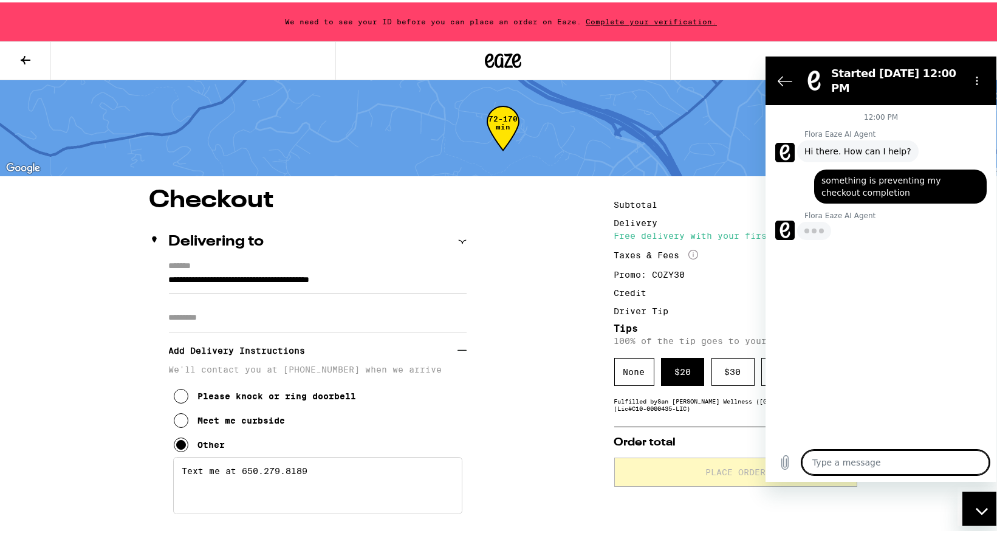
type textarea "x"
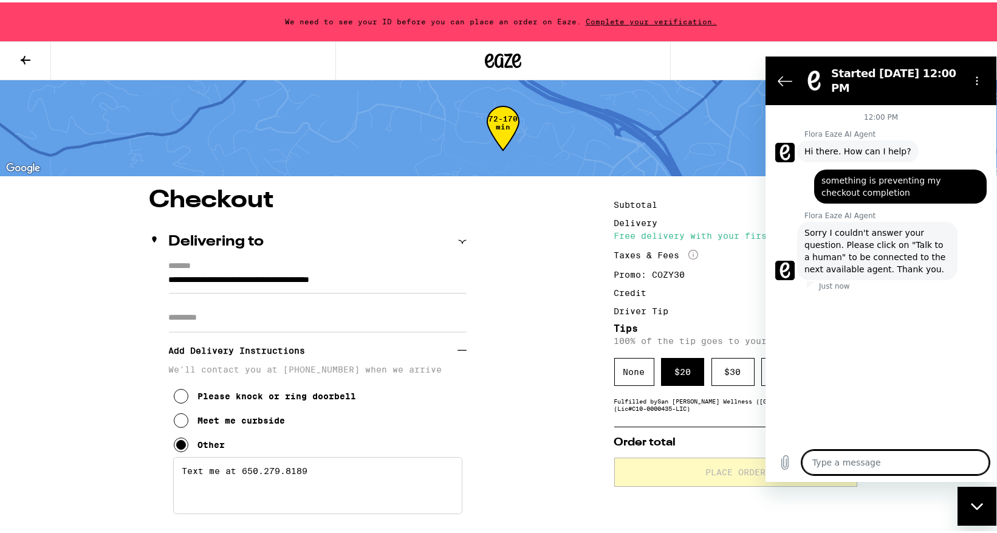
click at [885, 461] on textarea at bounding box center [895, 462] width 187 height 24
type textarea "t"
type textarea "x"
type textarea "ta"
type textarea "x"
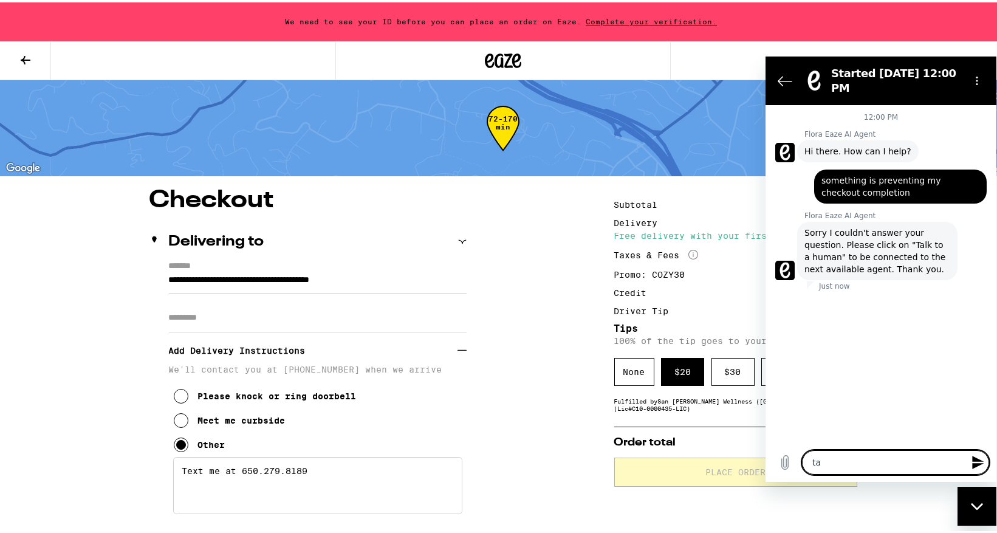
type textarea "tal"
type textarea "x"
type textarea "talk"
type textarea "x"
type textarea "talk"
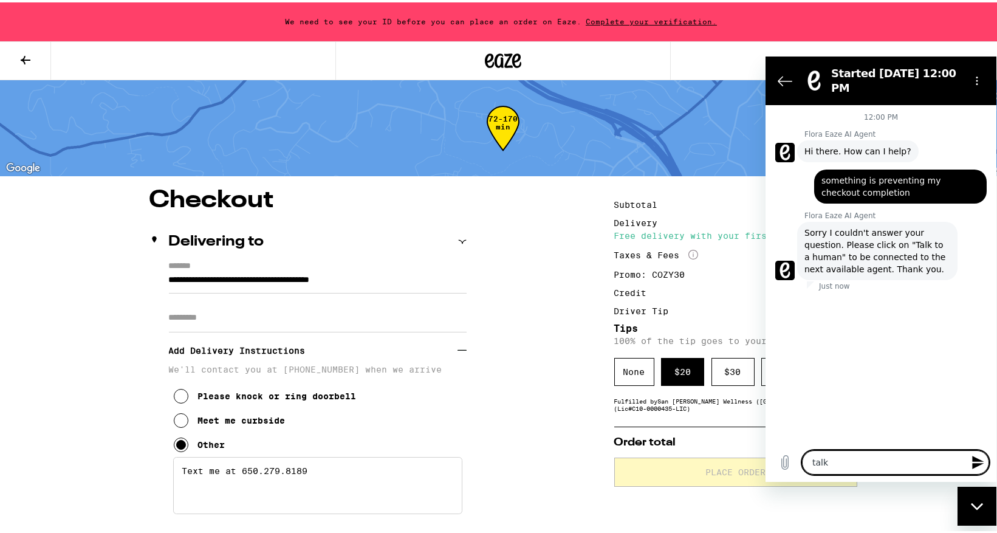
type textarea "x"
type textarea "talk t"
type textarea "x"
type textarea "talk to"
type textarea "x"
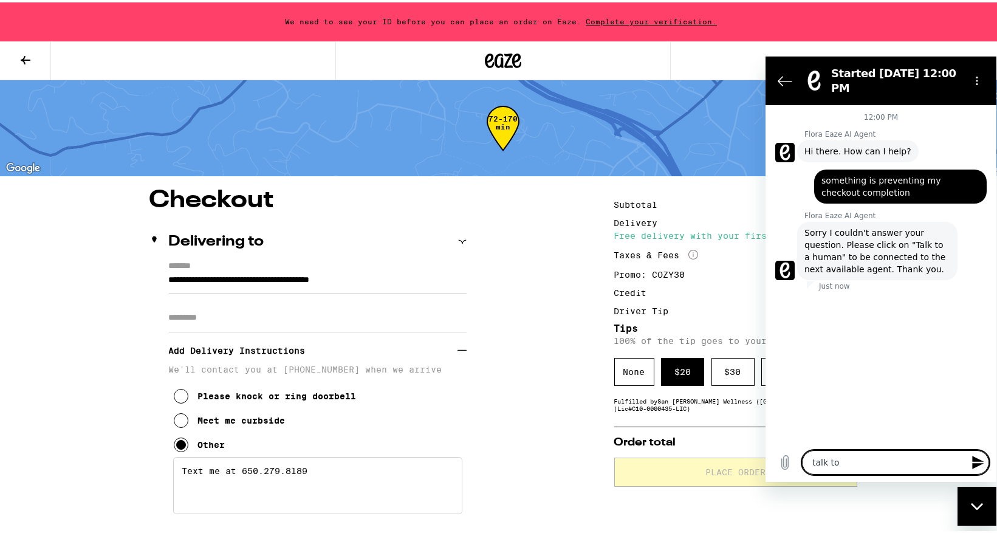
type textarea "talk to"
type textarea "x"
type textarea "talk to a"
type textarea "x"
type textarea "talk to a"
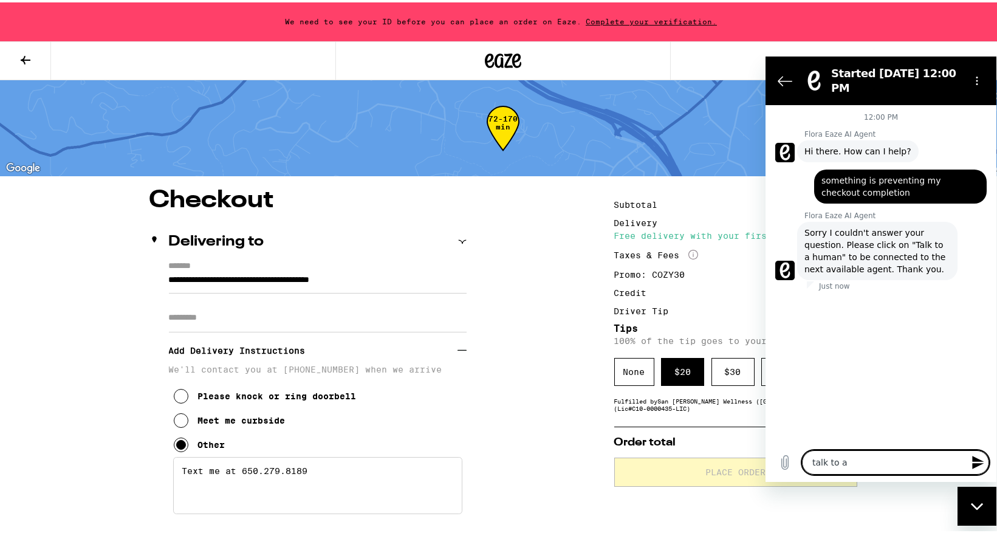
type textarea "x"
type textarea "talk to a h"
type textarea "x"
type textarea "talk to a hu"
type textarea "x"
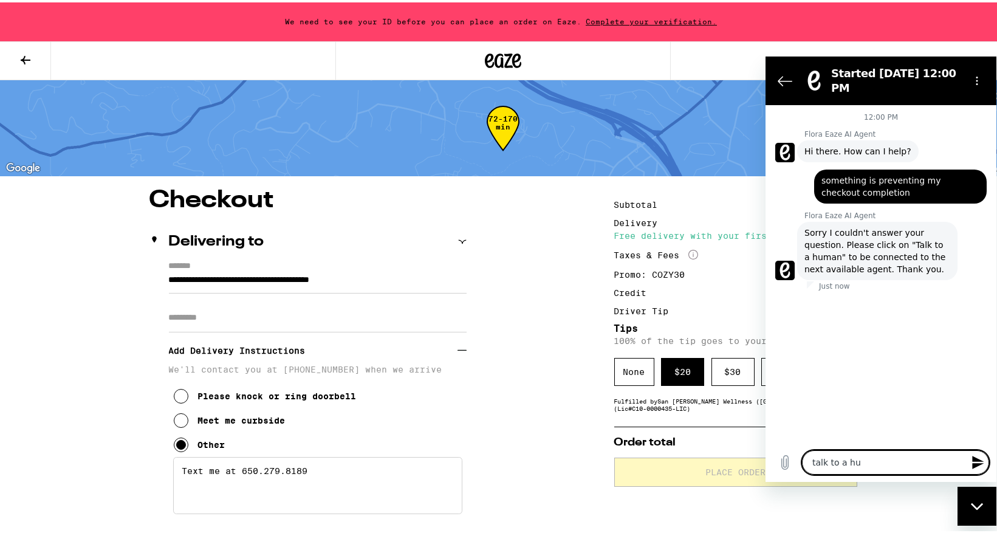
type textarea "talk to a hum"
type textarea "x"
type textarea "talk to a huma"
type textarea "x"
type textarea "talk to a human"
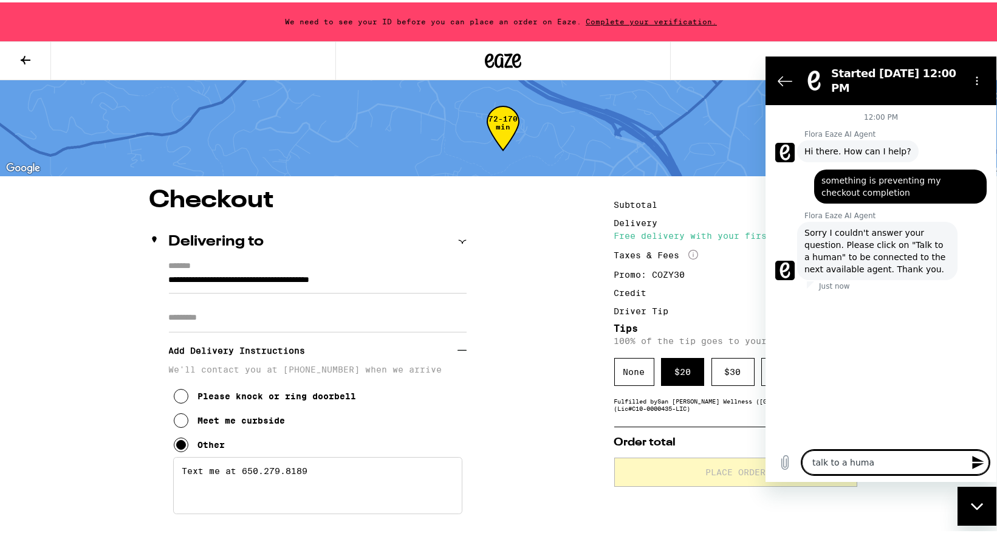
type textarea "x"
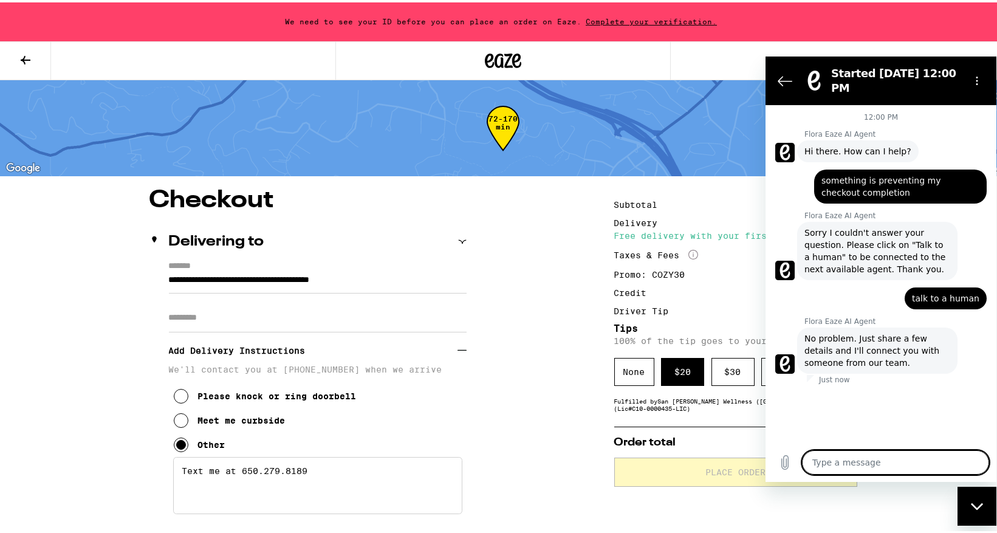
type textarea "x"
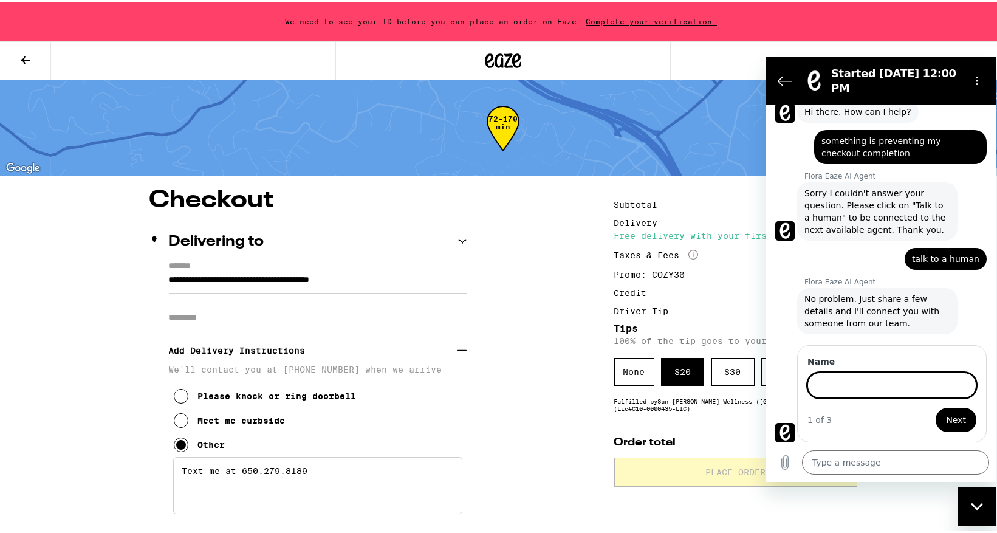
scroll to position [38, 0]
click at [872, 384] on input "Name" at bounding box center [891, 385] width 169 height 26
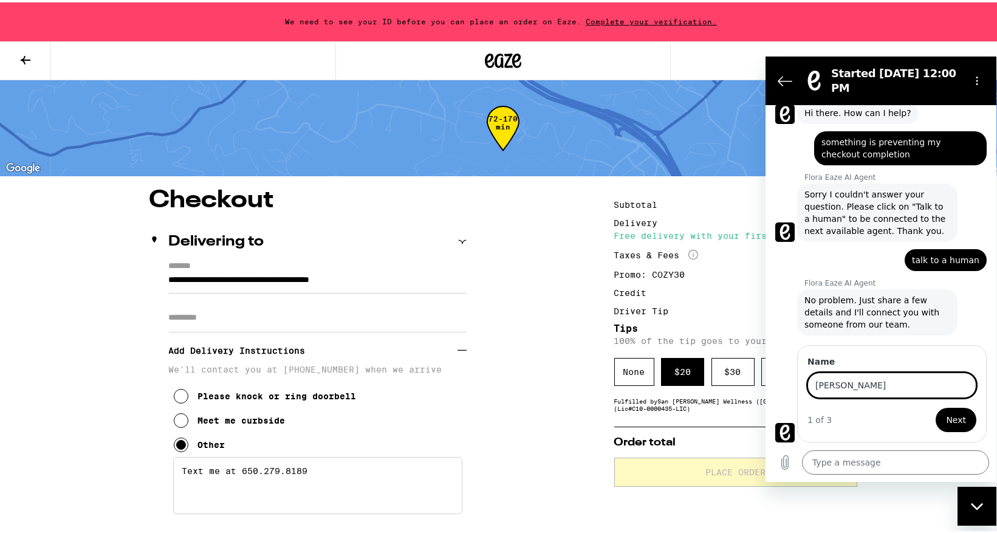
type input "kris"
click at [936, 407] on button "Next" at bounding box center [956, 419] width 41 height 24
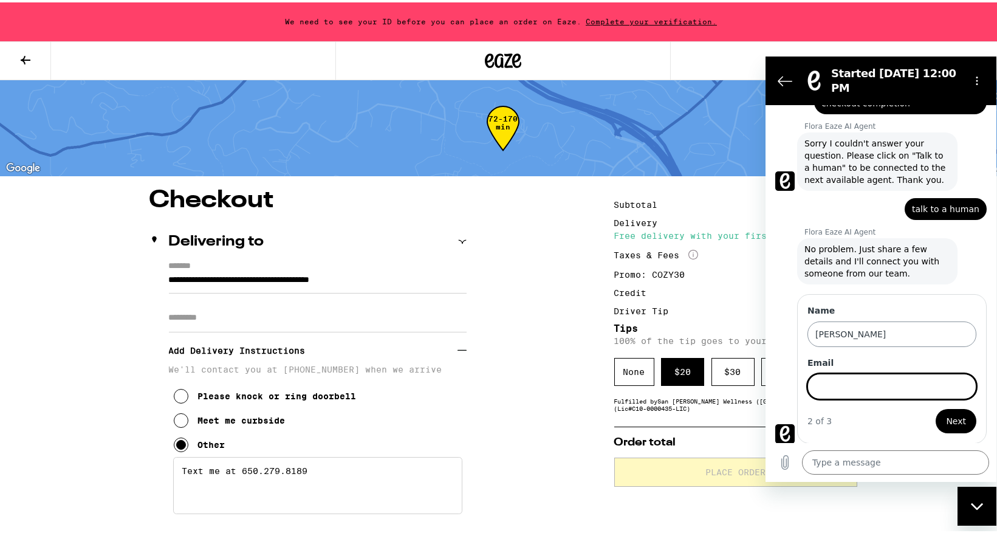
scroll to position [91, 0]
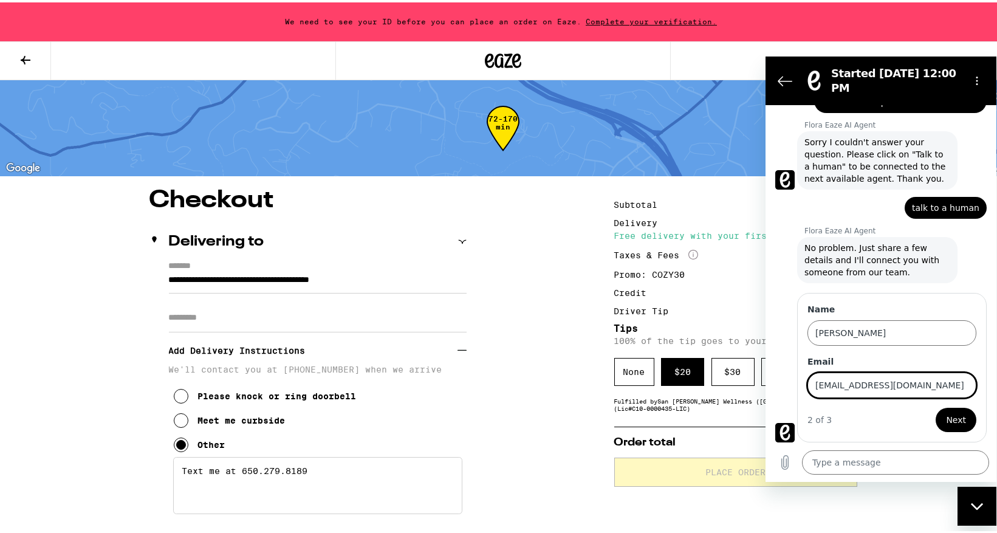
type input "kpmchan5@gmail.com"
click at [951, 420] on span "Next" at bounding box center [956, 419] width 20 height 15
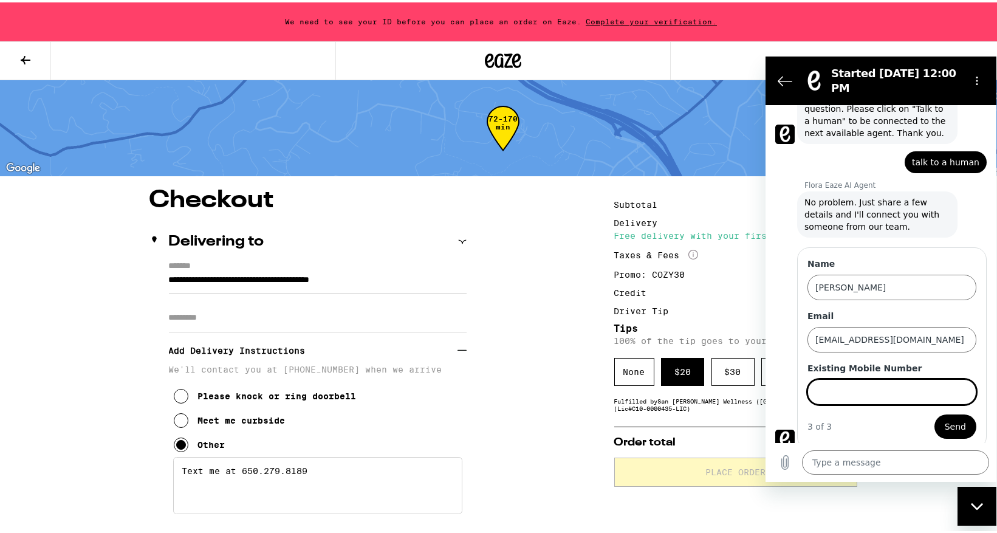
scroll to position [143, 0]
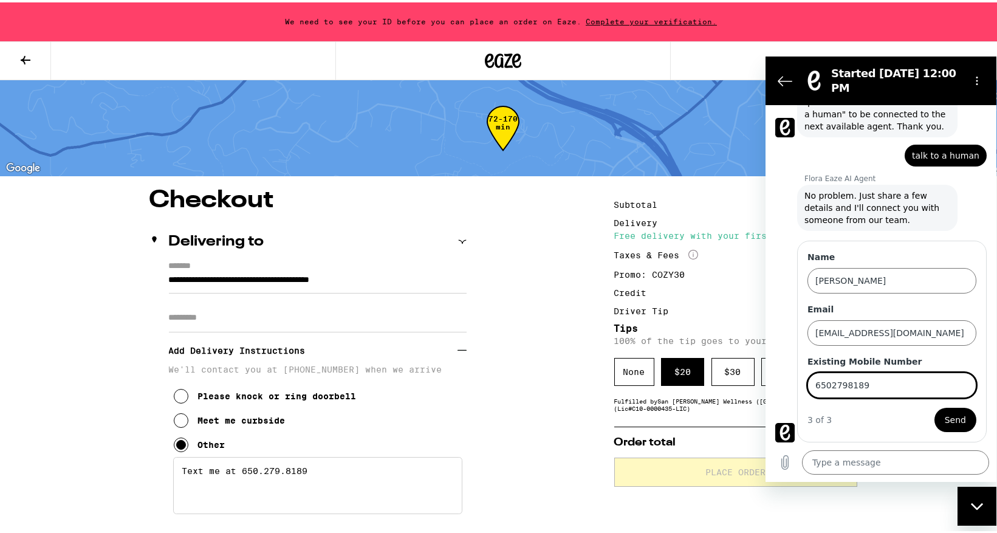
type input "6502798189"
click at [945, 419] on span "Send" at bounding box center [955, 419] width 21 height 15
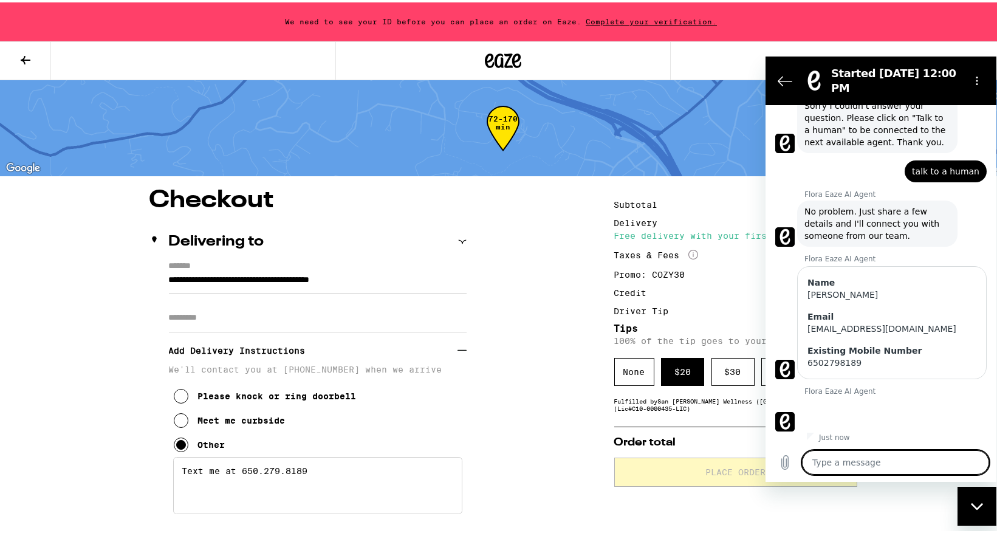
scroll to position [129, 0]
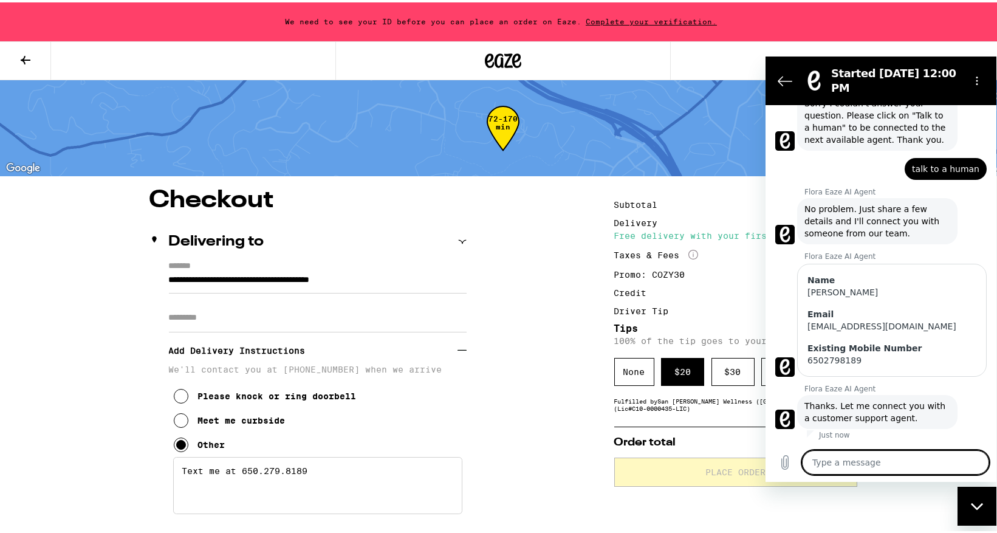
click at [866, 459] on textarea at bounding box center [895, 462] width 187 height 24
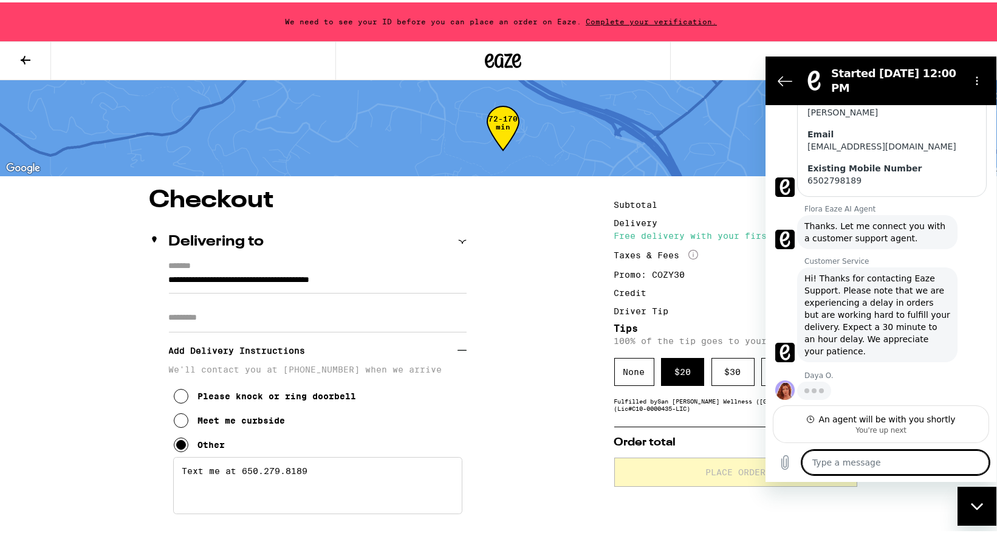
scroll to position [308, 0]
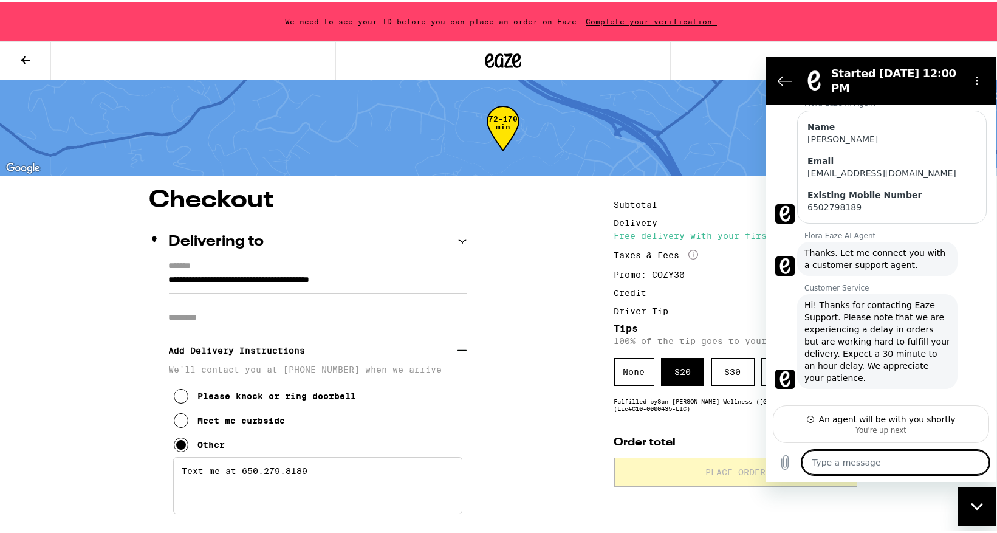
type textarea "x"
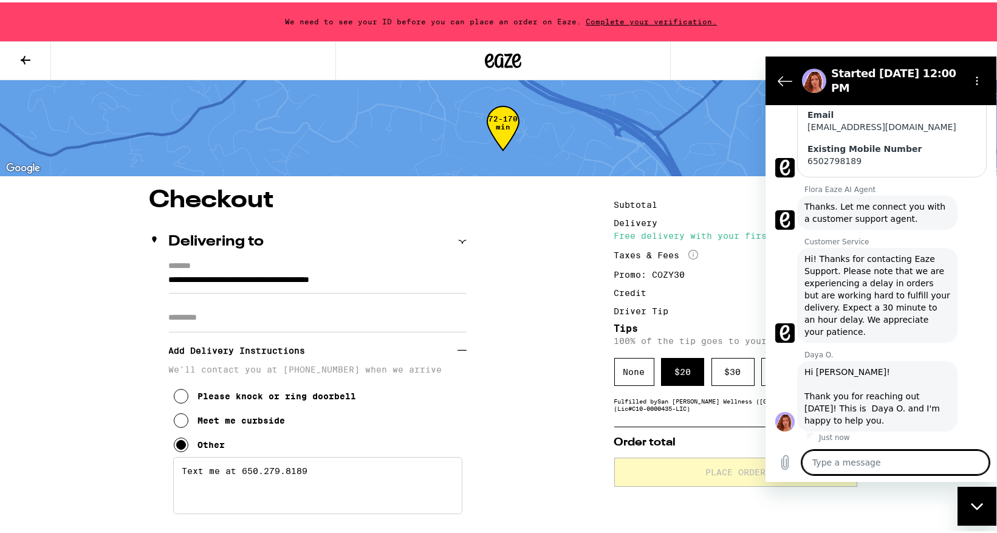
scroll to position [331, 0]
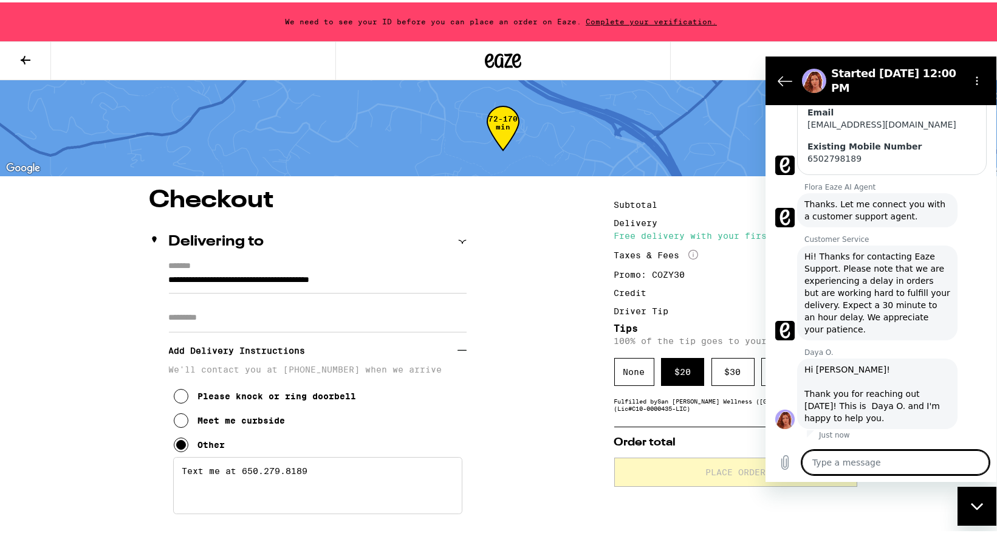
click at [865, 462] on textarea at bounding box center [895, 462] width 187 height 24
type textarea "h"
type textarea "x"
type textarea "ha"
type textarea "x"
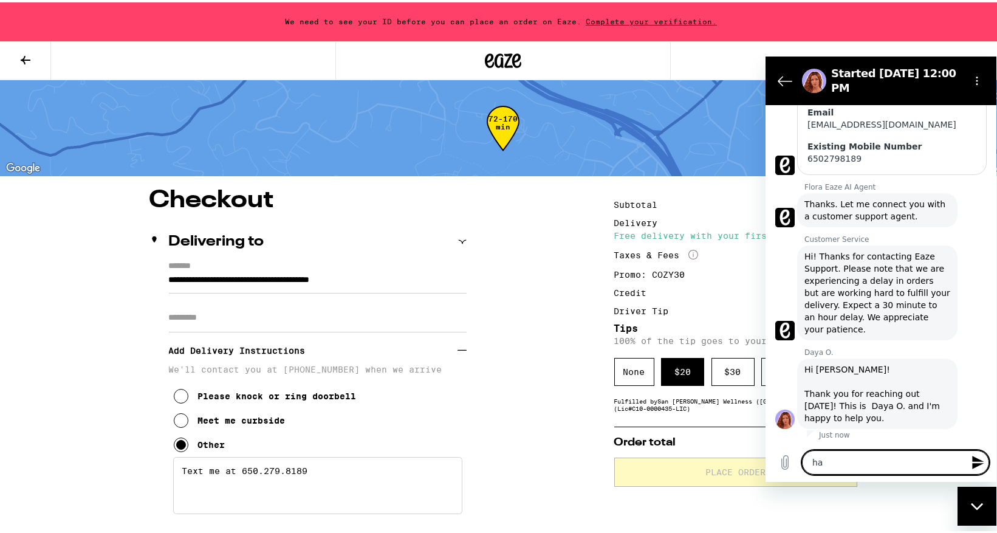
type textarea "hav"
type textarea "x"
type textarea "havi"
type textarea "x"
type textarea "havin"
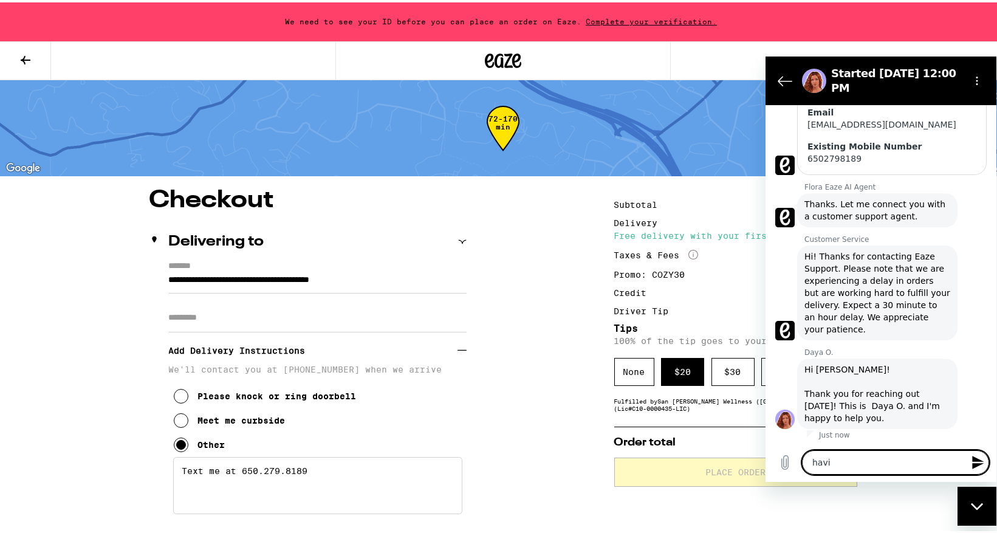
type textarea "x"
type textarea "having"
type textarea "x"
type textarea "having"
type textarea "x"
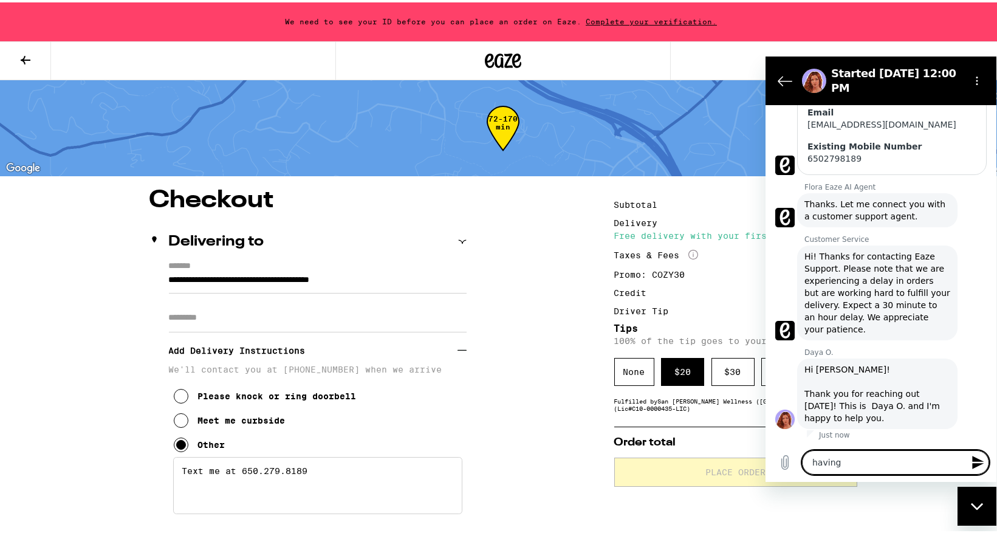
type textarea "having a"
type textarea "x"
type textarea "having an"
type textarea "x"
type textarea "having an"
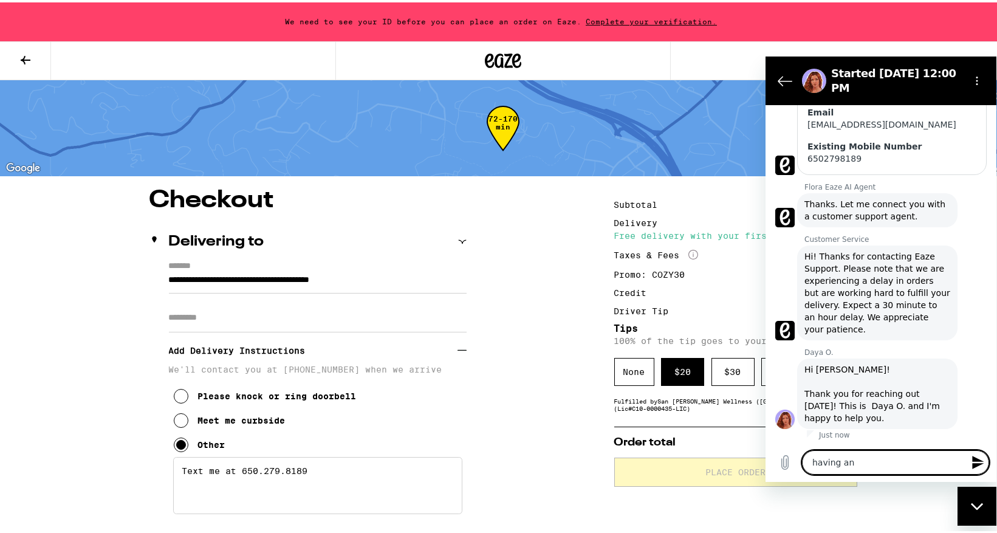
type textarea "x"
type textarea "having an i"
type textarea "x"
type textarea "having an is"
type textarea "x"
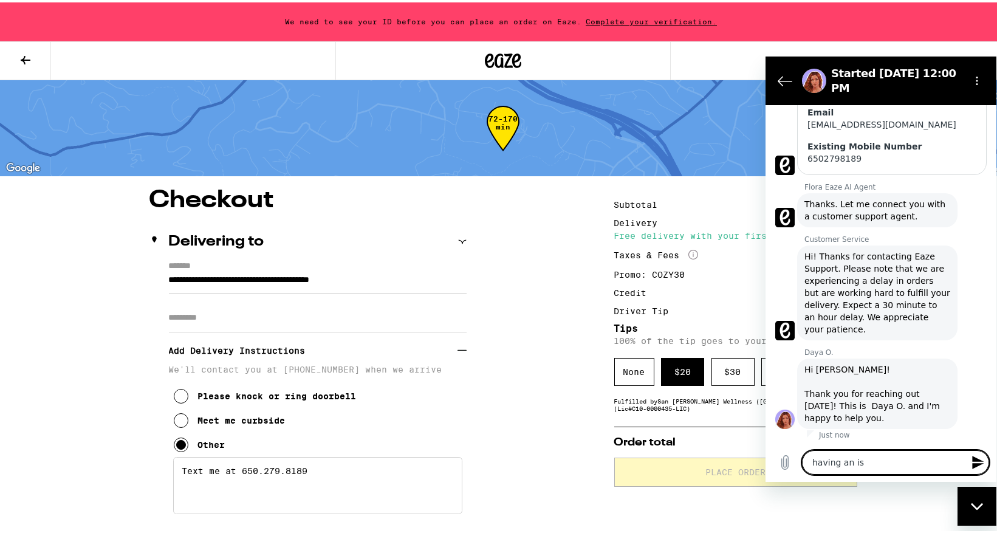
type textarea "having an iss"
type textarea "x"
type textarea "having an issu"
type textarea "x"
type textarea "having an issue"
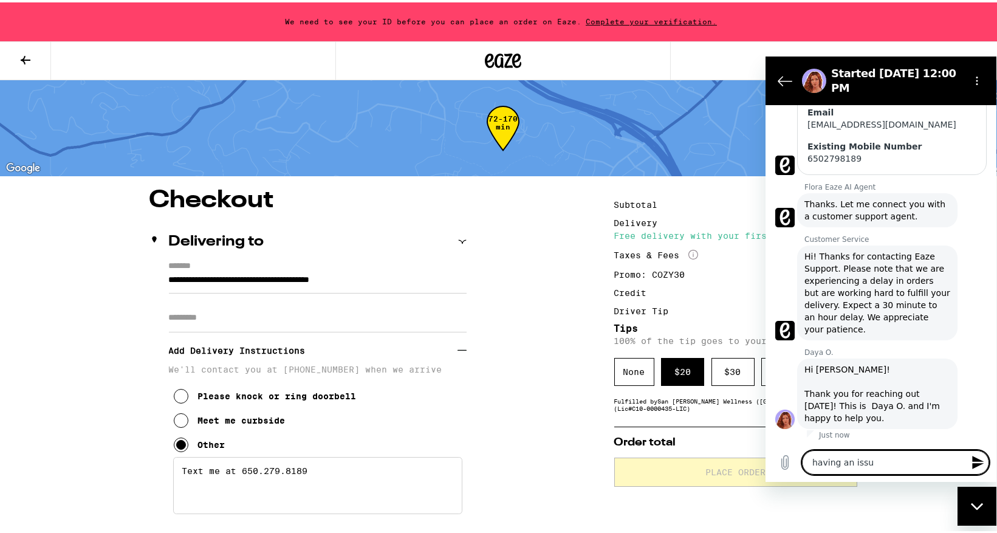
type textarea "x"
type textarea "having an issue"
type textarea "x"
type textarea "having an issue o"
type textarea "x"
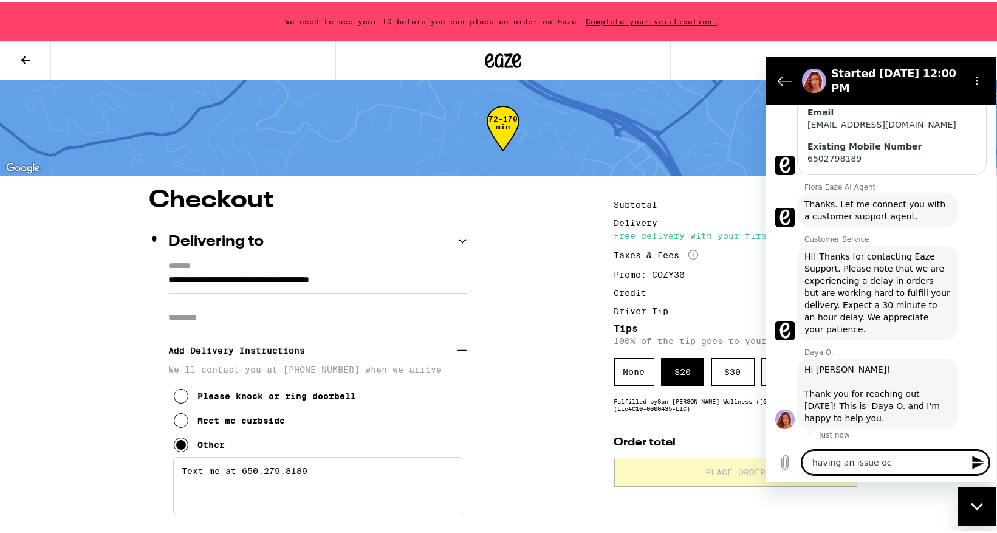
type textarea "having an issue oc"
type textarea "x"
type textarea "having an issue oc m"
type textarea "x"
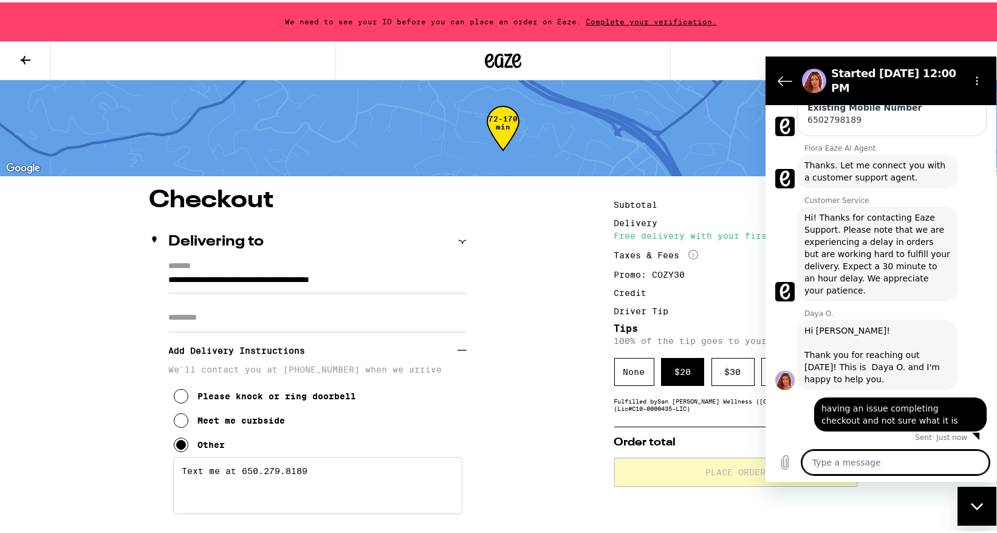
scroll to position [372, 0]
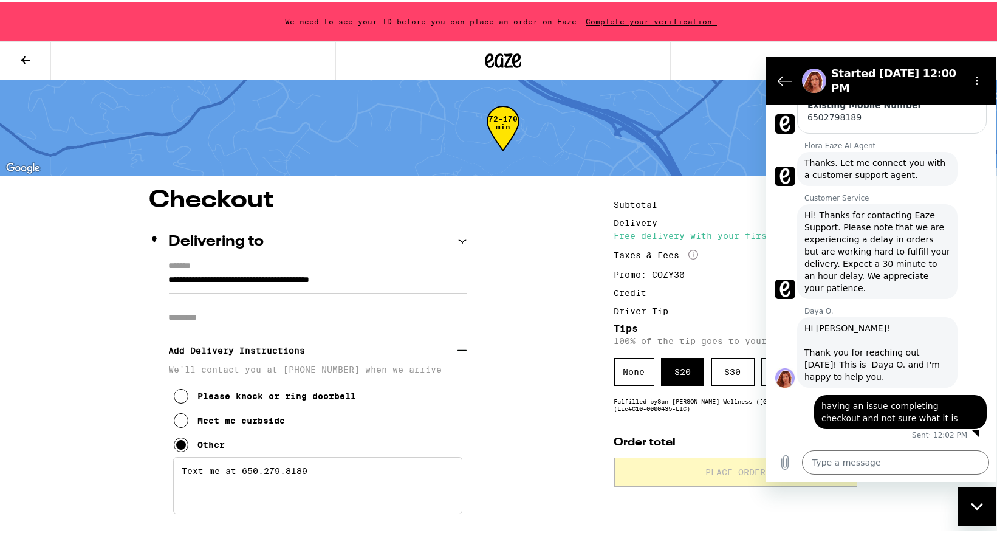
click at [651, 19] on span "Complete your verification." at bounding box center [651, 19] width 140 height 8
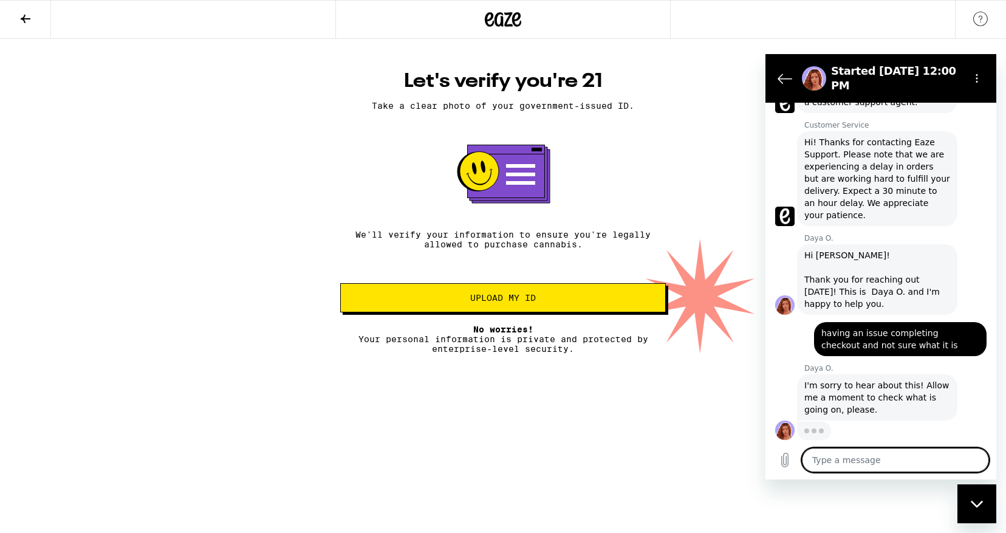
scroll to position [443, 0]
click at [490, 309] on button "Upload my ID" at bounding box center [503, 297] width 326 height 29
click at [837, 459] on textarea at bounding box center [895, 460] width 187 height 24
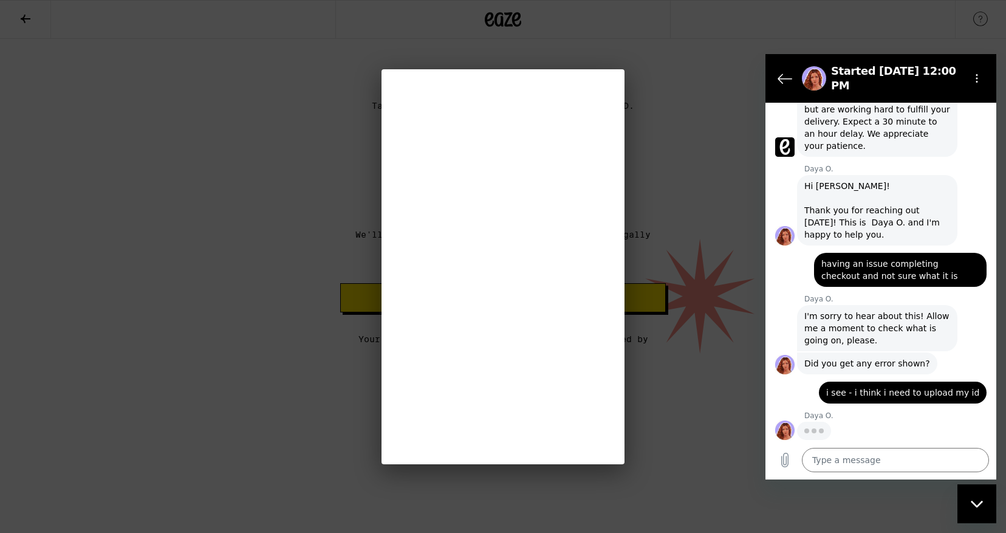
scroll to position [512, 0]
click at [847, 456] on textarea at bounding box center [895, 460] width 187 height 24
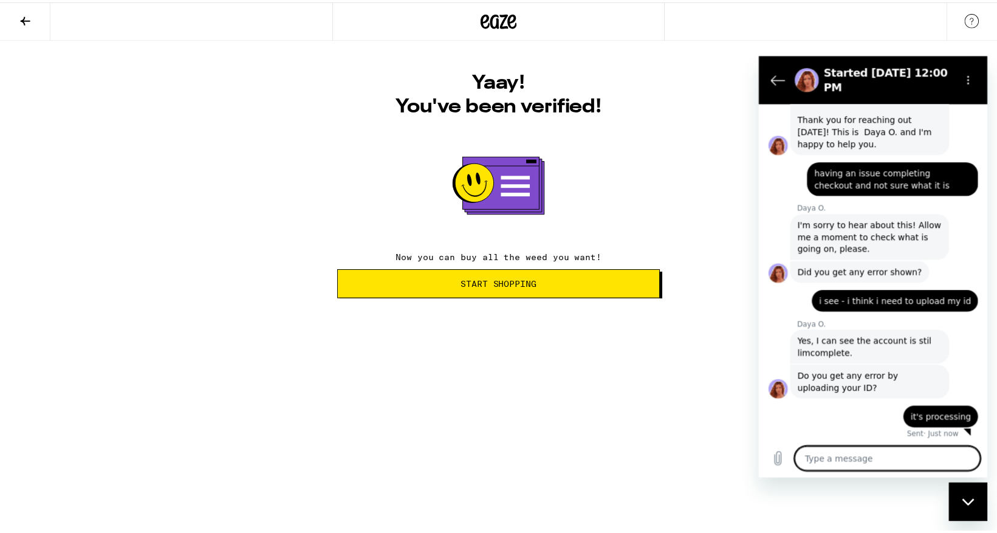
scroll to position [606, 0]
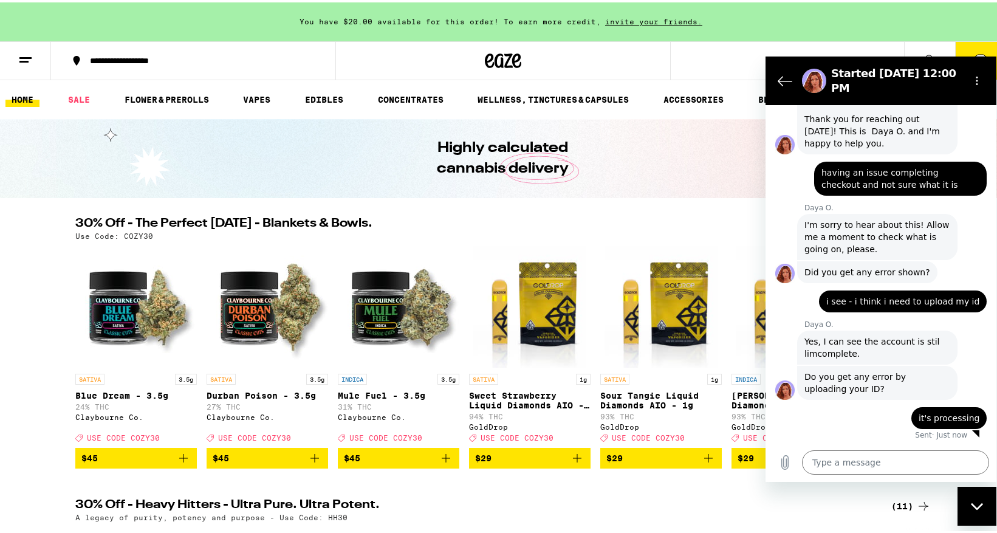
click at [642, 148] on div "Highly calculated cannabis delivery" at bounding box center [503, 156] width 467 height 79
drag, startPoint x: 897, startPoint y: 63, endPoint x: 817, endPoint y: 54, distance: 80.6
click at [817, 56] on html "Started Sep 14 at 12:00 PM 12:00 PM Flora Eaze AI Agent Flora Eaze AI Agent say…" at bounding box center [881, 268] width 231 height 425
click at [978, 49] on button "10" at bounding box center [980, 58] width 51 height 38
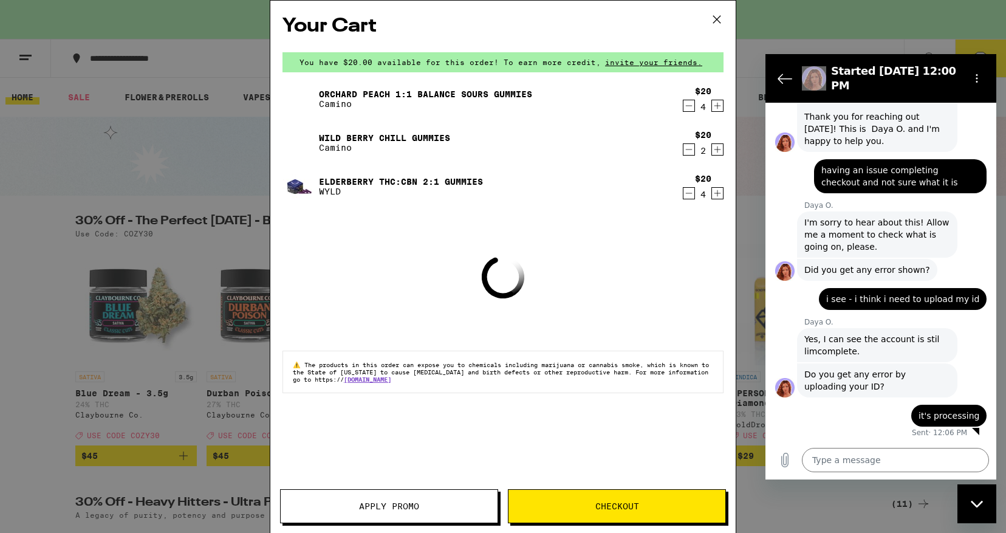
click at [437, 507] on span "Apply Promo" at bounding box center [389, 506] width 217 height 9
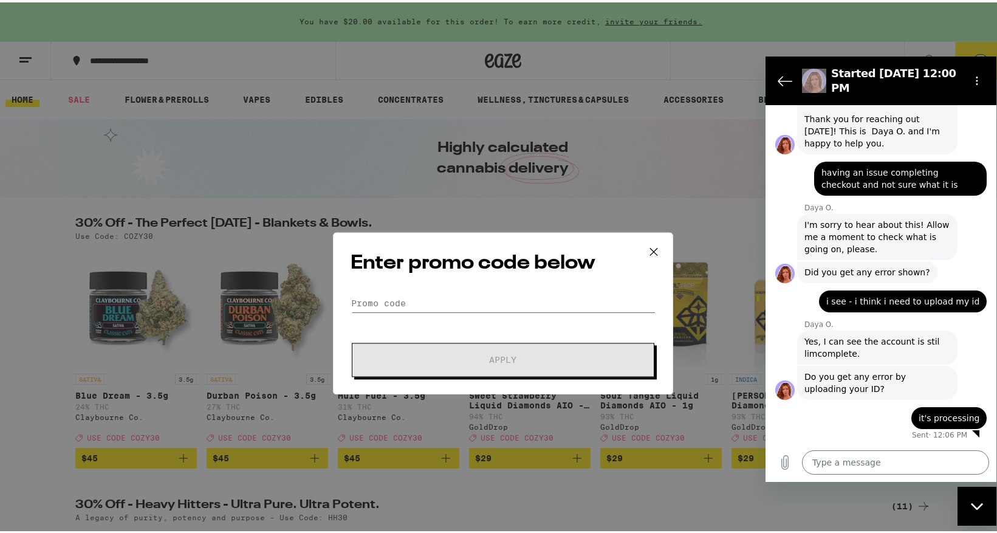
click at [441, 252] on input "Promo Code" at bounding box center [503, 256] width 305 height 18
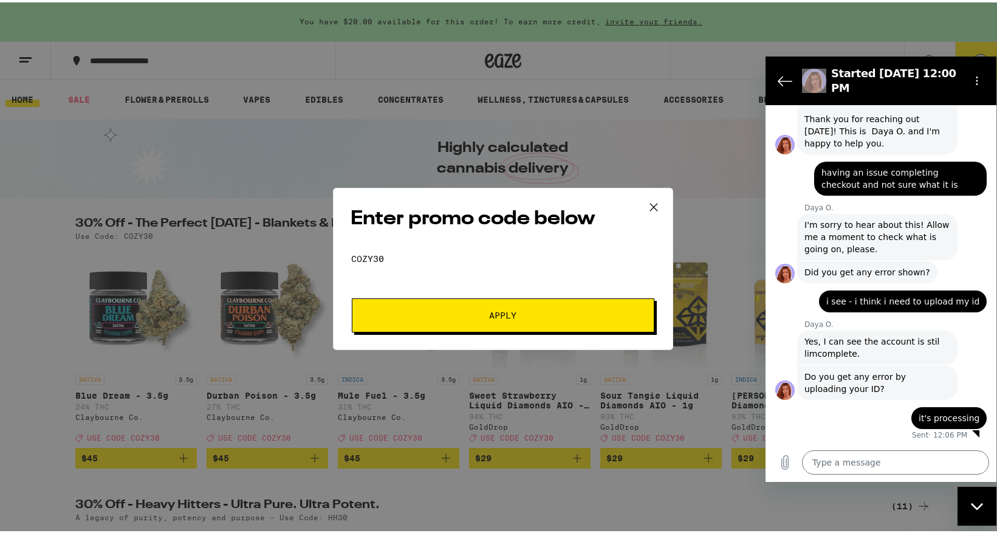
click at [490, 309] on span "Apply" at bounding box center [503, 313] width 27 height 9
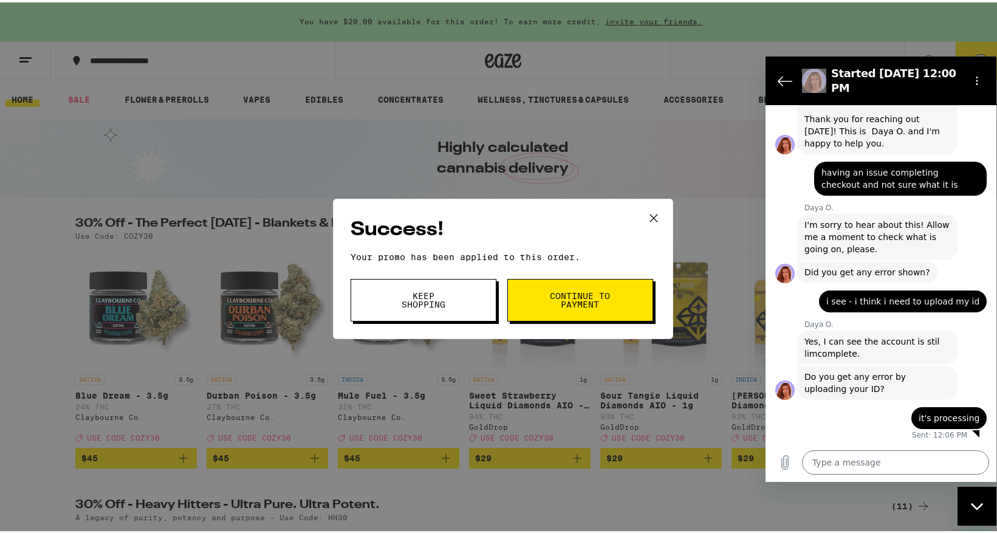
click at [538, 301] on button "Continue to payment" at bounding box center [580, 297] width 146 height 43
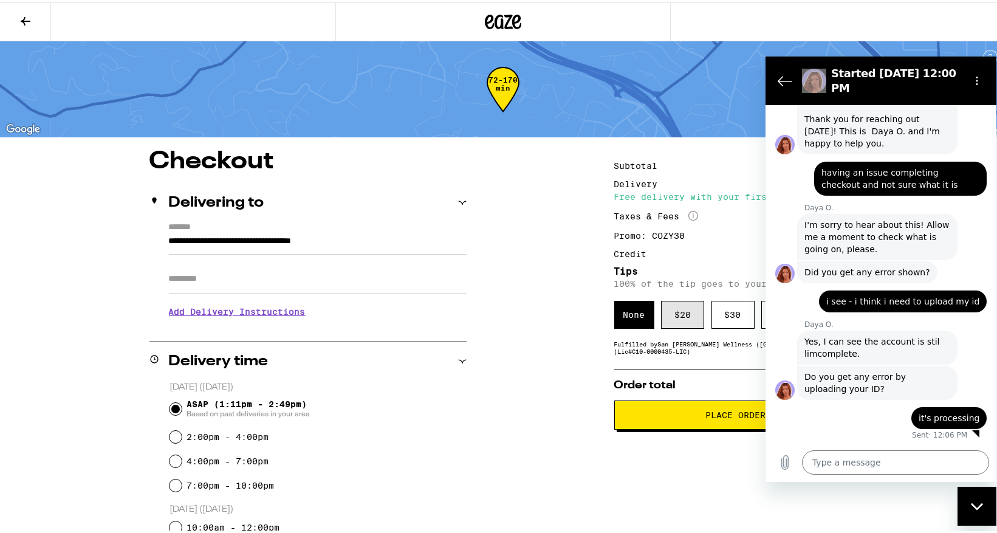
click at [674, 312] on div "$ 20" at bounding box center [682, 312] width 43 height 28
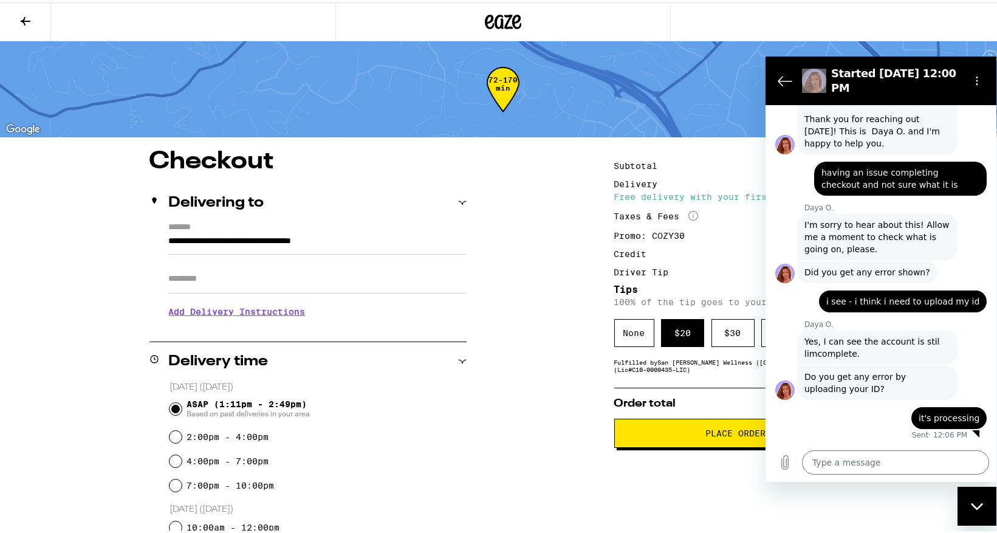
click at [705, 435] on span "Place Order" at bounding box center [735, 430] width 60 height 9
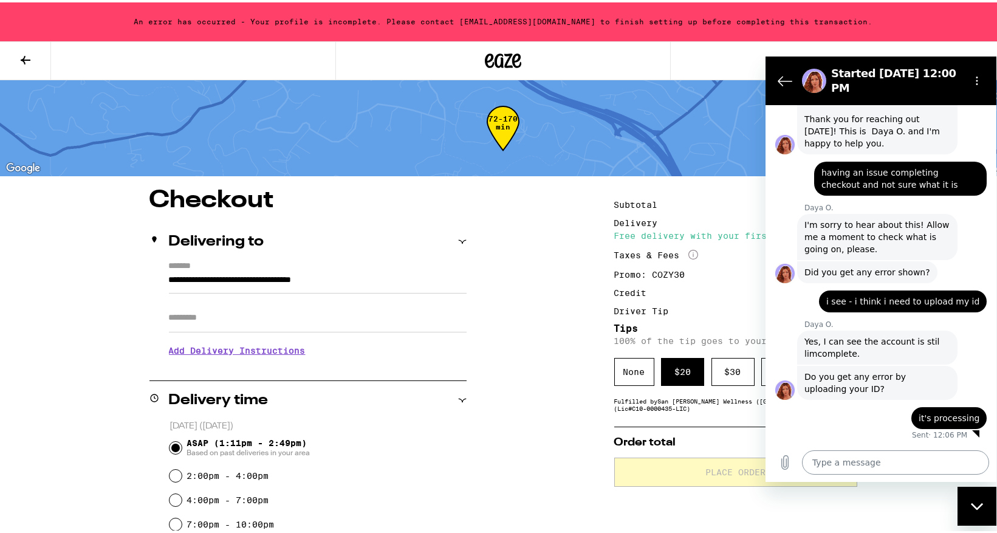
click at [842, 463] on textarea at bounding box center [895, 462] width 187 height 24
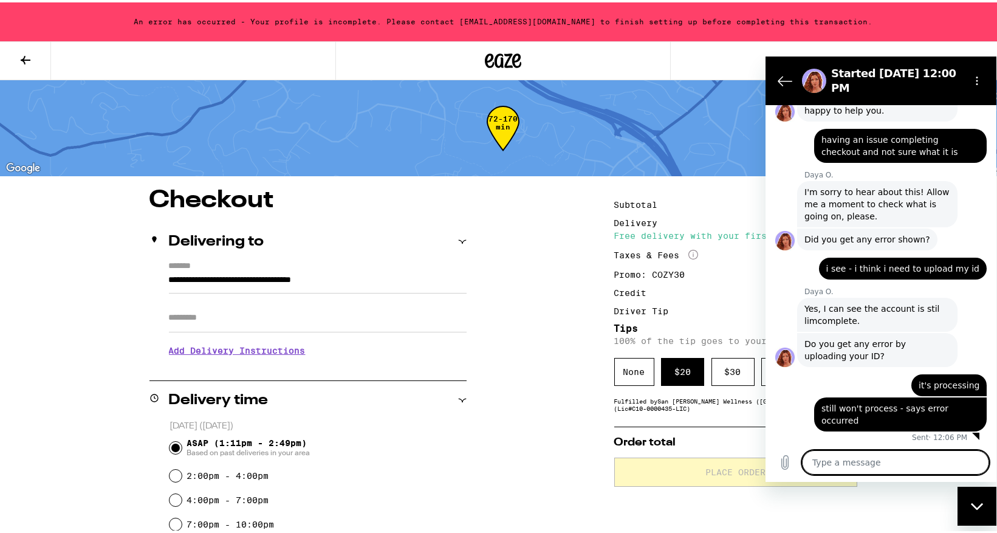
scroll to position [641, 0]
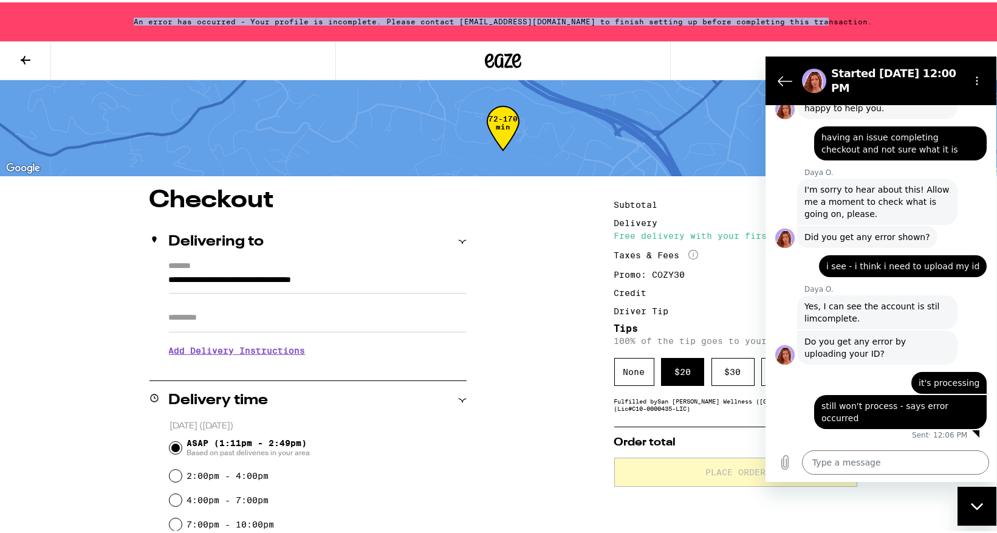
drag, startPoint x: 162, startPoint y: 18, endPoint x: 835, endPoint y: 21, distance: 672.6
click at [835, 21] on div "An error has occurred - Your profile is incomplete. Please contact support@aero…" at bounding box center [503, 19] width 1006 height 39
copy div "An error has occurred - Your profile is incomplete. Please contact support@aero…"
click at [838, 458] on textarea at bounding box center [895, 462] width 187 height 24
paste textarea "An error has occurred - Your profile is incomplete. Please contact support@aero…"
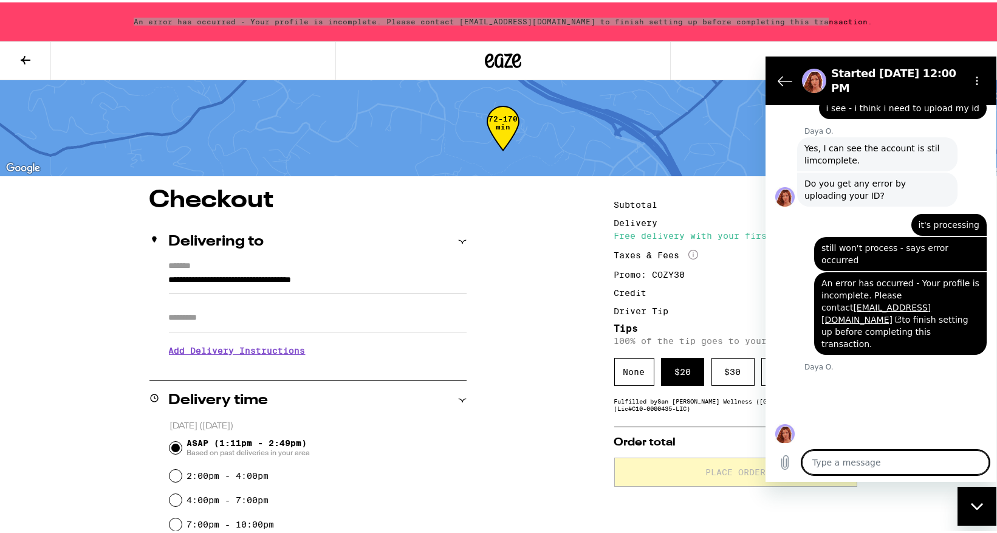
scroll to position [801, 0]
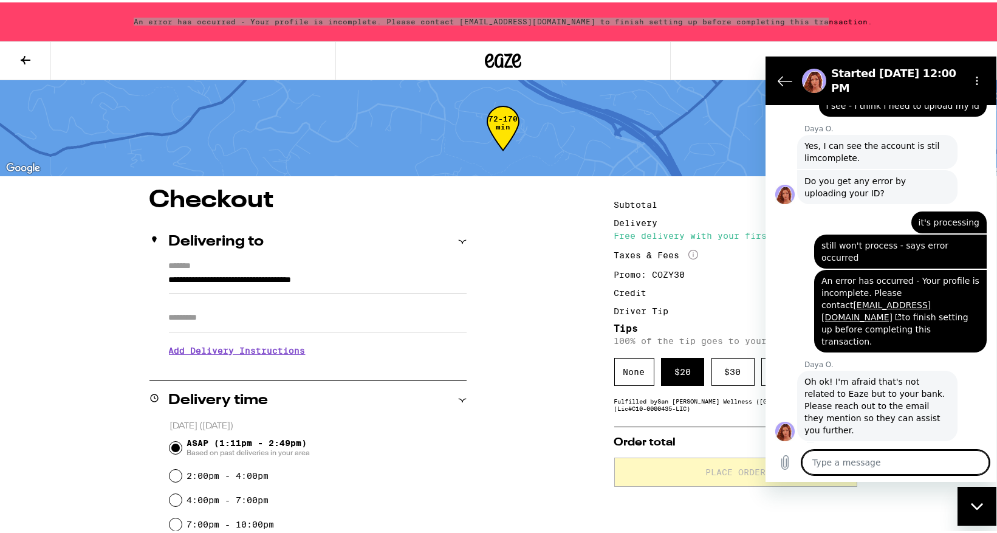
click at [812, 466] on textarea at bounding box center [895, 462] width 187 height 24
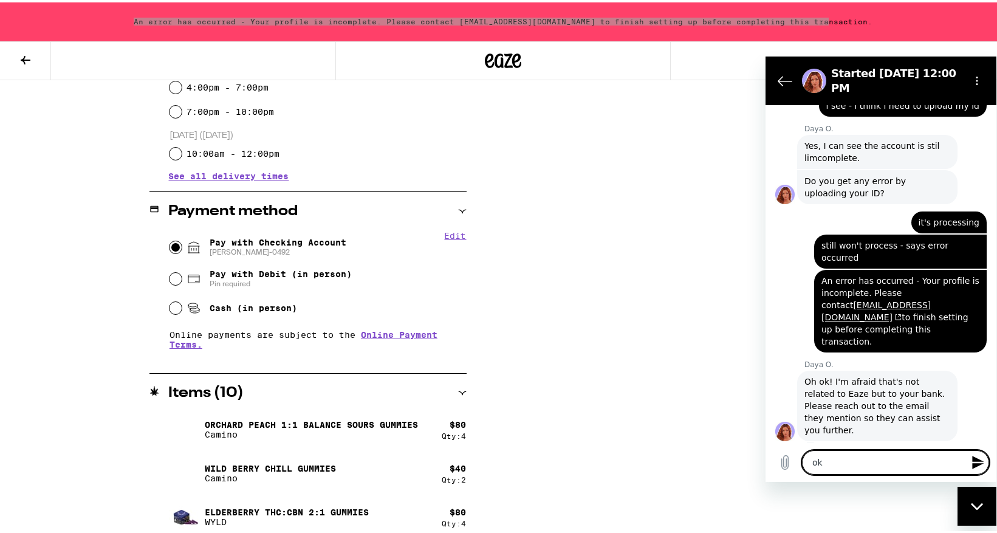
scroll to position [422, 0]
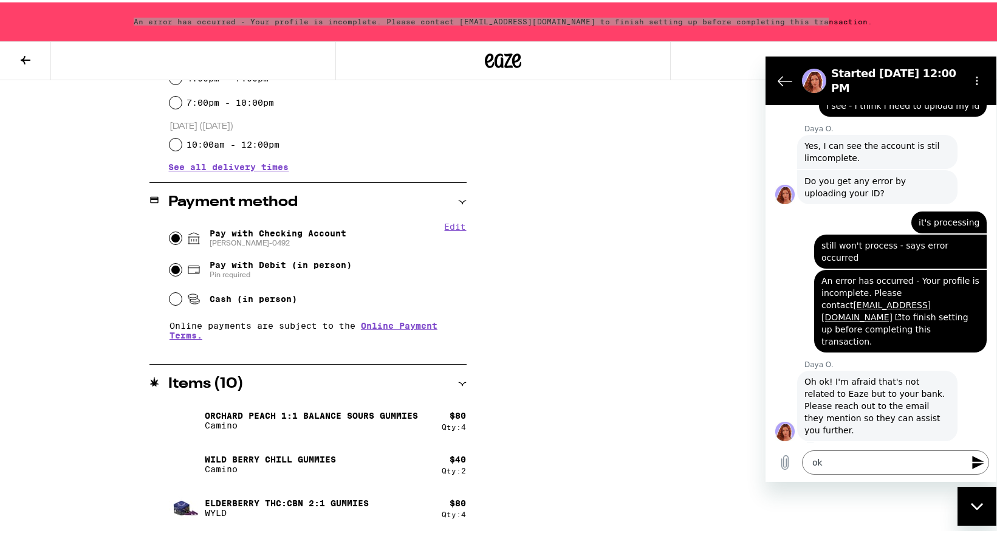
click at [170, 267] on input "Pay with Debit (in person) Pin required" at bounding box center [176, 267] width 12 height 12
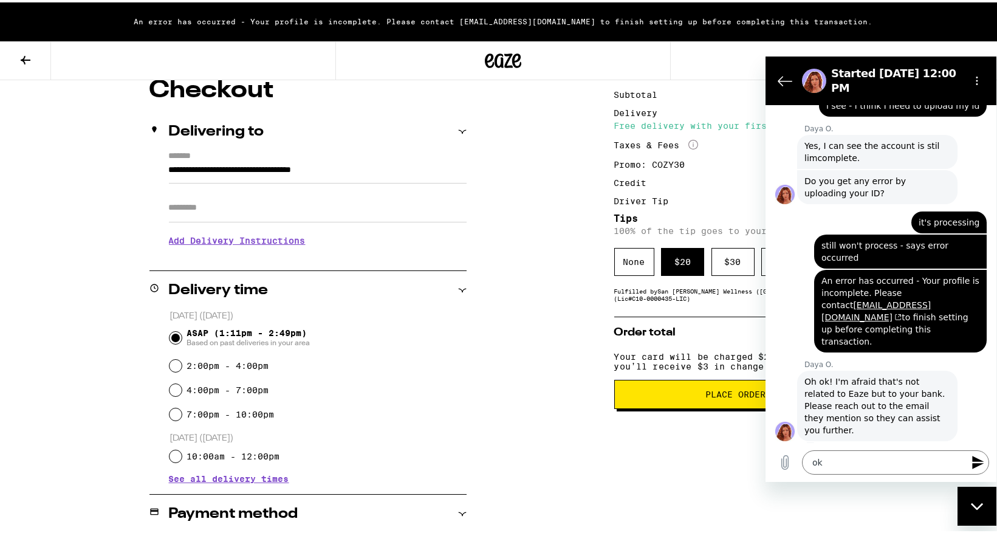
scroll to position [109, 0]
click at [723, 396] on span "Place Order" at bounding box center [735, 392] width 60 height 9
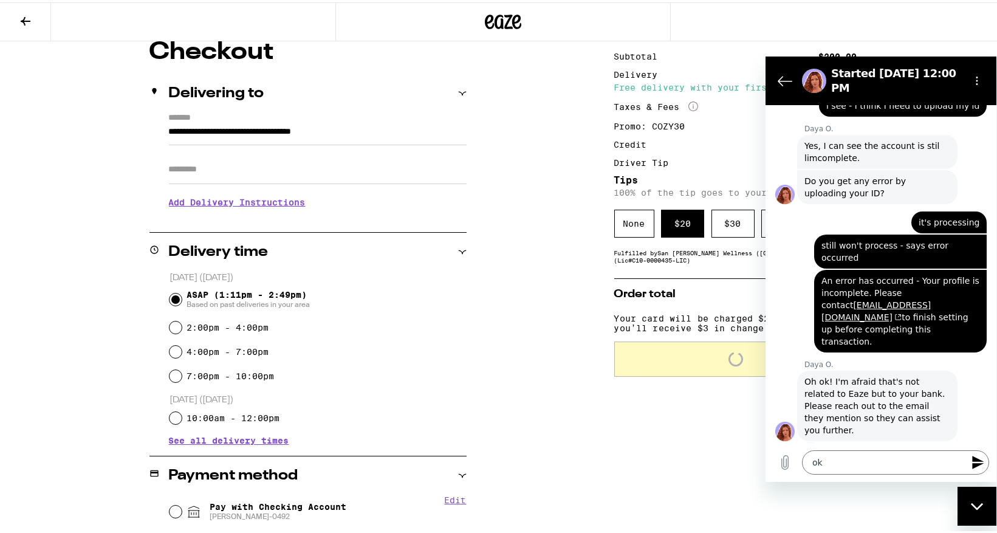
scroll to position [70, 0]
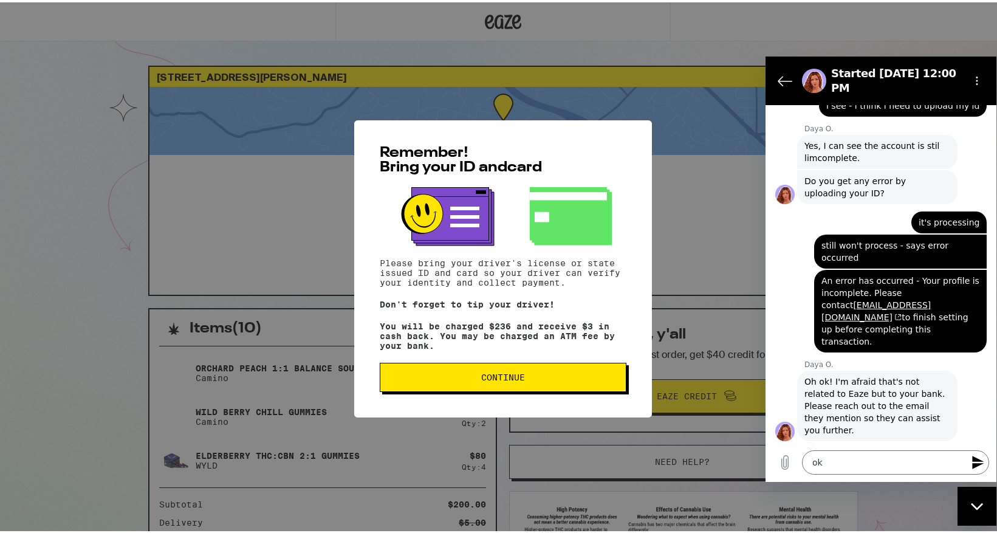
click at [498, 377] on span "Continue" at bounding box center [503, 375] width 44 height 9
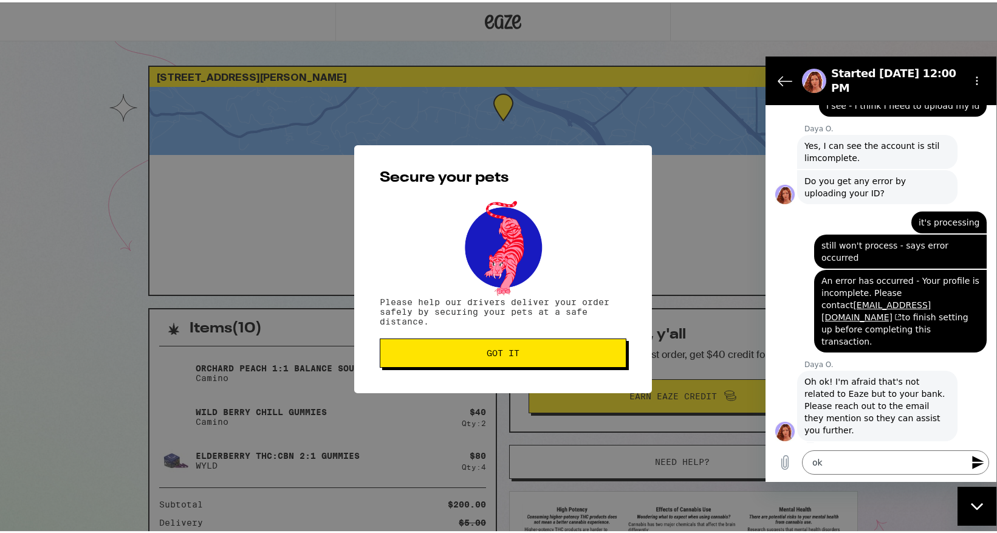
click at [493, 349] on span "Got it" at bounding box center [503, 350] width 33 height 9
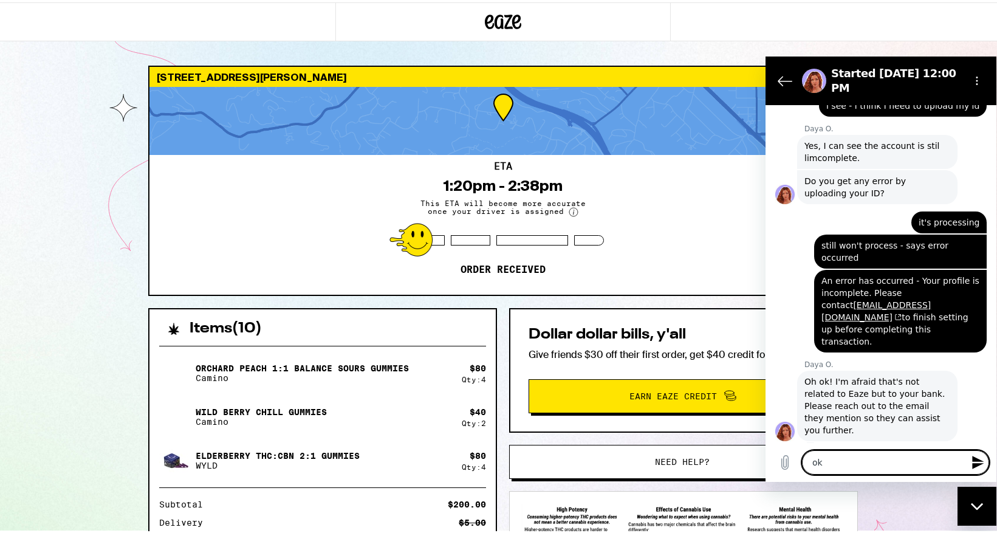
click at [870, 465] on textarea "ok" at bounding box center [895, 462] width 187 height 24
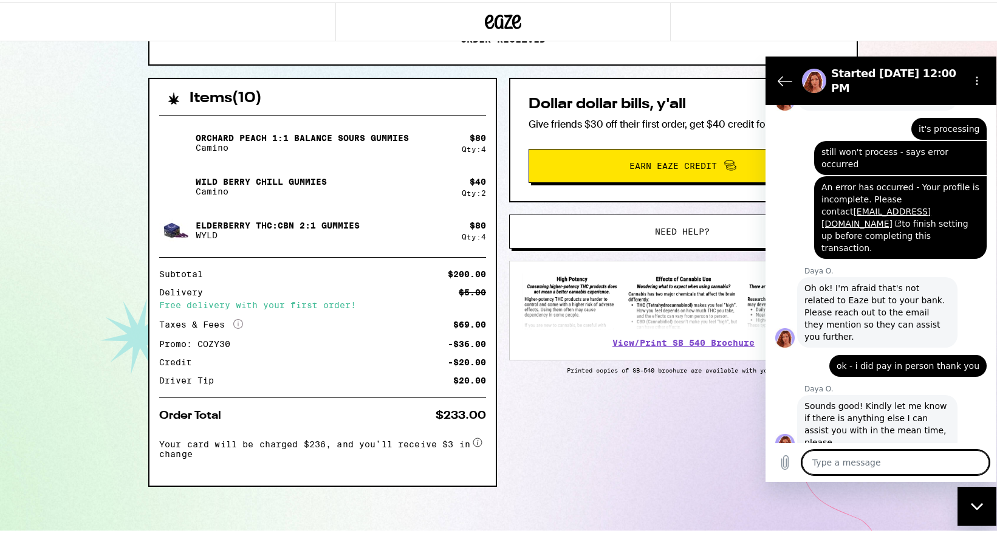
scroll to position [233, 0]
click at [862, 455] on textarea at bounding box center [895, 462] width 187 height 24
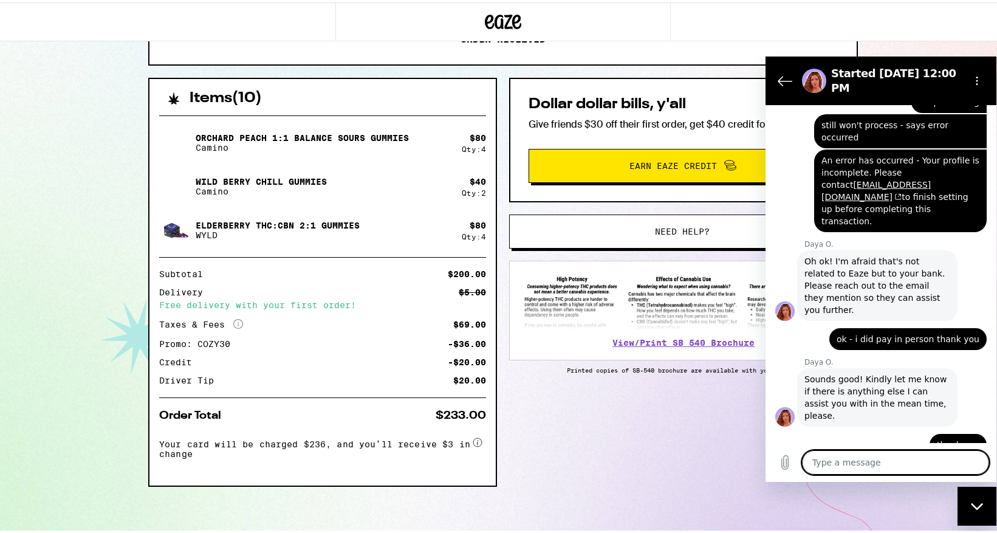
scroll to position [924, 0]
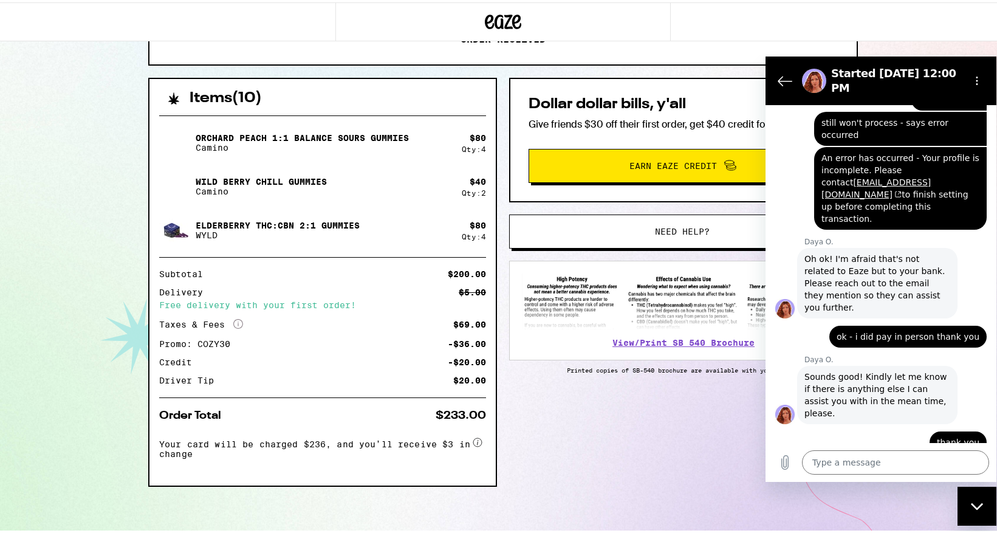
click at [969, 507] on div "Close messaging window" at bounding box center [977, 505] width 36 height 36
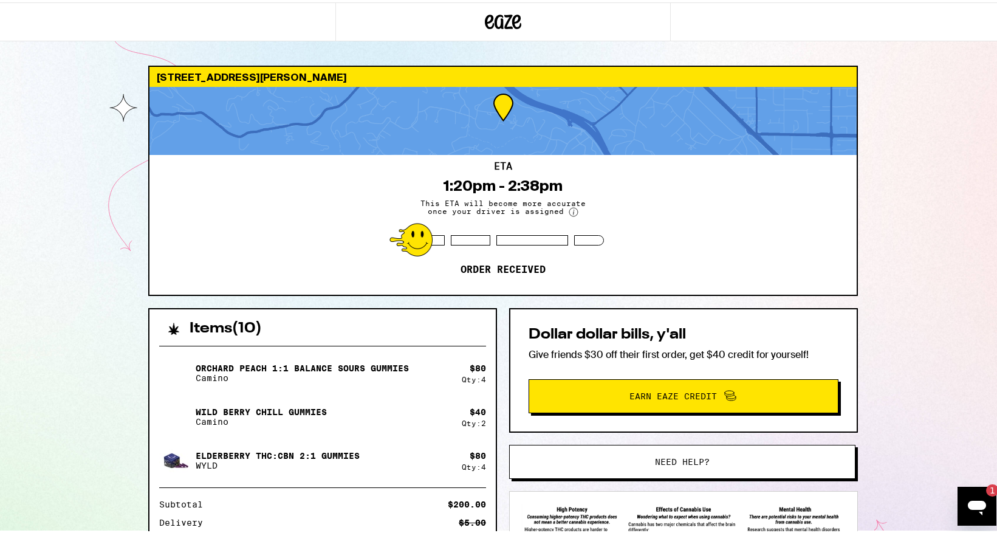
scroll to position [0, 0]
